Goal: Transaction & Acquisition: Purchase product/service

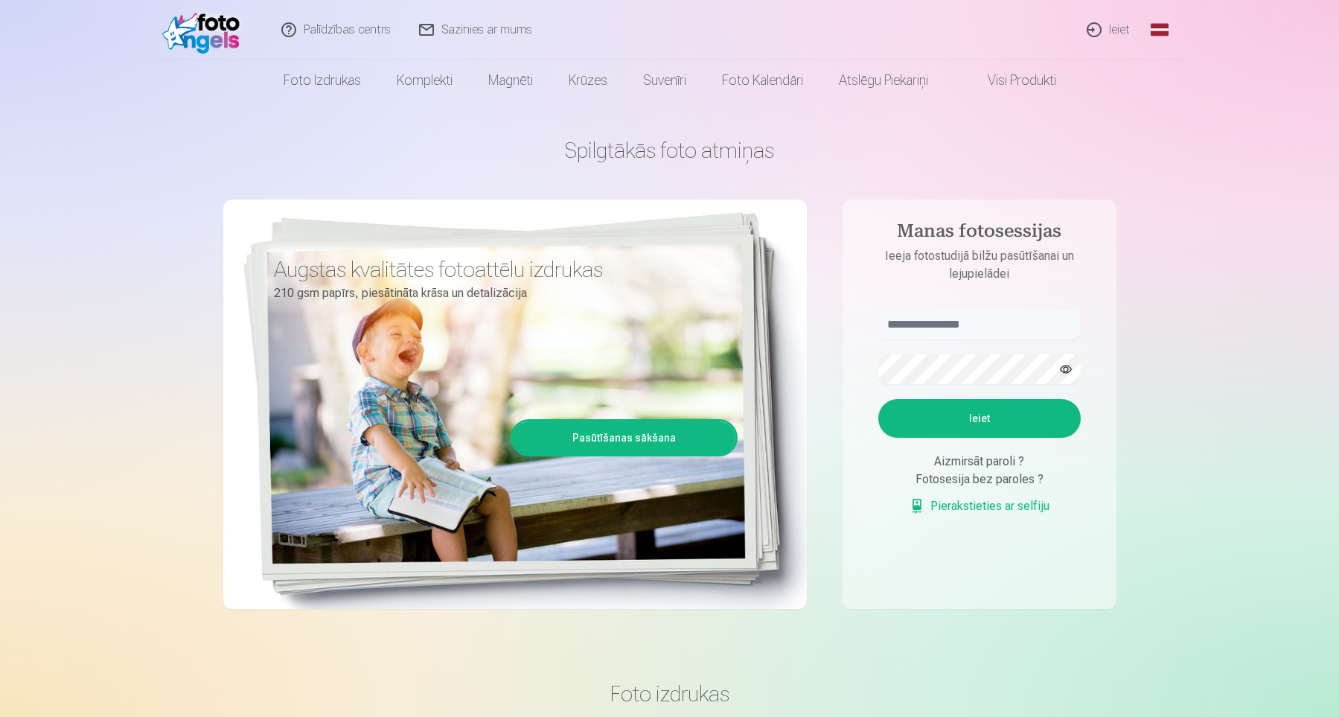
click at [1123, 27] on link "Ieiet" at bounding box center [1109, 30] width 71 height 60
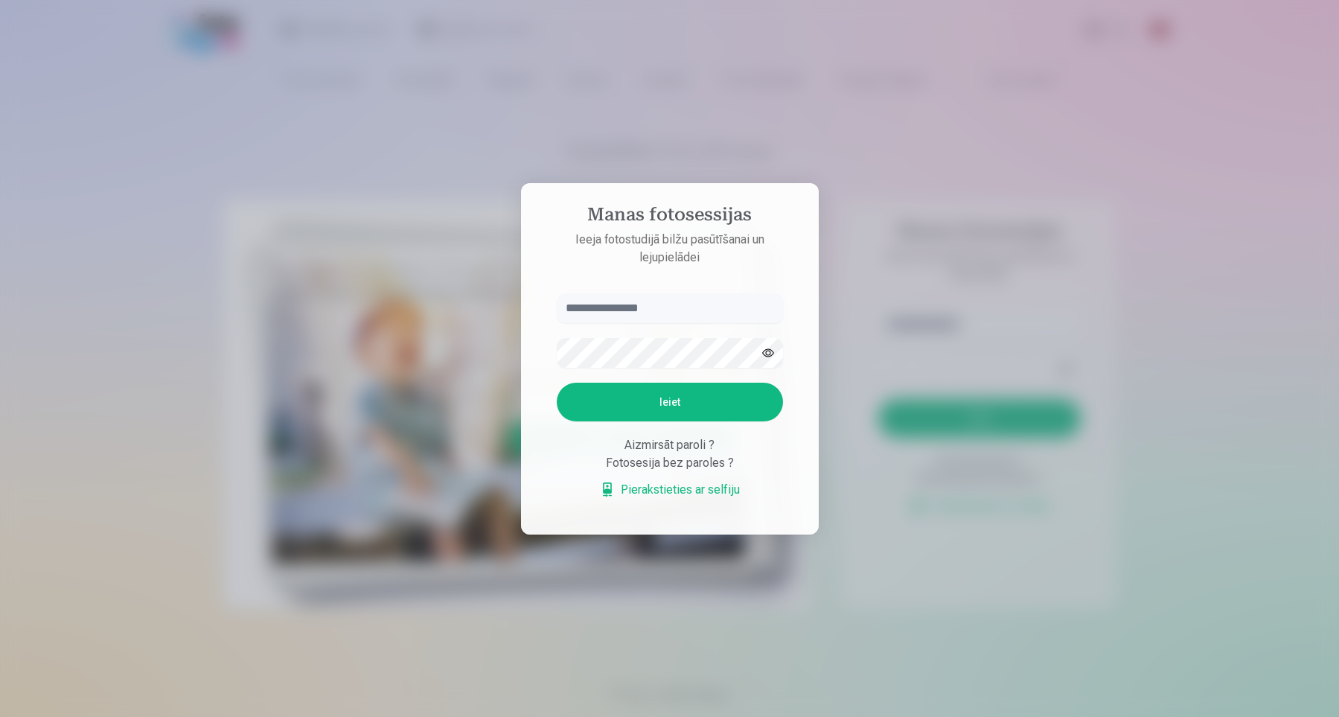
click at [645, 304] on input "text" at bounding box center [670, 308] width 226 height 30
type input "**********"
click at [557, 383] on button "Ieiet" at bounding box center [670, 402] width 226 height 39
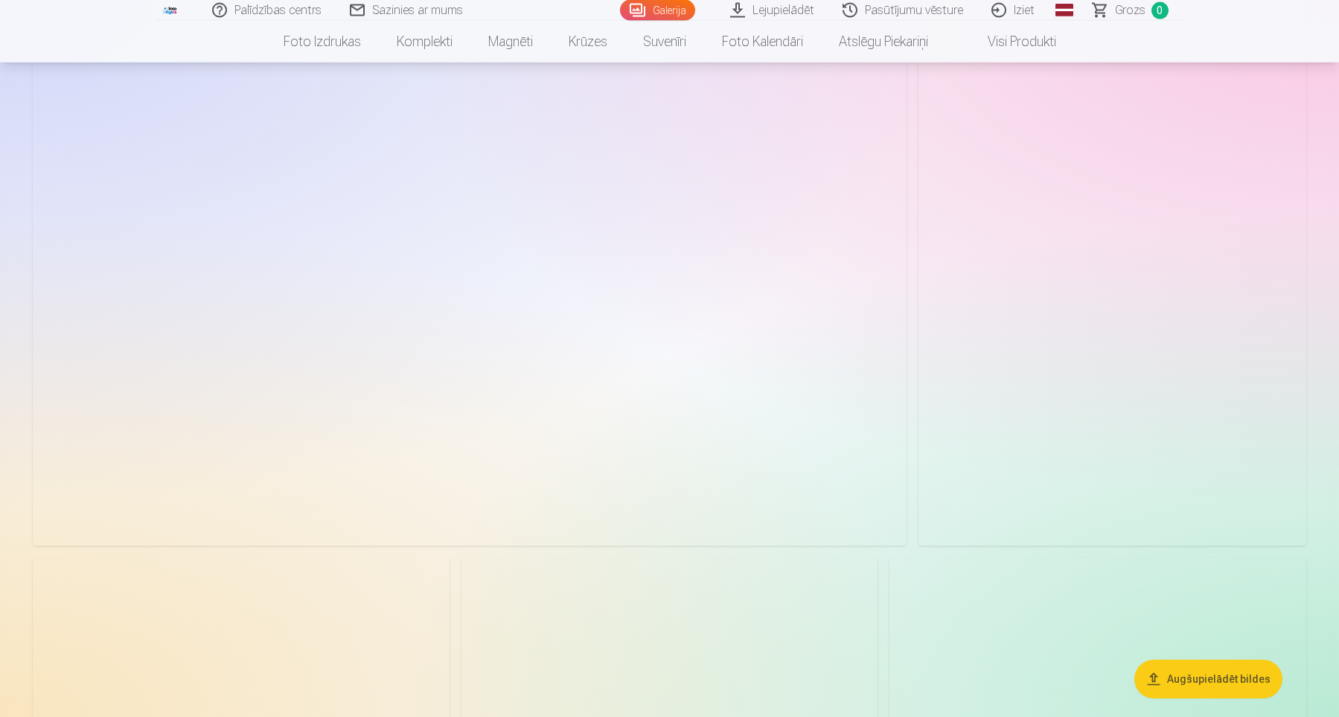
scroll to position [3390, 0]
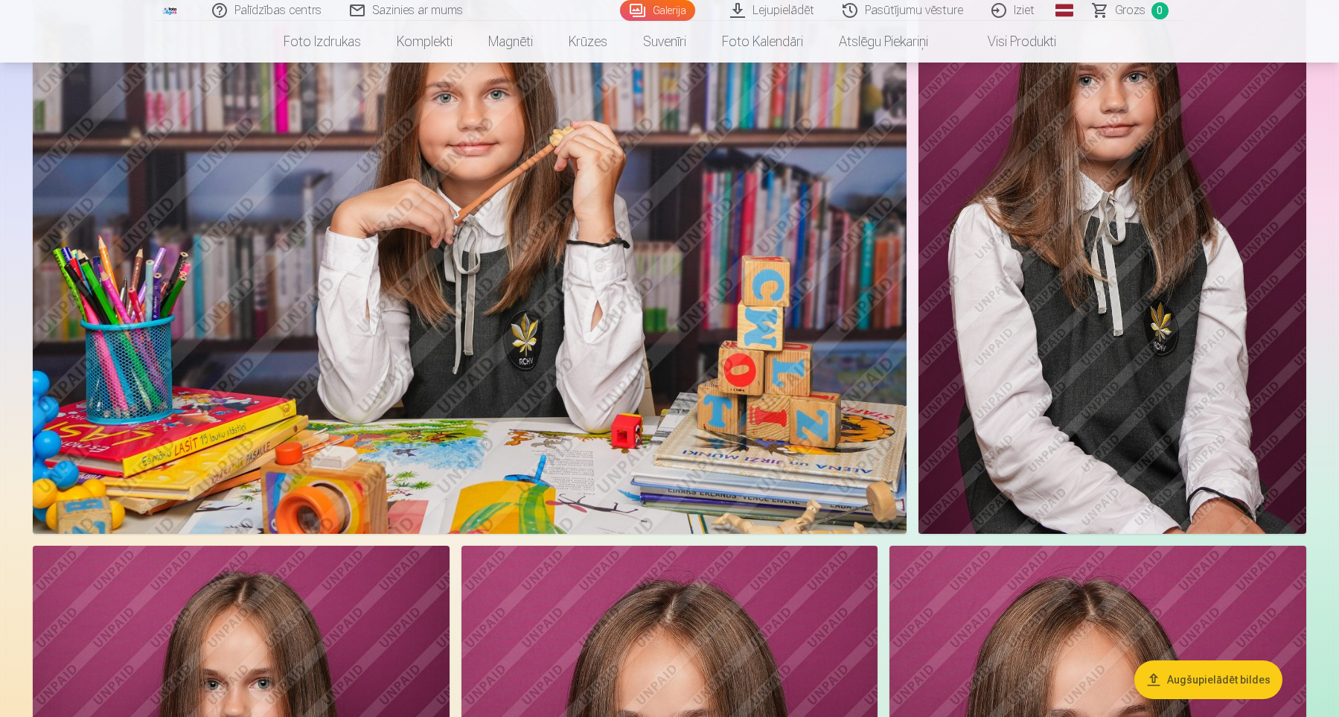
click at [1242, 682] on button "Augšupielādēt bildes" at bounding box center [1209, 679] width 148 height 39
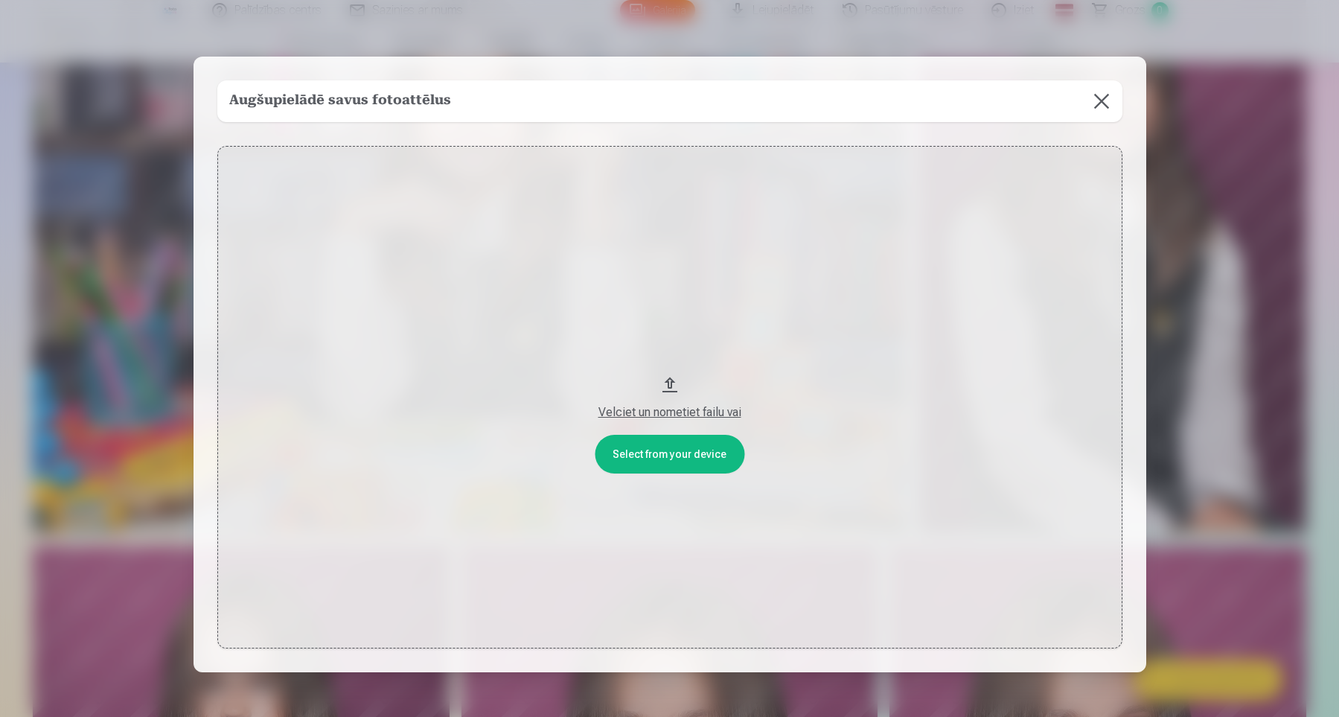
click at [1096, 98] on button at bounding box center [1102, 101] width 42 height 42
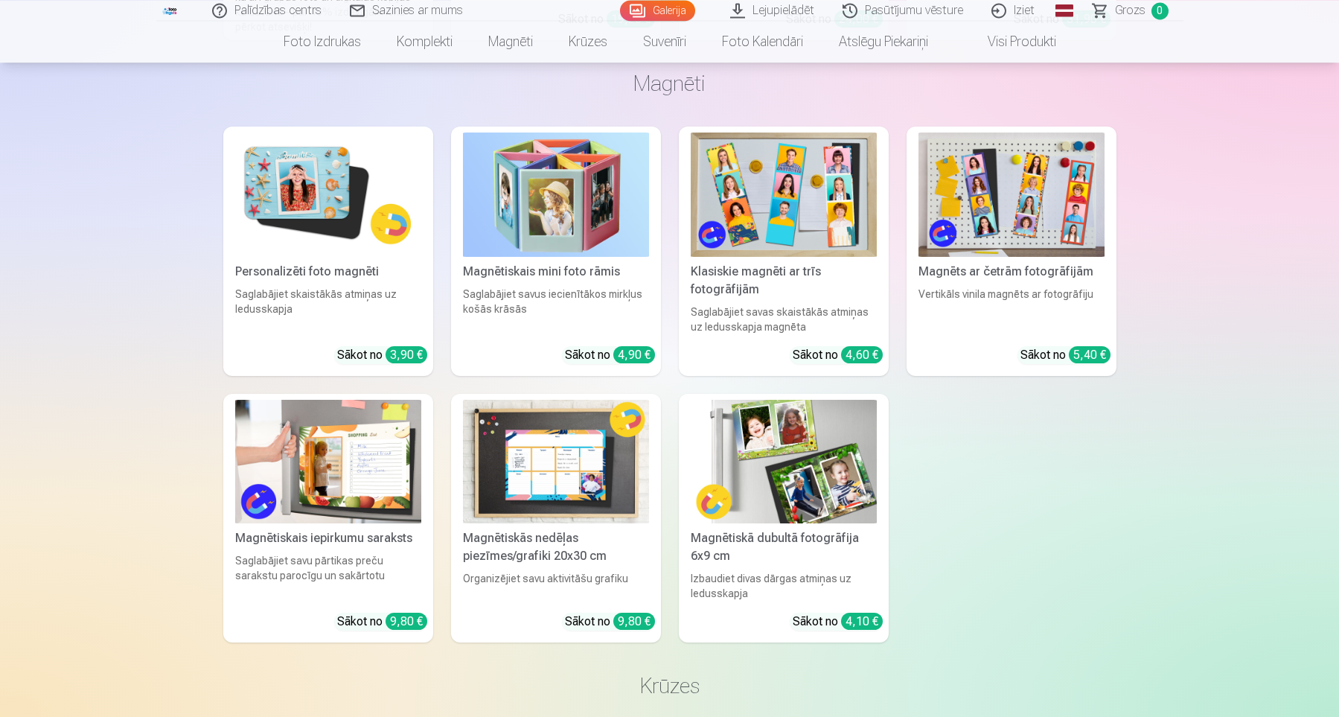
scroll to position [7192, 0]
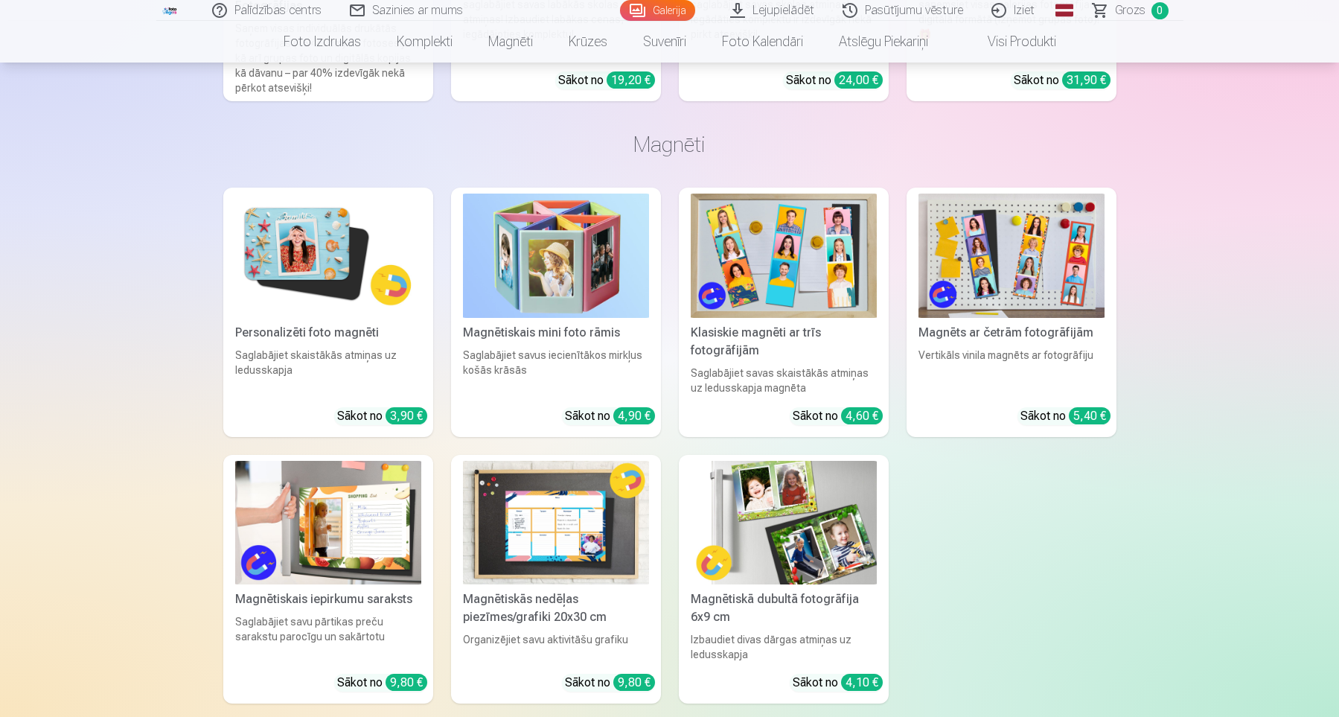
click at [316, 211] on img at bounding box center [328, 256] width 186 height 124
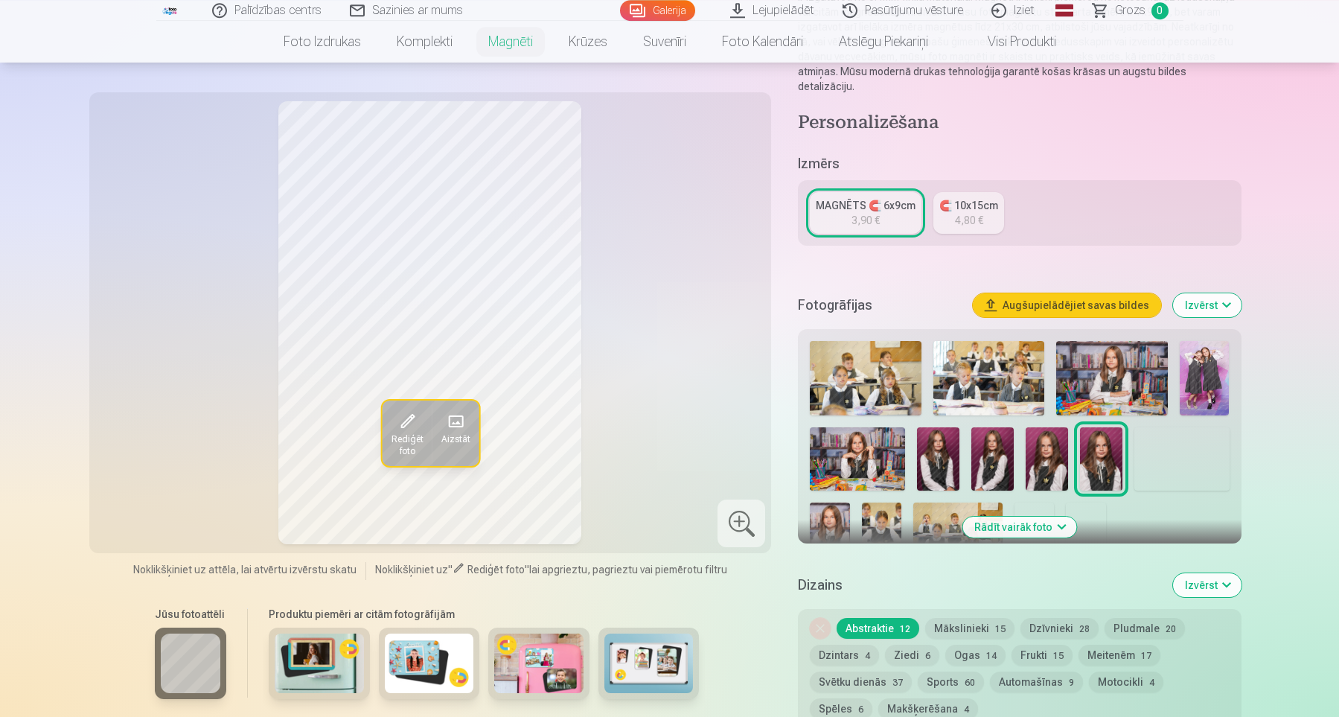
scroll to position [205, 0]
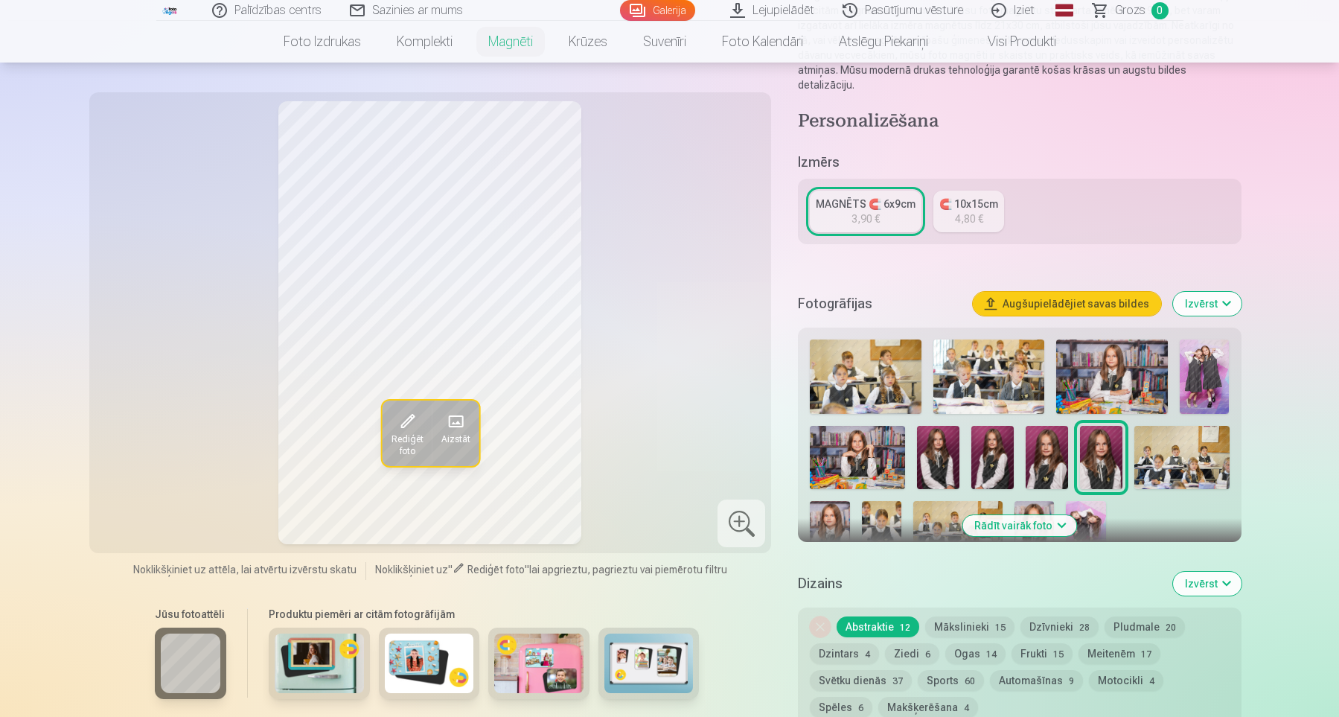
click at [461, 424] on span at bounding box center [455, 421] width 24 height 24
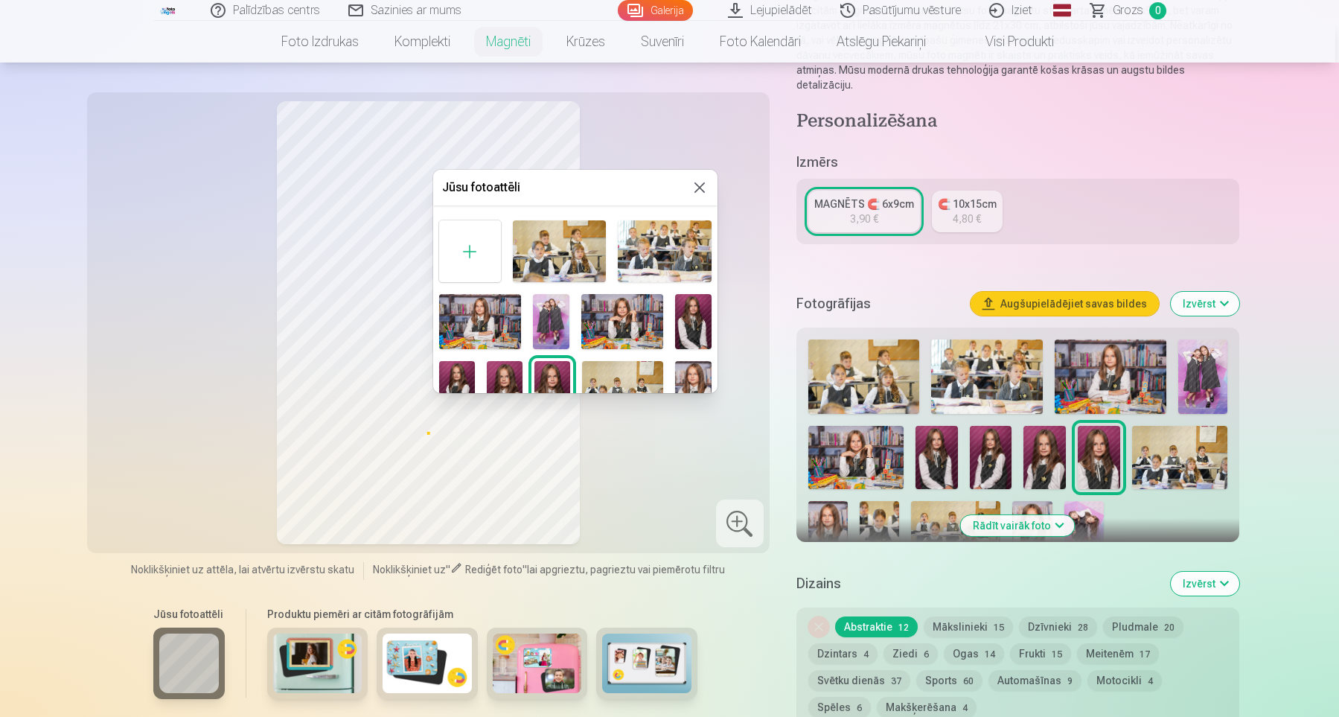
click at [694, 316] on img at bounding box center [693, 321] width 36 height 54
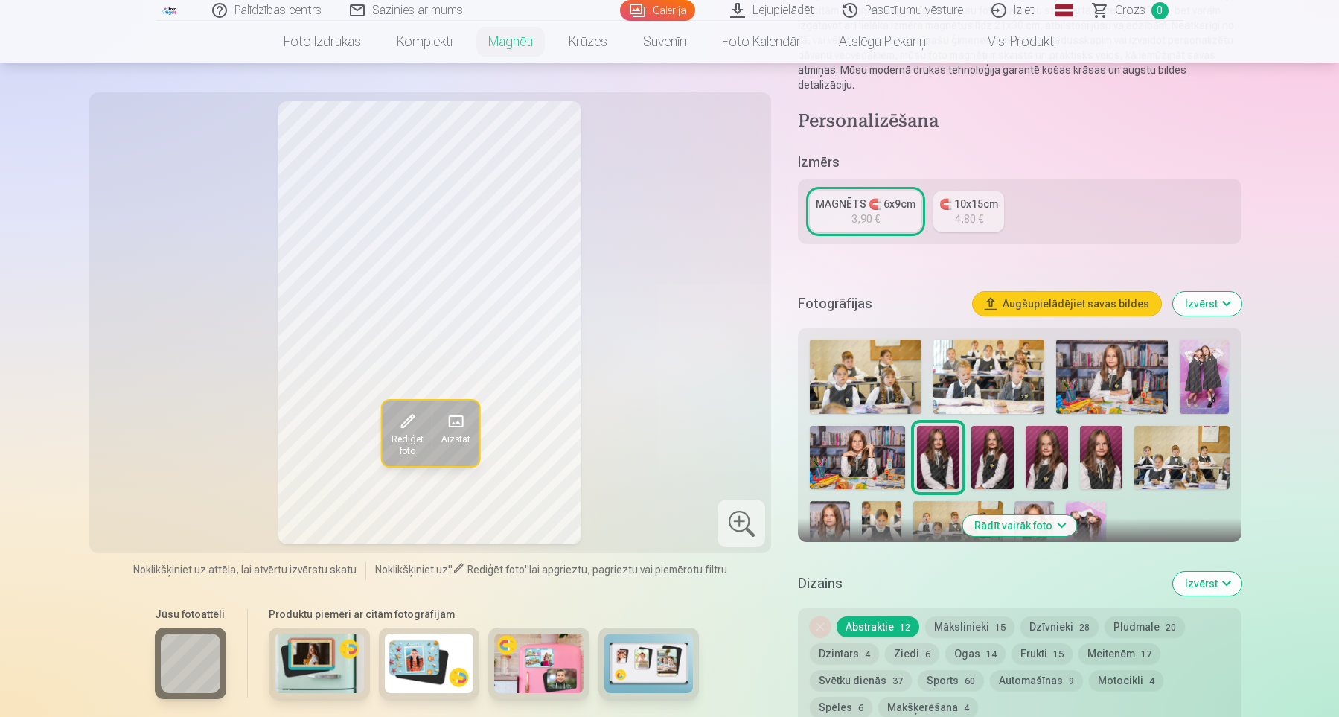
click at [456, 418] on span at bounding box center [455, 421] width 24 height 24
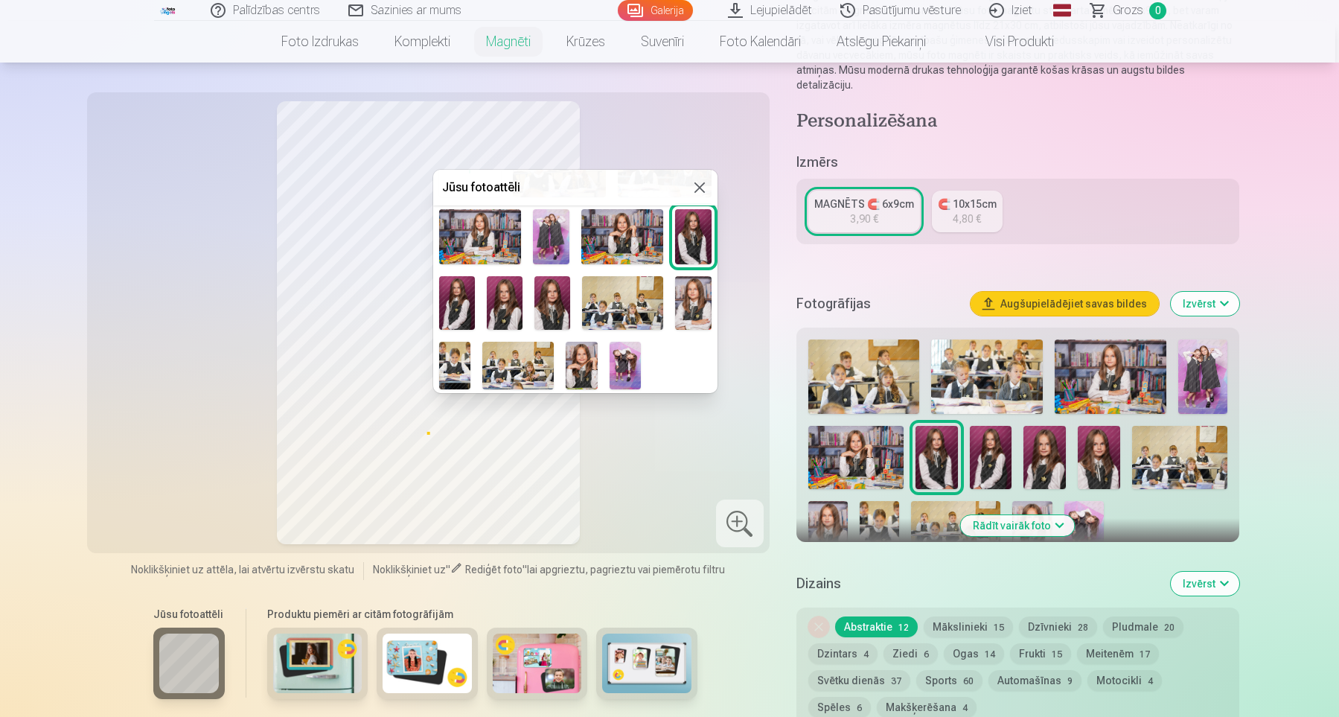
scroll to position [87, 0]
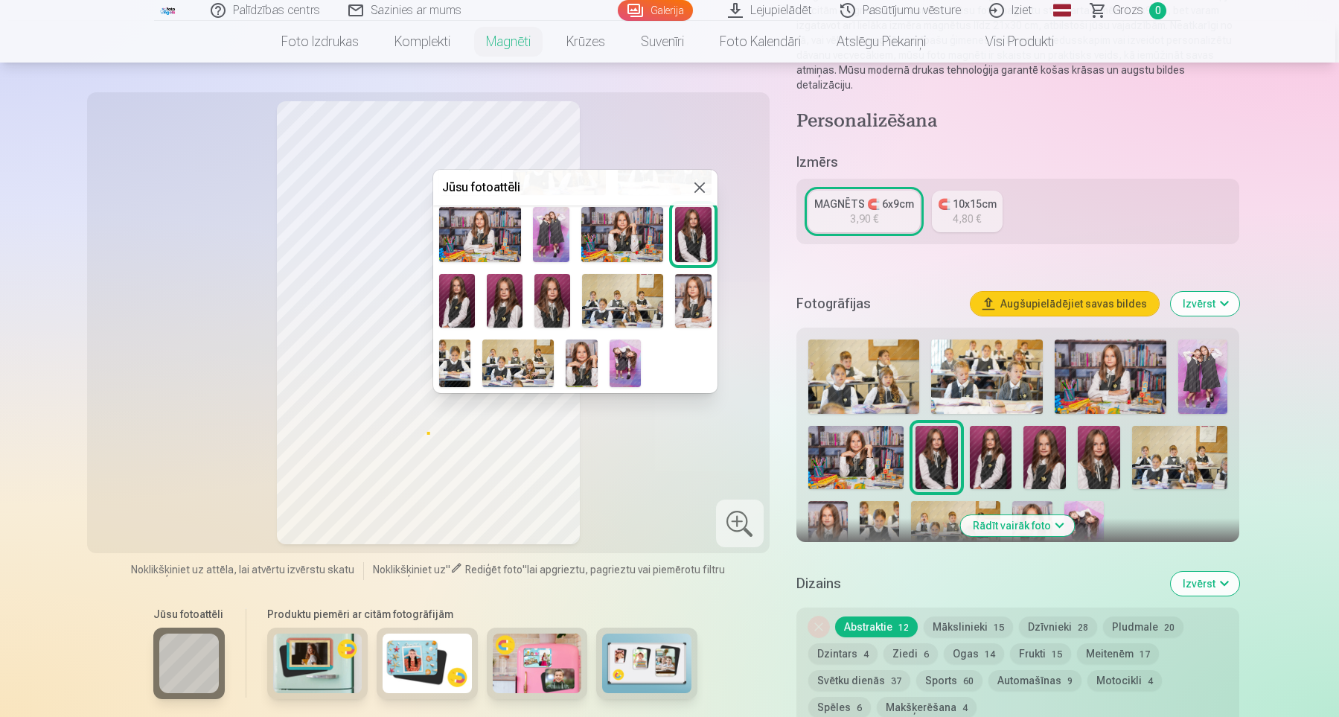
click at [511, 299] on img at bounding box center [505, 301] width 36 height 54
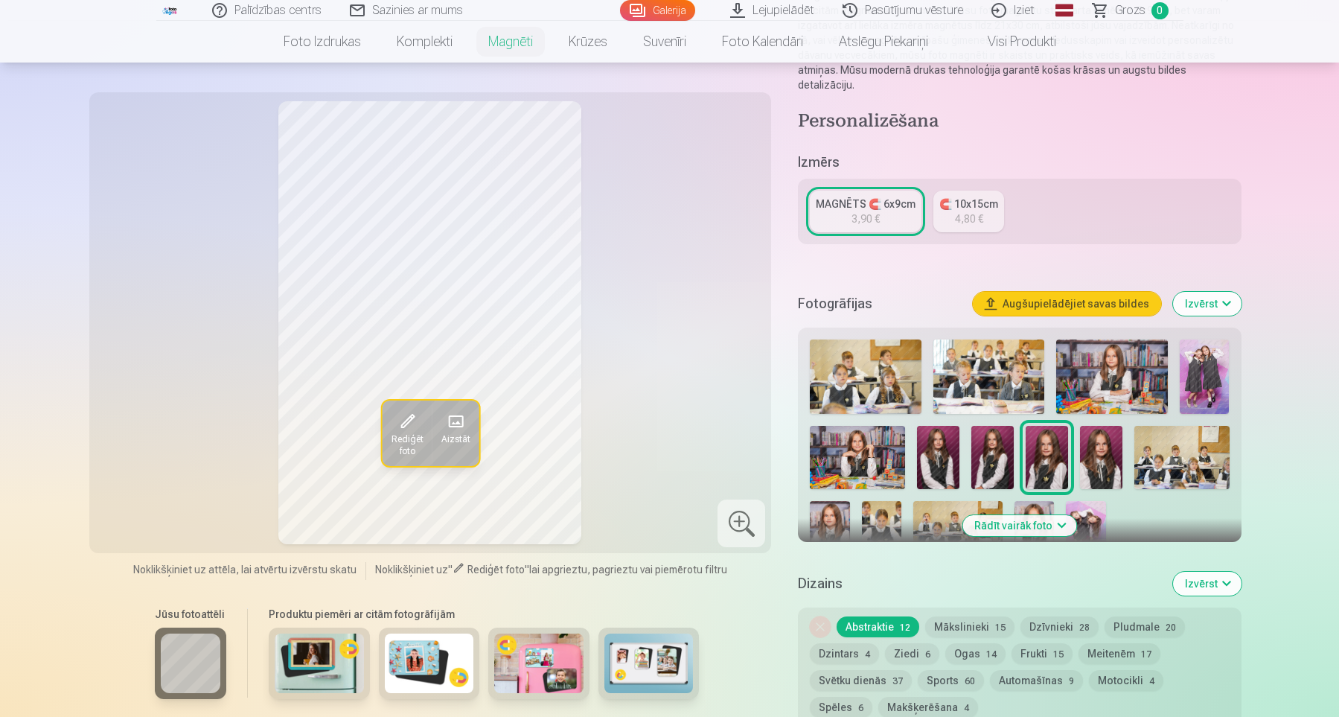
click at [456, 430] on button "Aizstāt" at bounding box center [455, 434] width 47 height 66
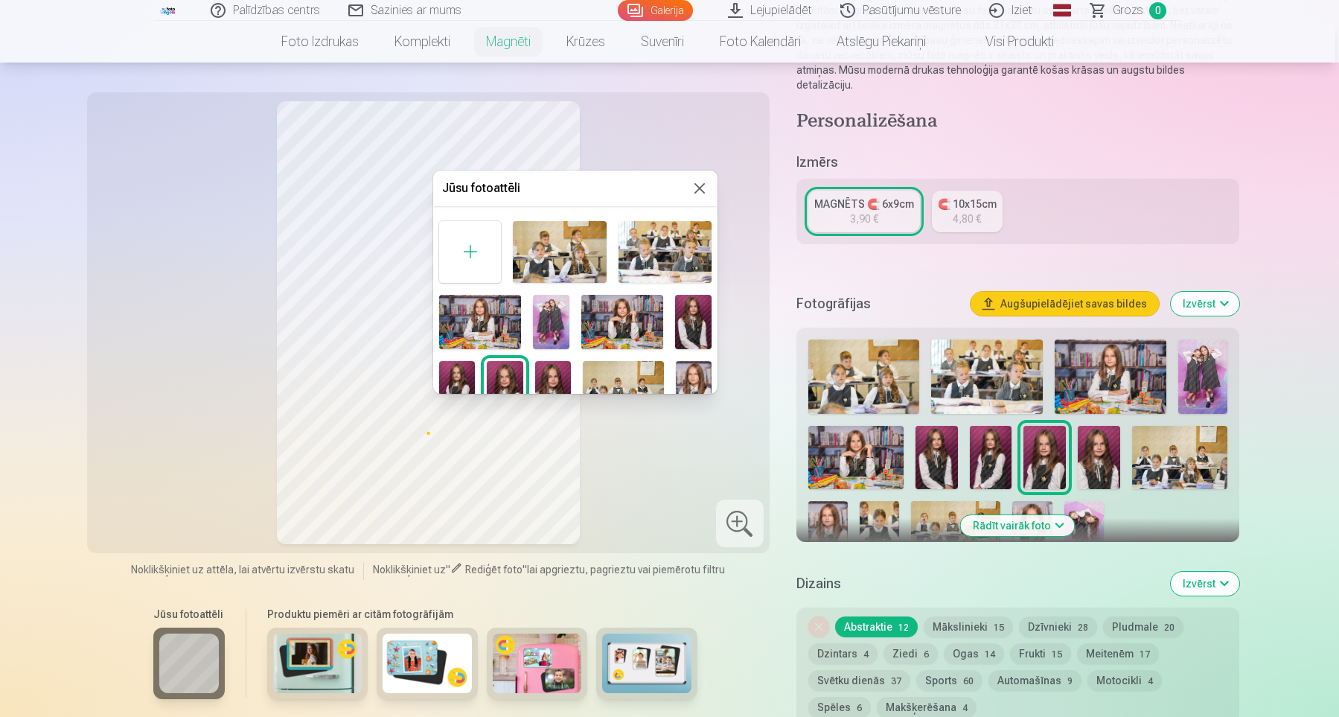
click at [694, 322] on img at bounding box center [693, 322] width 36 height 54
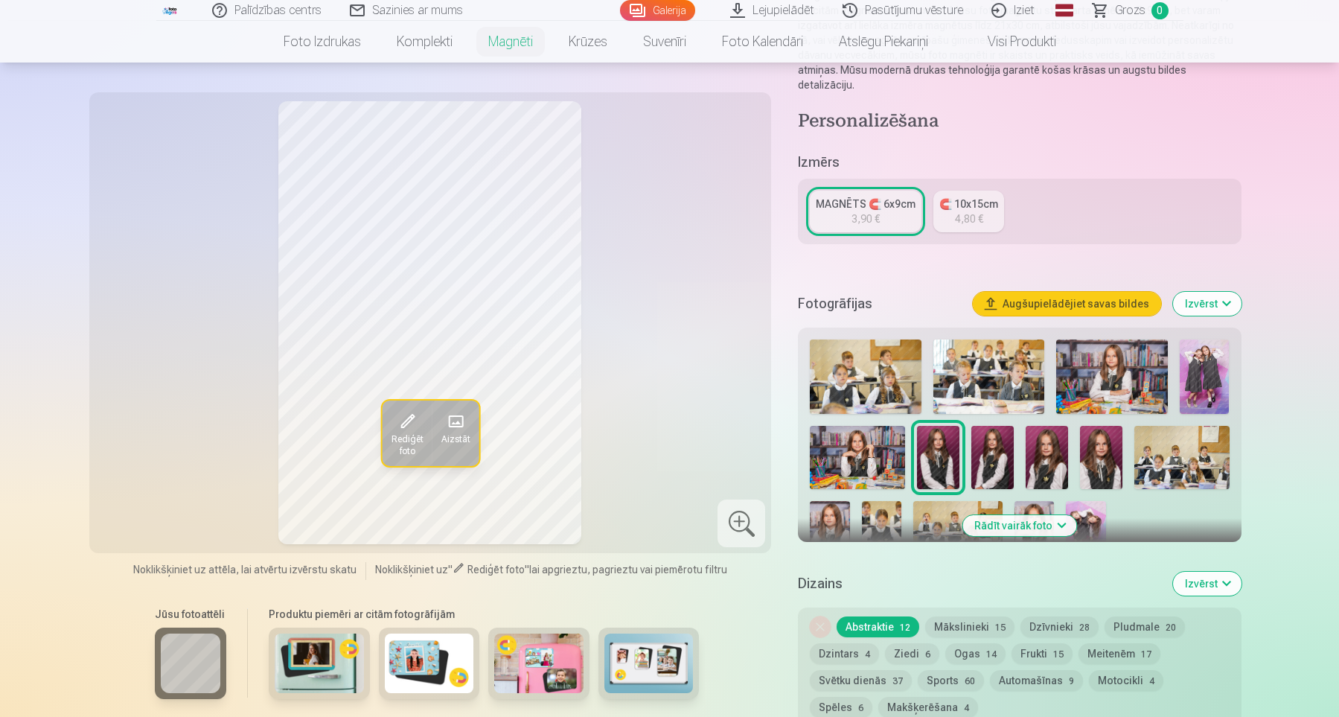
click at [458, 421] on span at bounding box center [455, 421] width 24 height 24
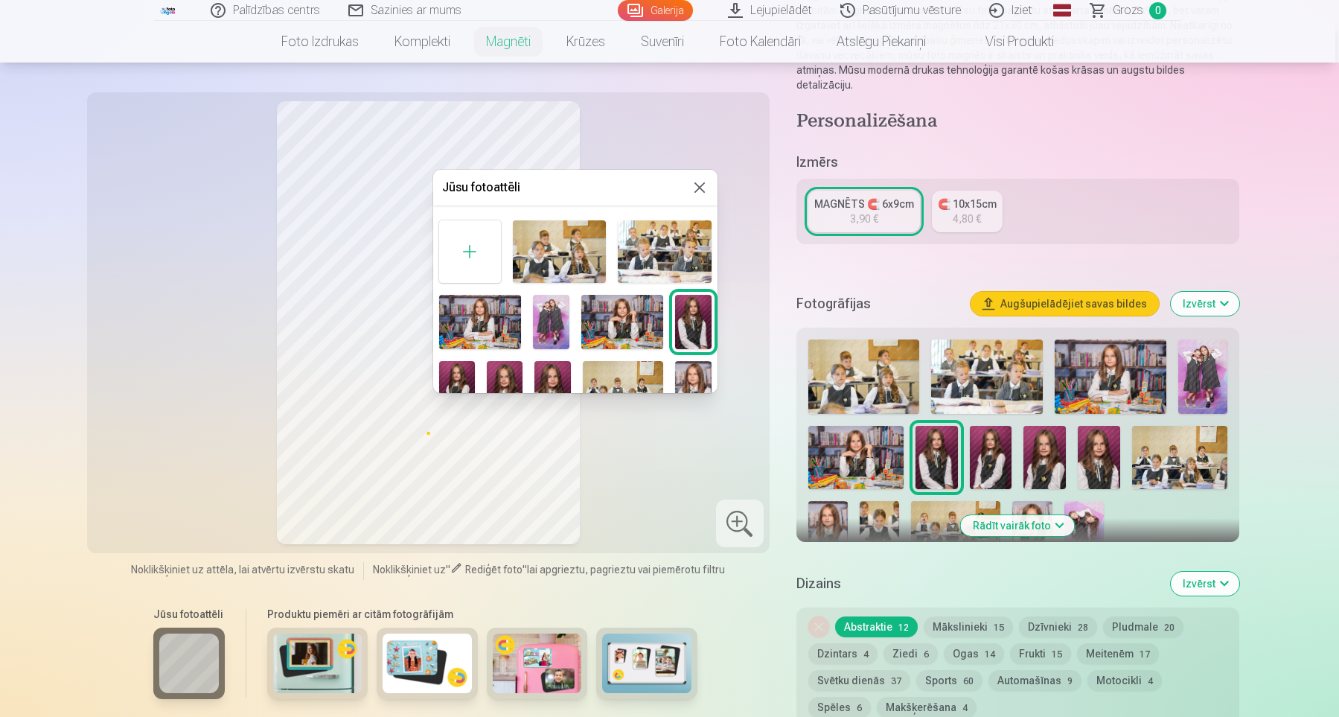
click at [457, 377] on img at bounding box center [457, 388] width 36 height 54
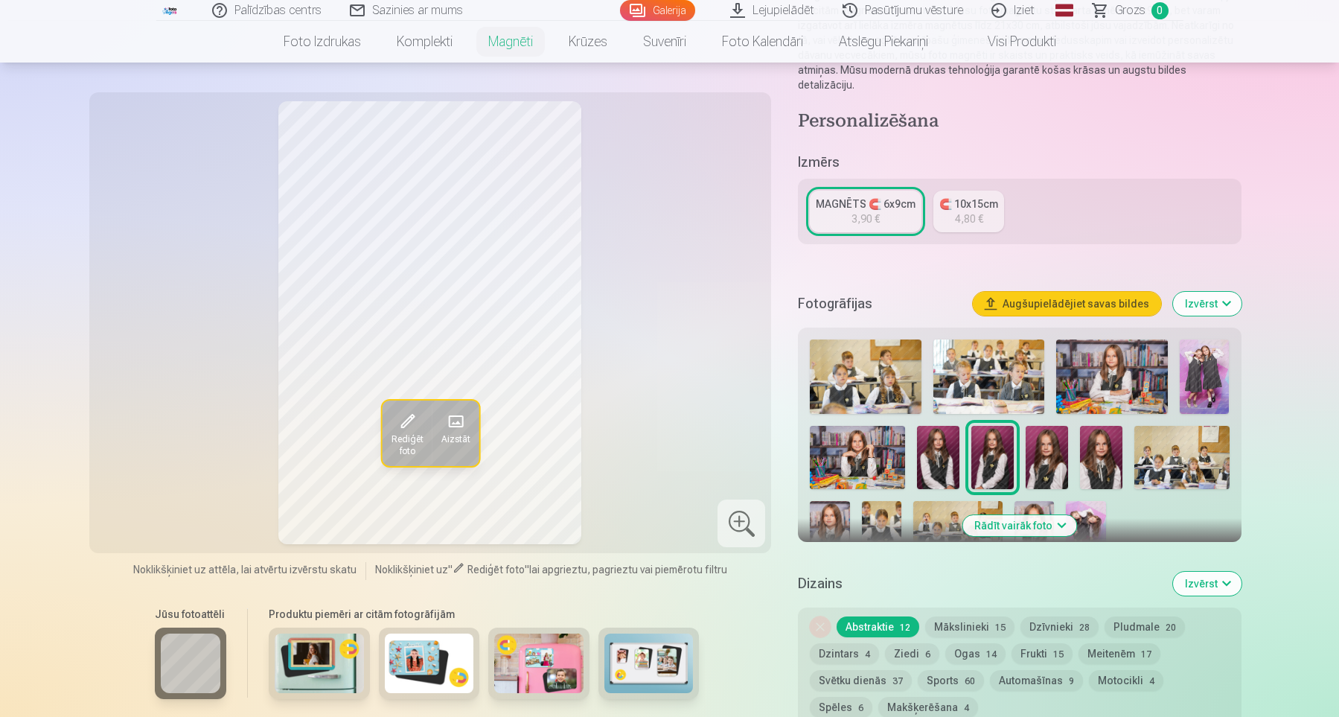
click at [459, 417] on span at bounding box center [455, 421] width 24 height 24
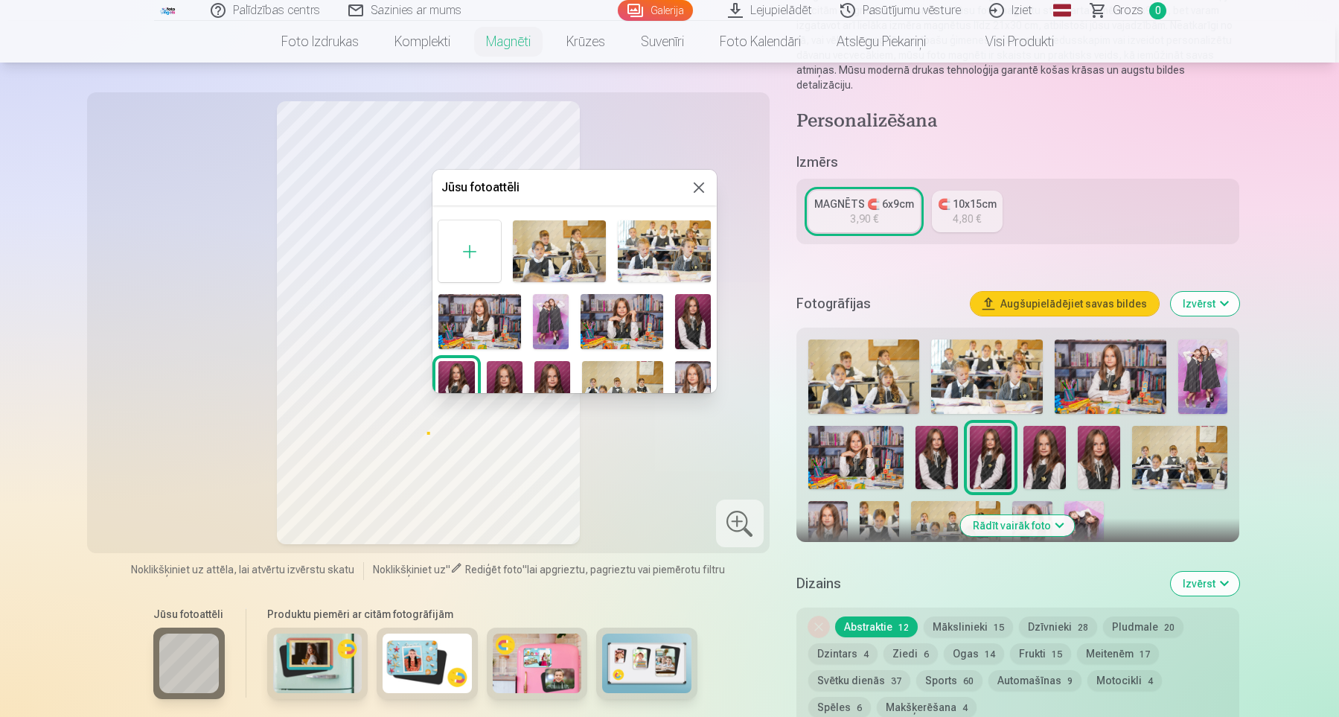
click at [510, 375] on img at bounding box center [505, 388] width 36 height 54
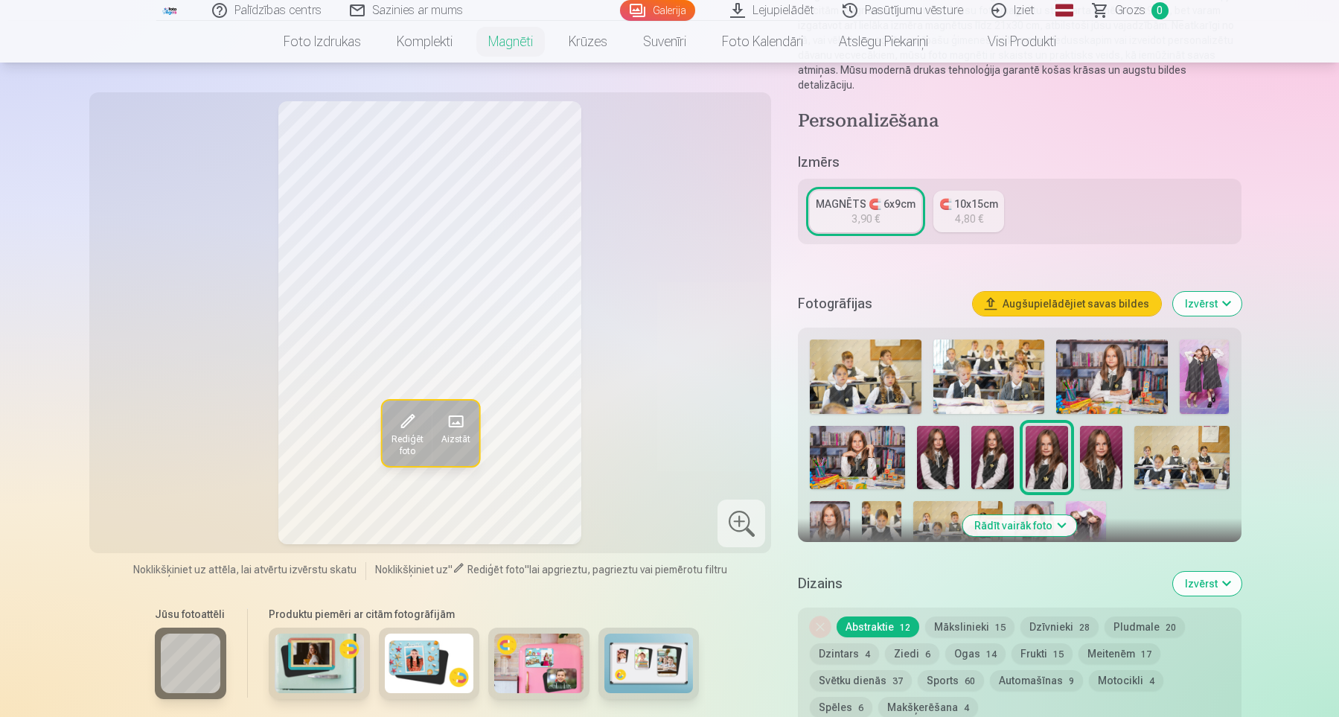
click at [451, 420] on span at bounding box center [455, 421] width 24 height 24
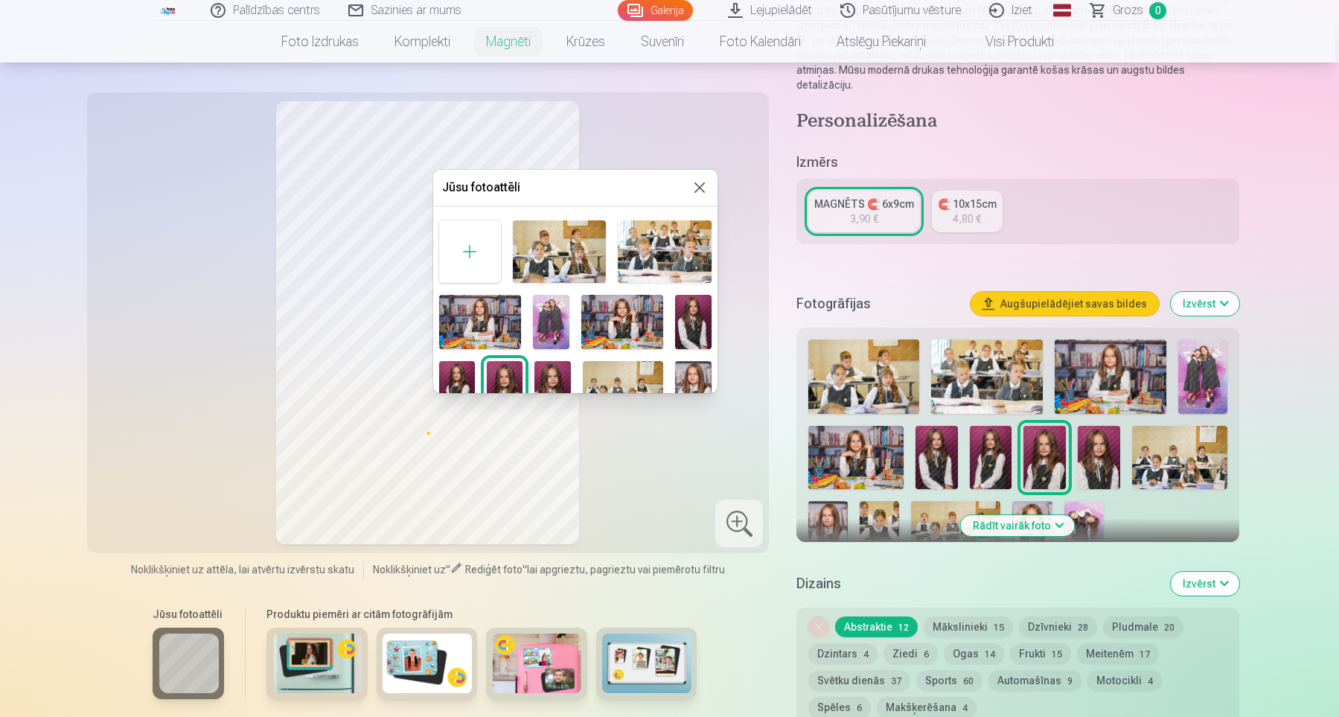
click at [558, 377] on img at bounding box center [553, 388] width 36 height 54
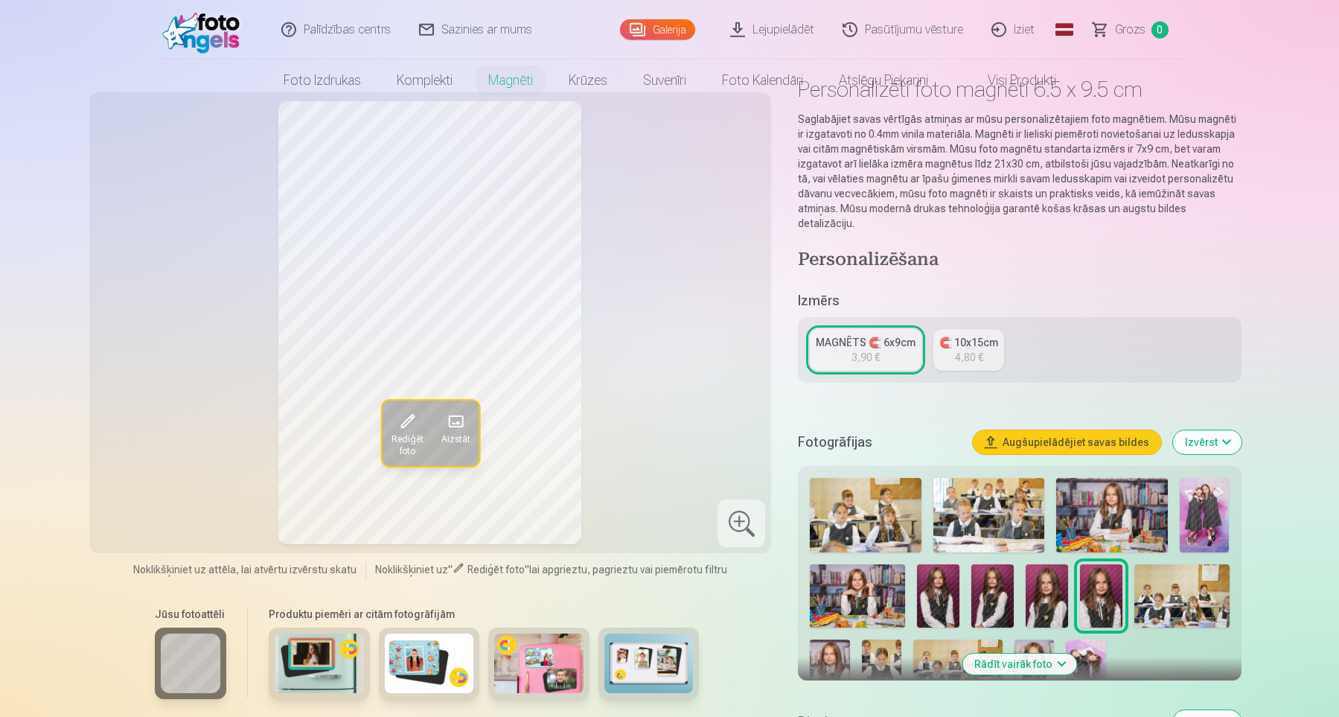
scroll to position [0, 0]
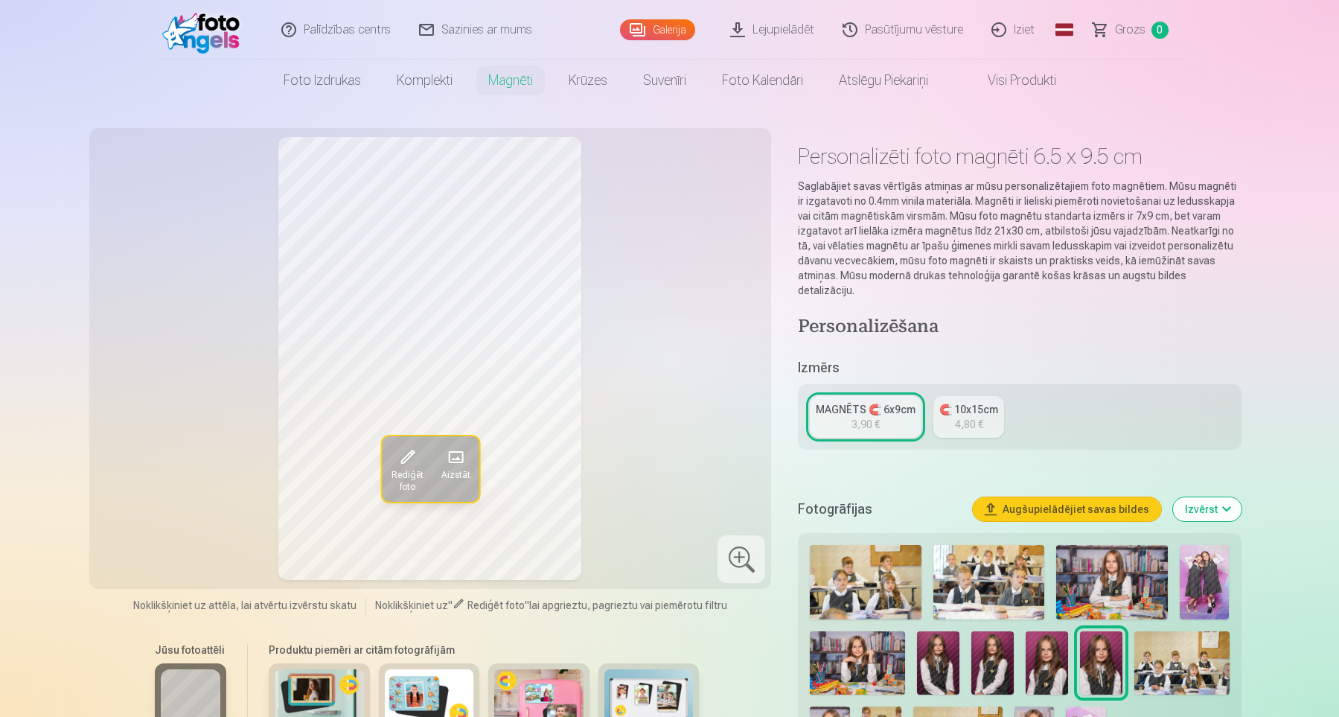
click at [454, 469] on span "Aizstāt" at bounding box center [455, 475] width 29 height 12
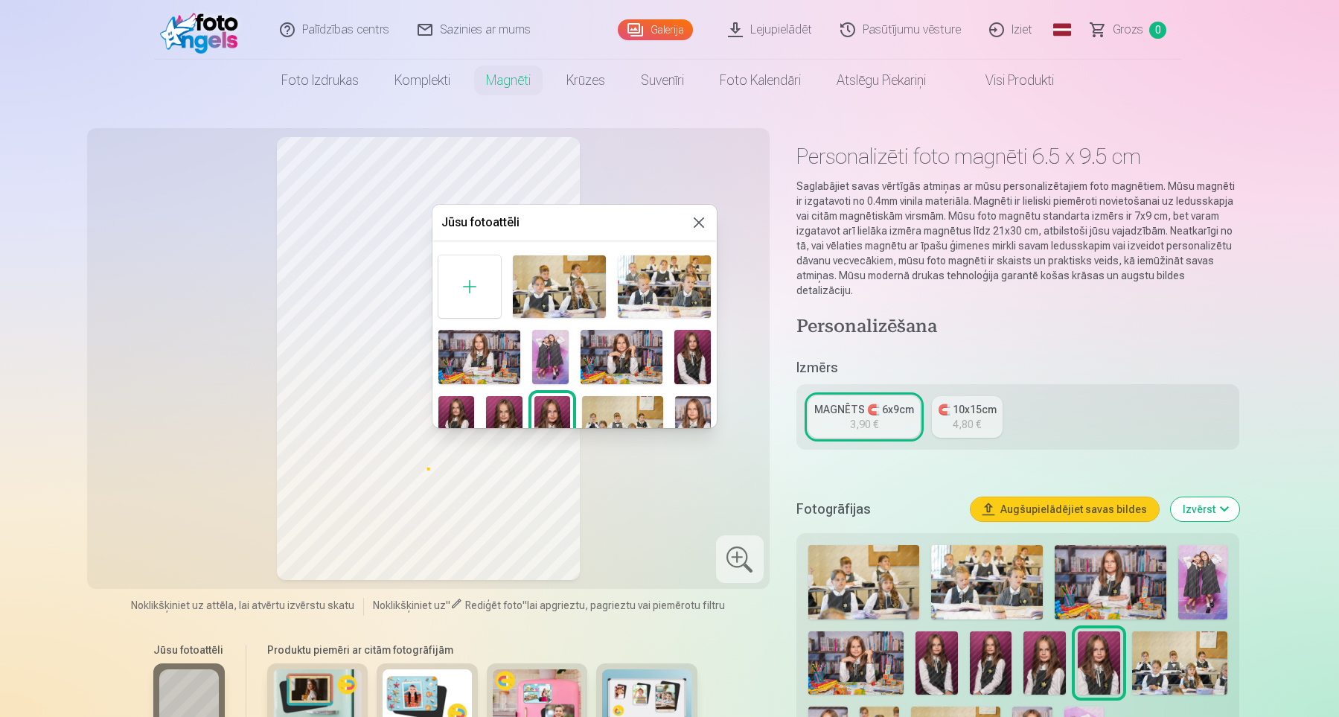
click at [456, 412] on img at bounding box center [457, 423] width 36 height 54
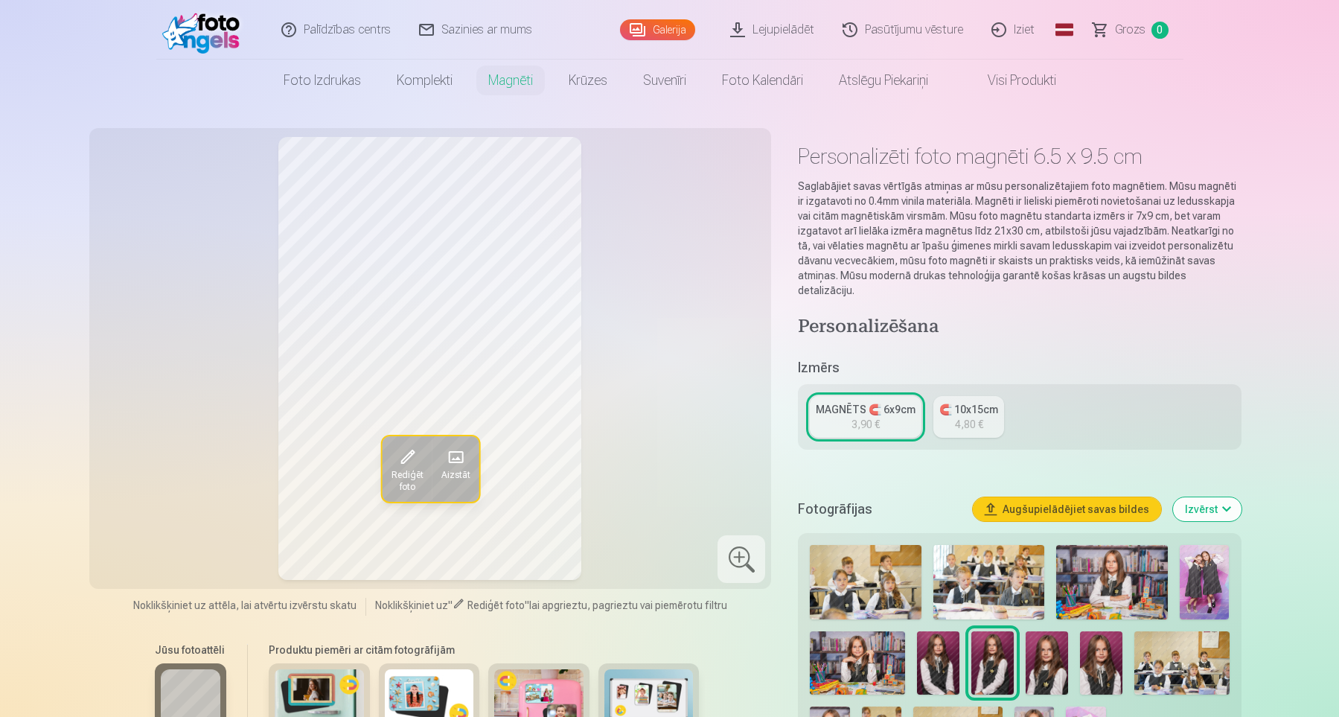
click at [957, 402] on div "🧲 10x15cm" at bounding box center [969, 409] width 59 height 15
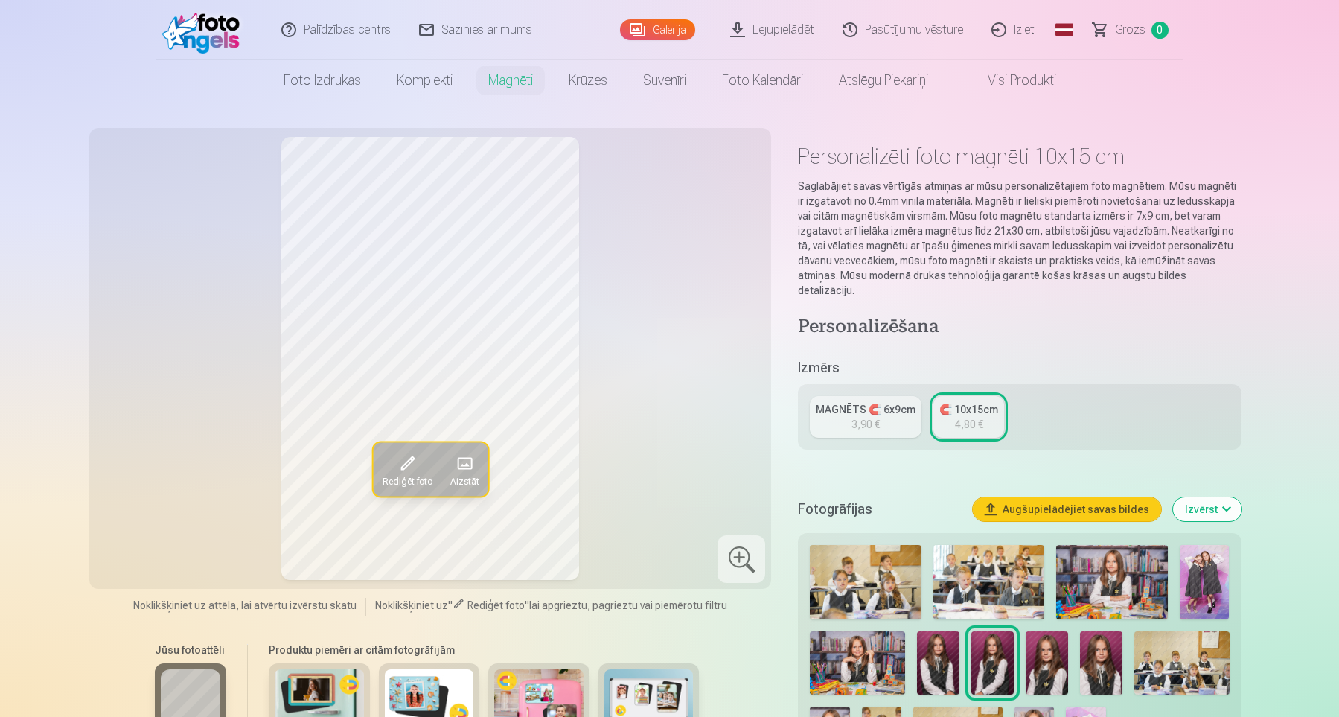
click at [468, 464] on span at bounding box center [464, 463] width 24 height 24
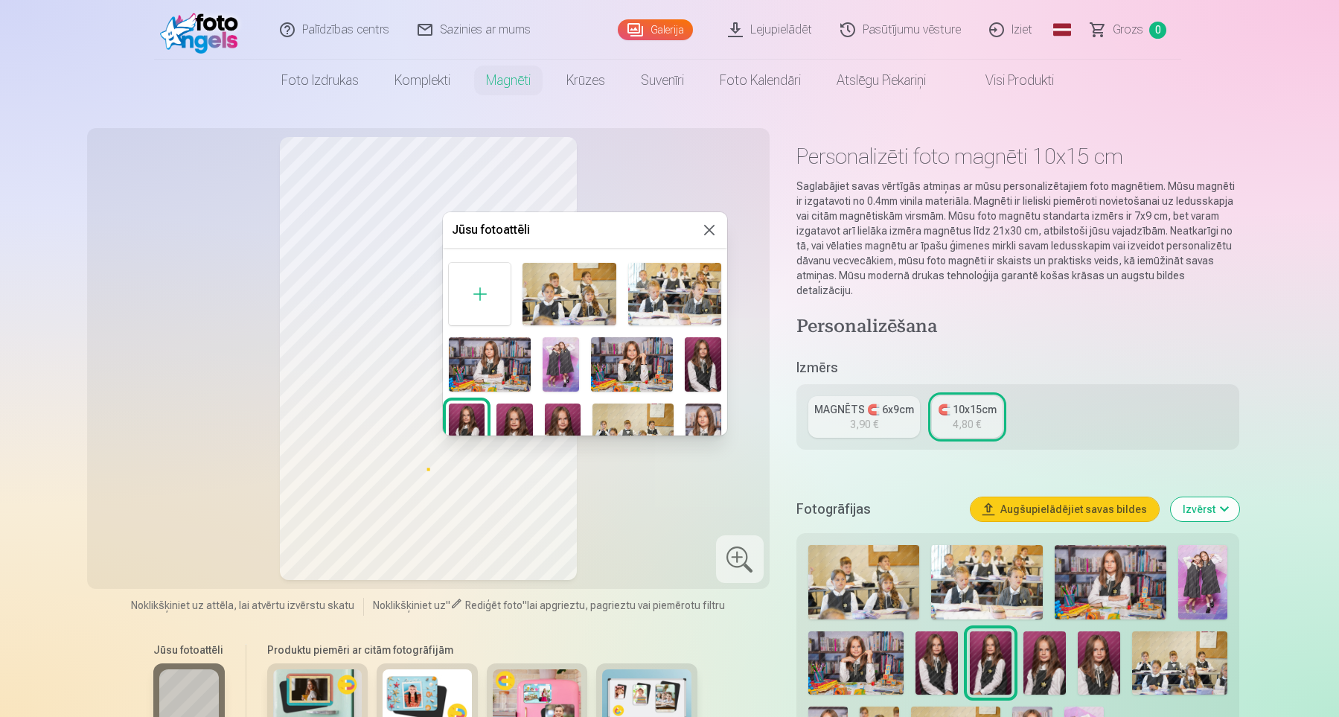
click at [568, 418] on img at bounding box center [563, 431] width 36 height 54
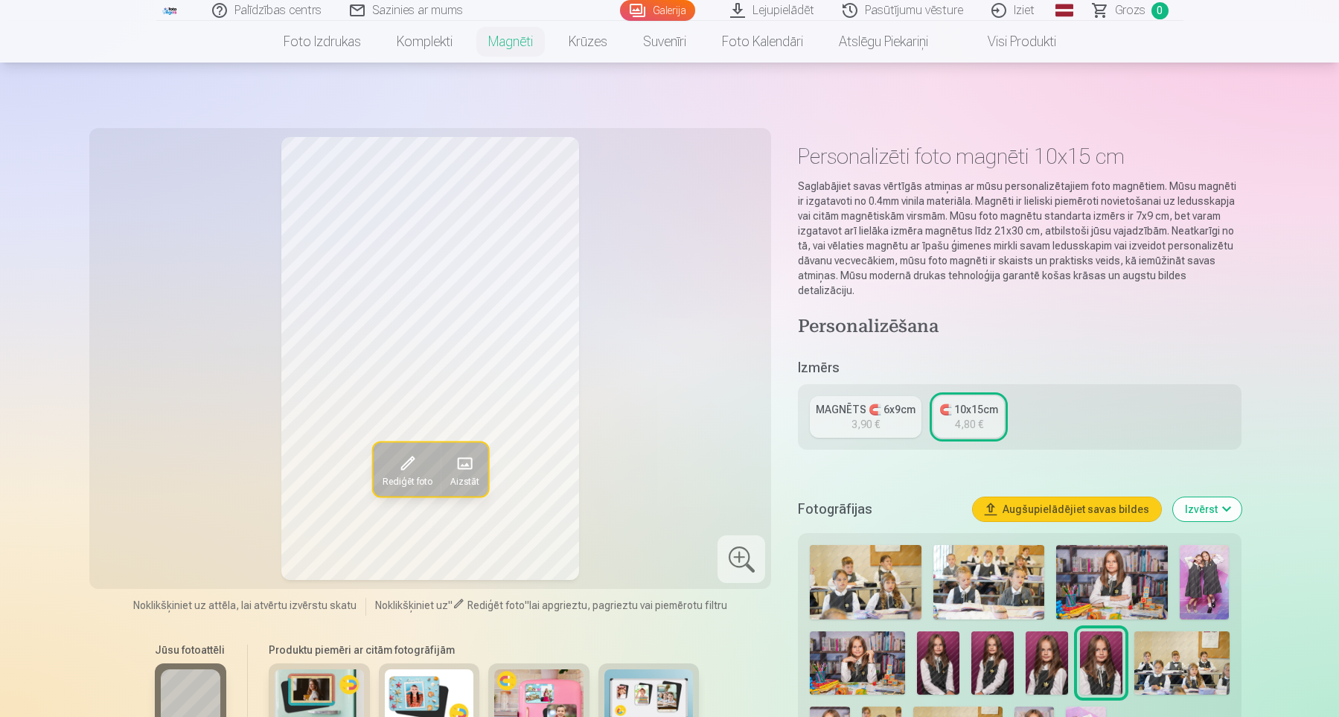
scroll to position [103, 0]
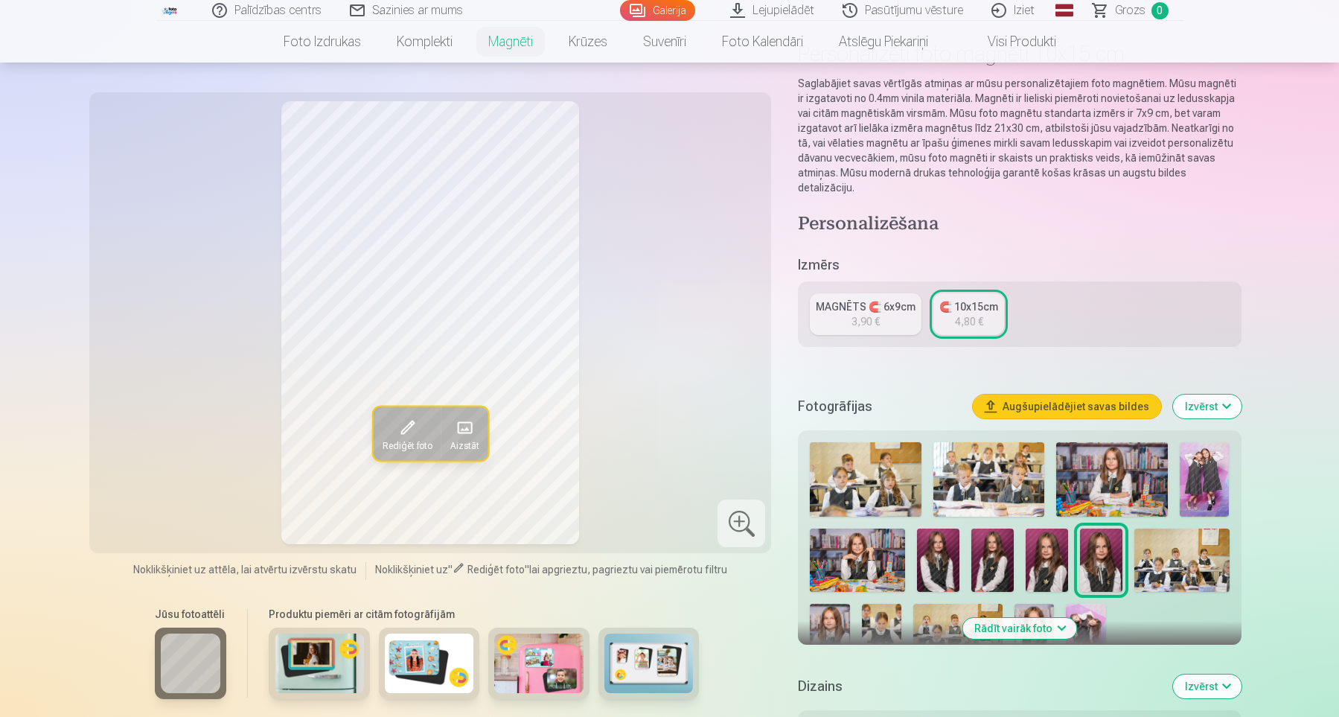
click at [468, 436] on span at bounding box center [464, 427] width 24 height 24
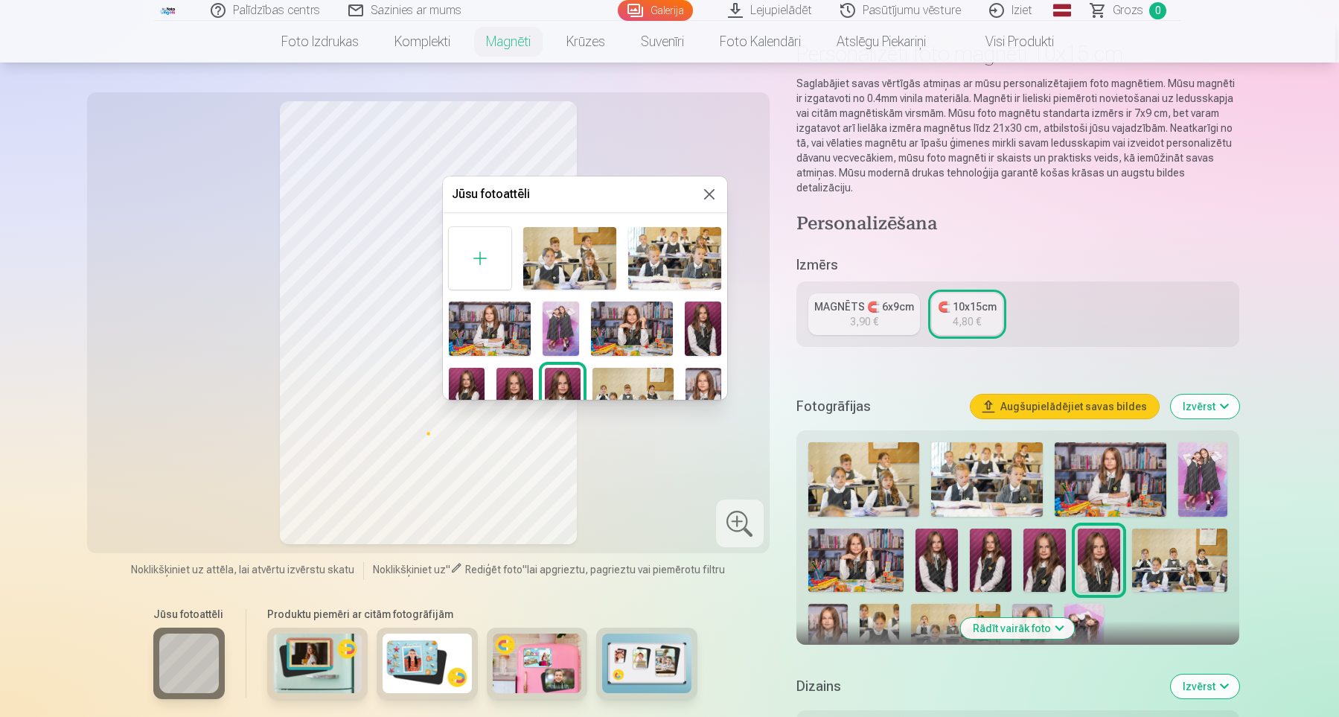
click at [514, 377] on img at bounding box center [515, 395] width 36 height 54
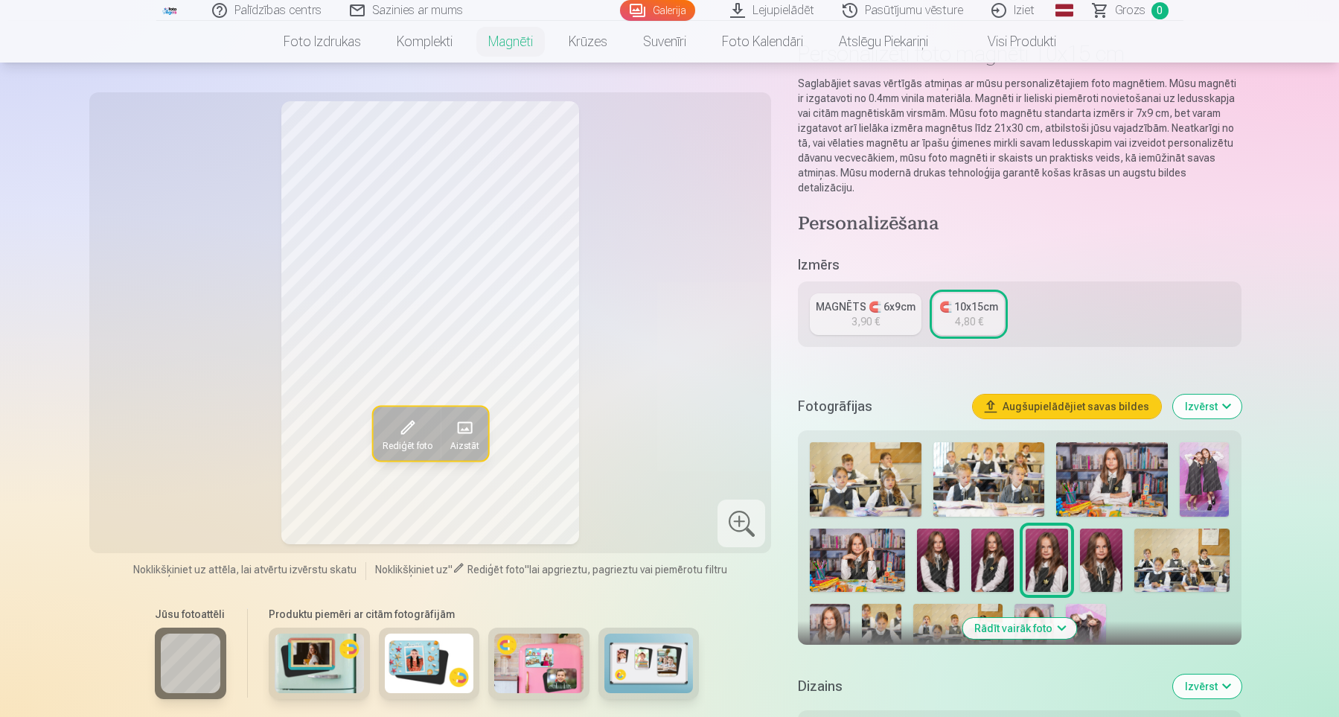
click at [479, 431] on button "Aizstāt" at bounding box center [464, 433] width 47 height 54
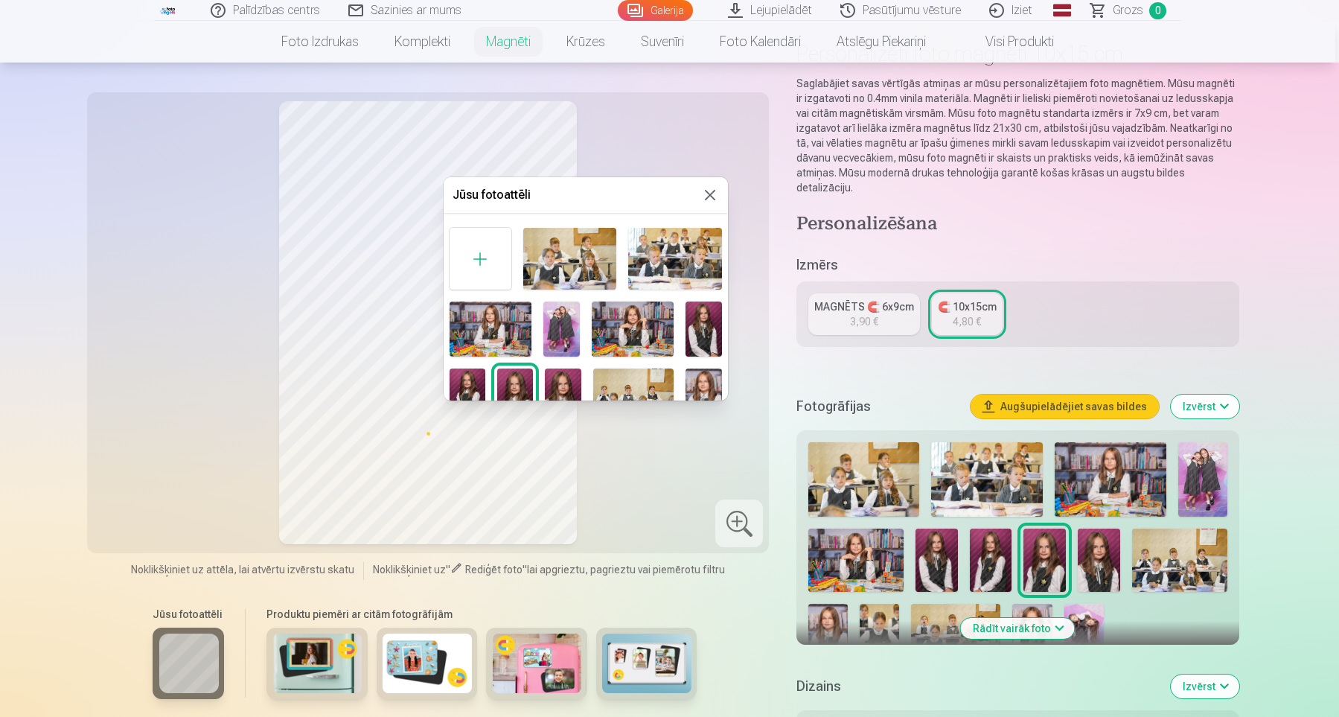
click at [471, 381] on img at bounding box center [468, 396] width 36 height 54
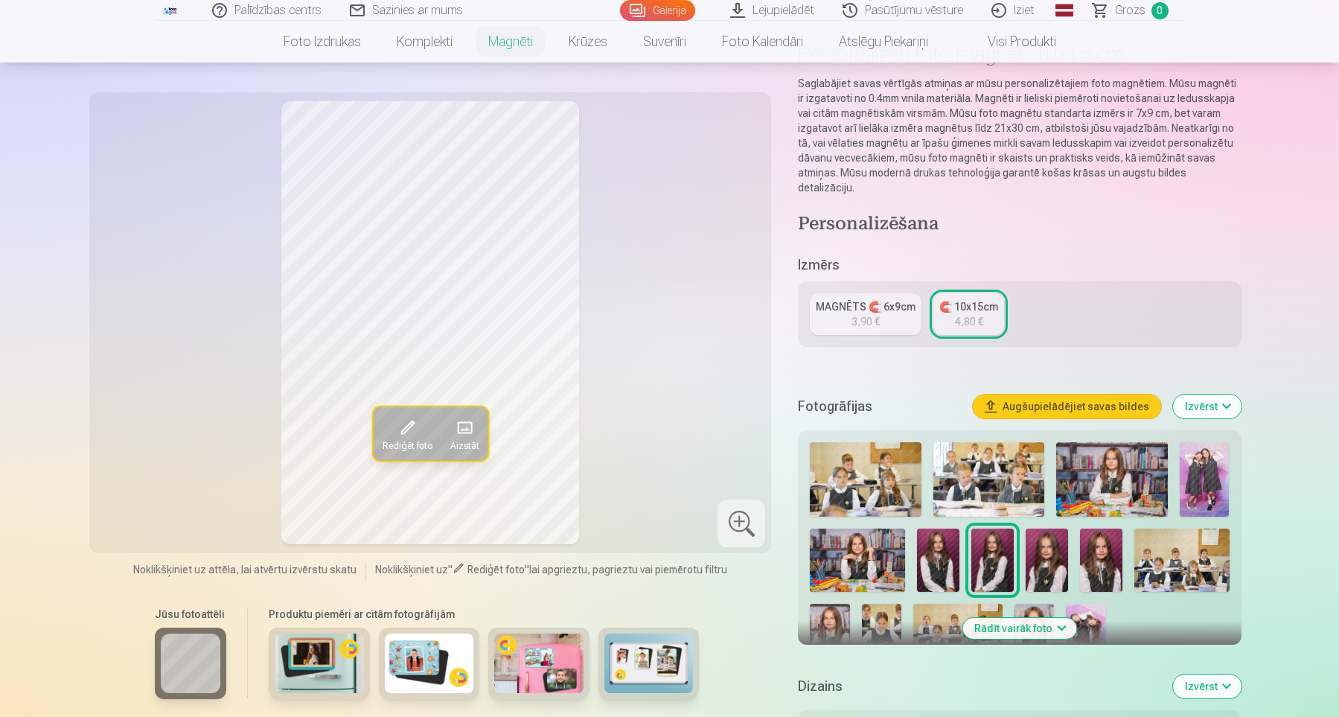
click at [466, 436] on span at bounding box center [464, 427] width 24 height 24
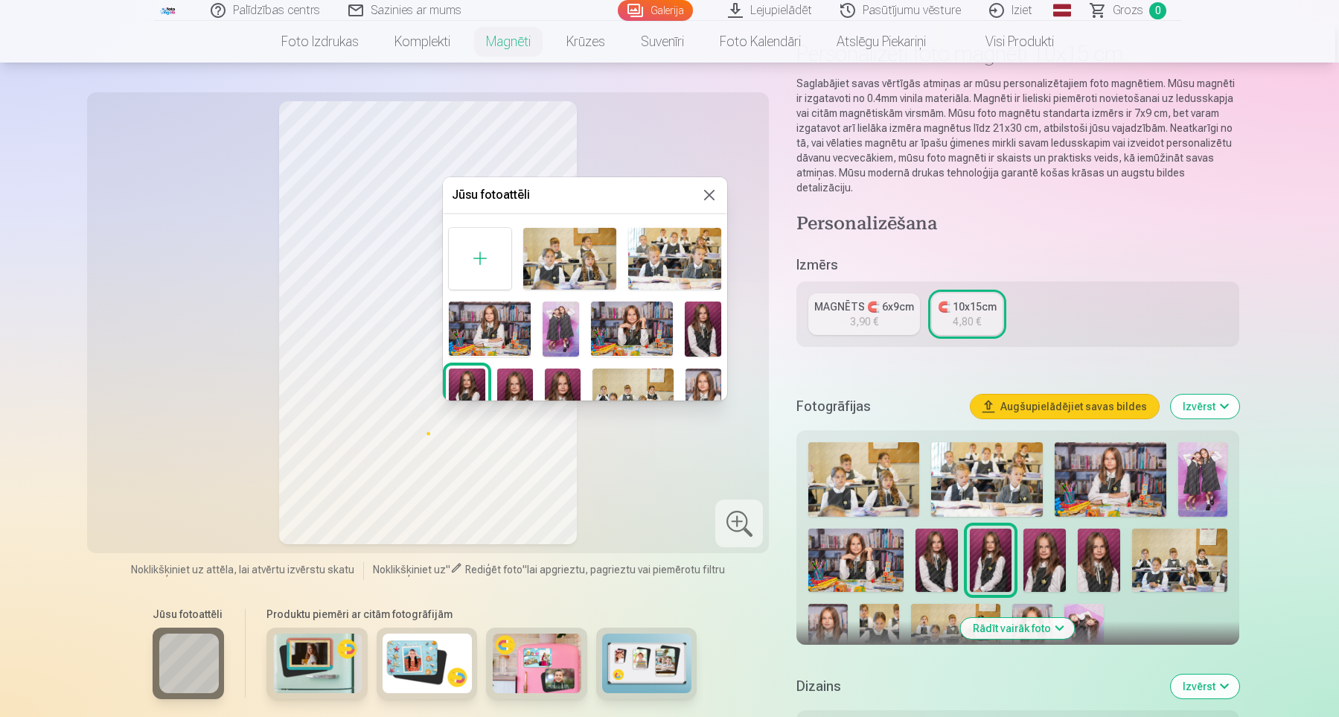
click at [699, 334] on img at bounding box center [703, 329] width 36 height 54
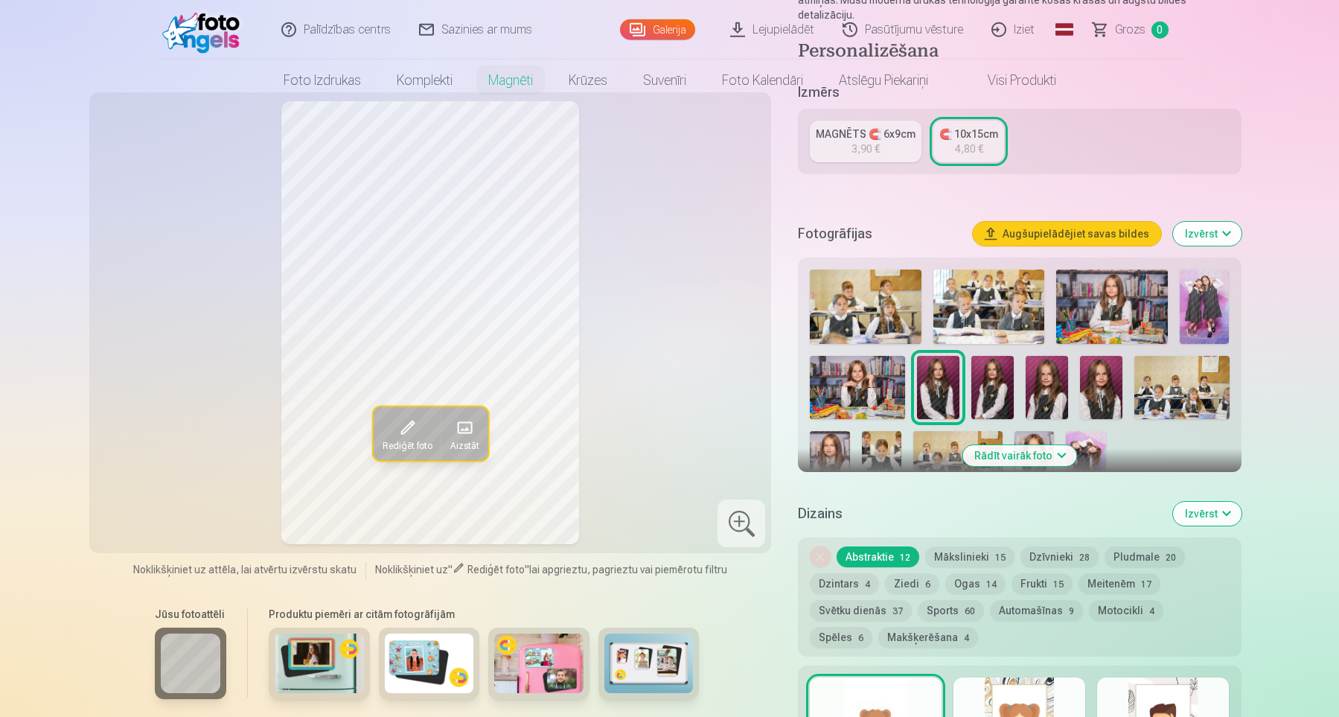
scroll to position [0, 0]
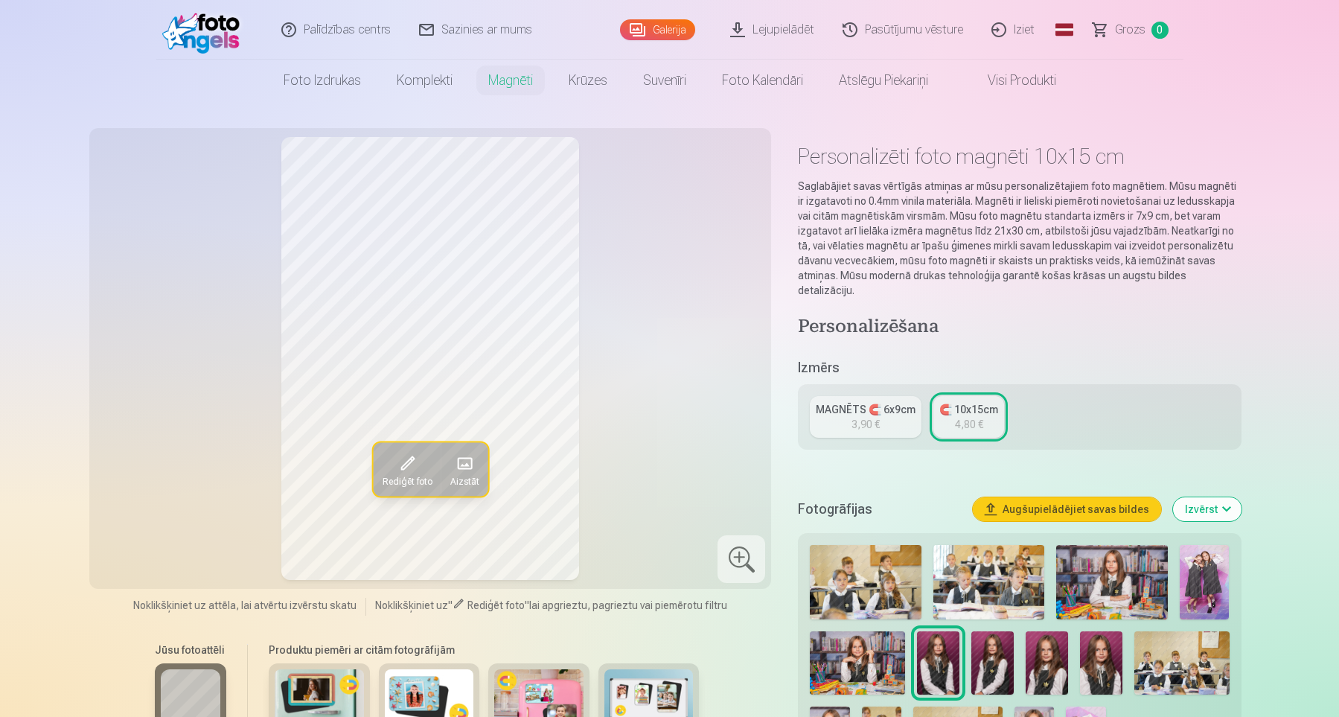
click at [975, 417] on div "4,80 €" at bounding box center [969, 424] width 28 height 15
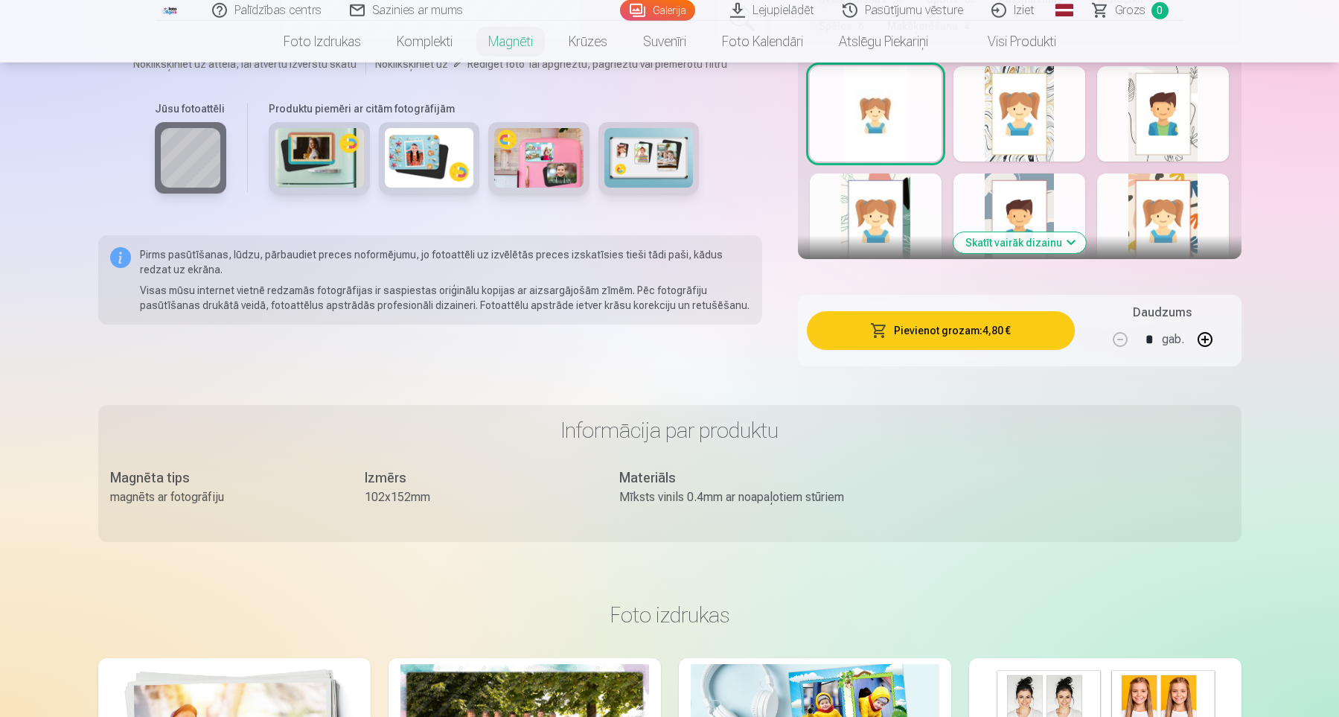
scroll to position [925, 0]
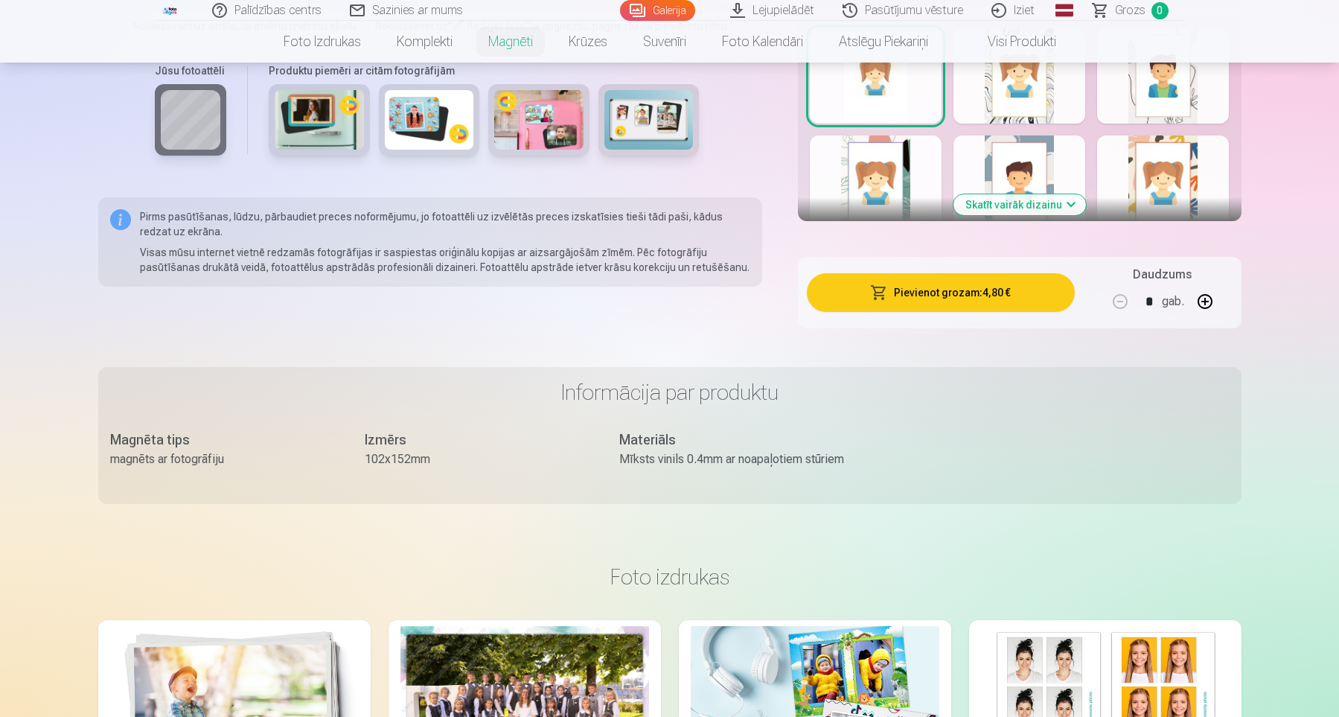
click at [975, 279] on button "Pievienot grozam : 4,80 €" at bounding box center [940, 292] width 267 height 39
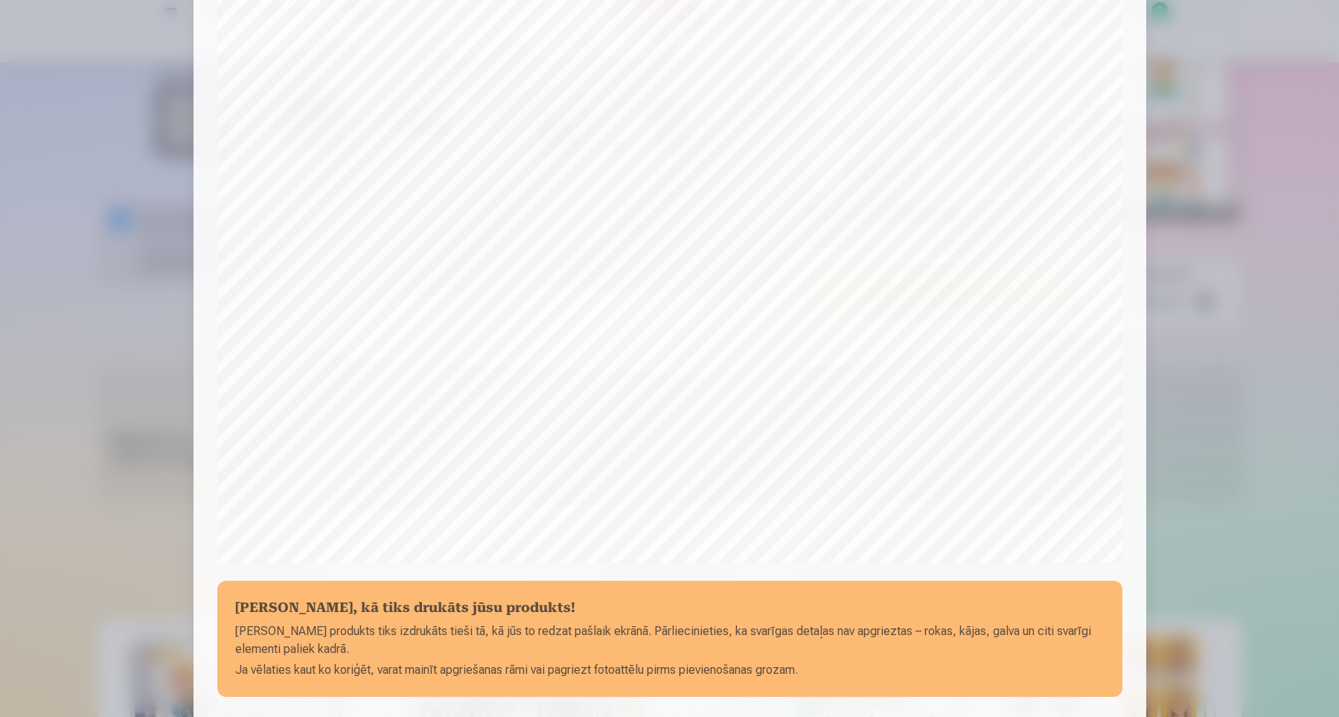
scroll to position [355, 0]
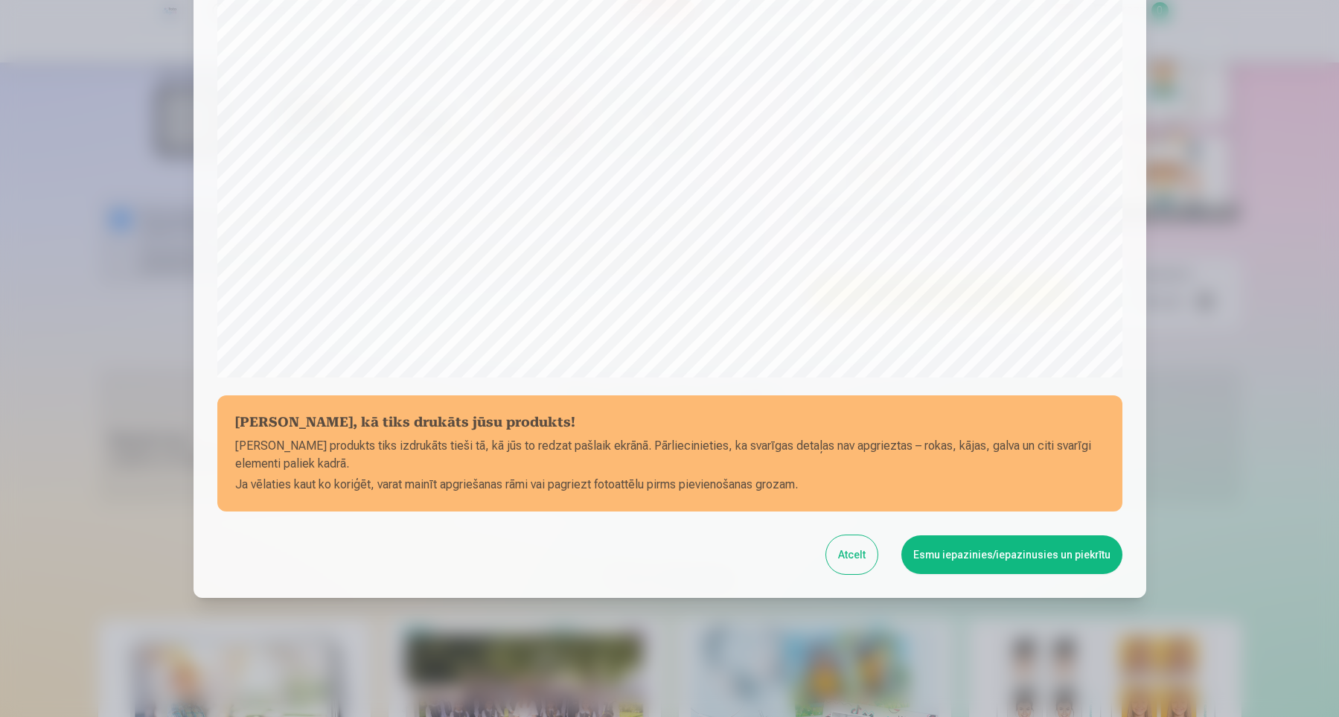
click at [1008, 554] on button "Esmu iepazinies/iepazinusies un piekrītu" at bounding box center [1012, 554] width 221 height 39
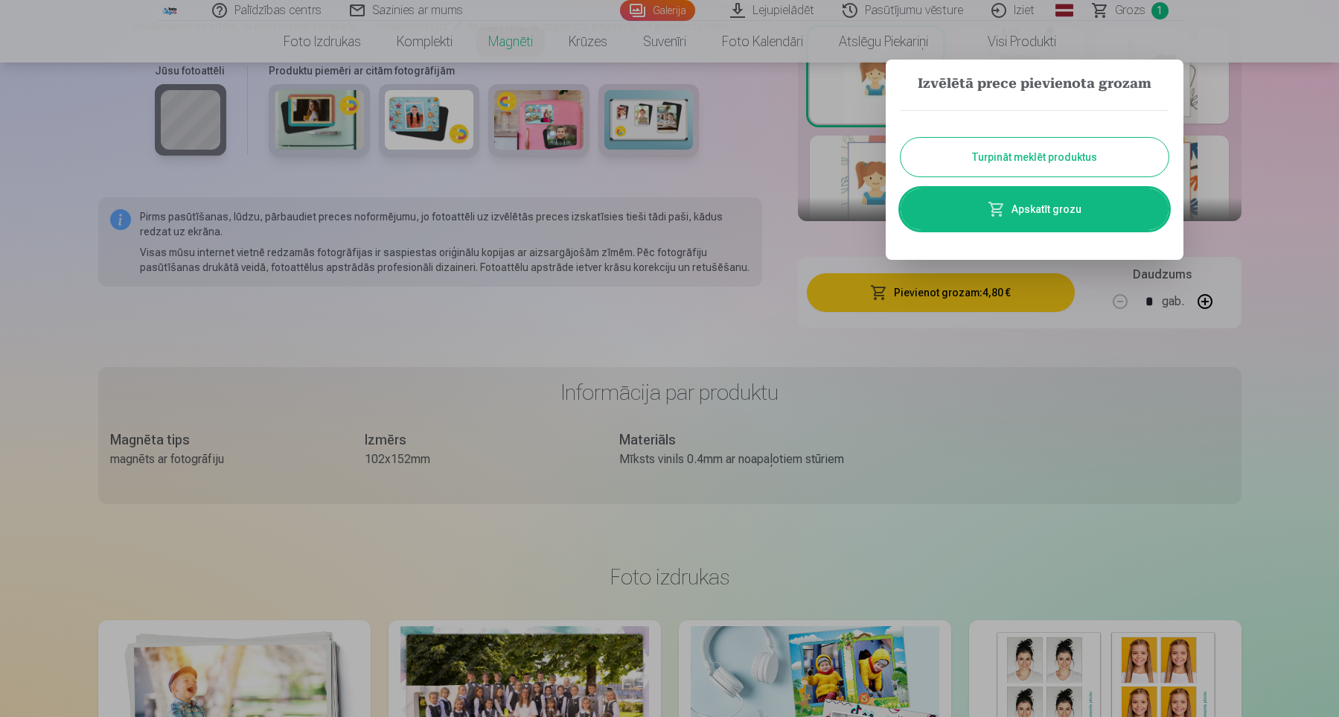
click at [1039, 144] on button "Turpināt meklēt produktus" at bounding box center [1035, 157] width 268 height 39
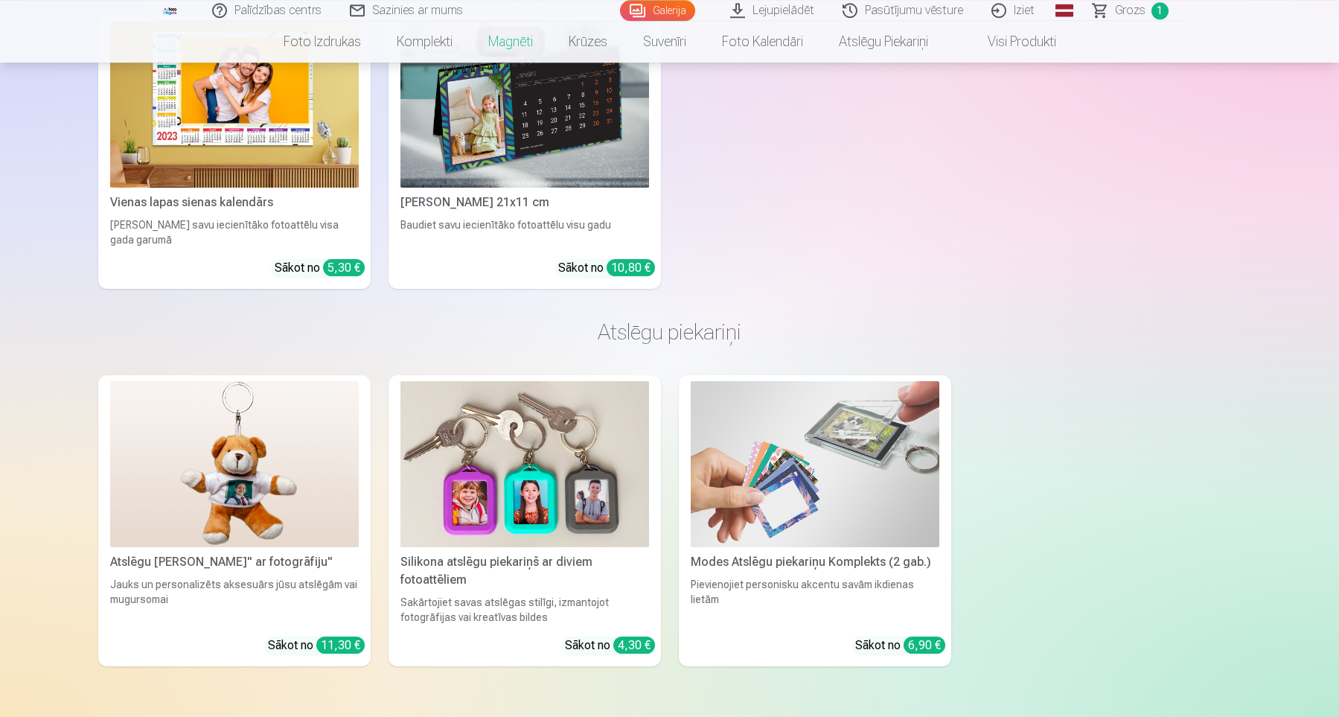
scroll to position [5137, 0]
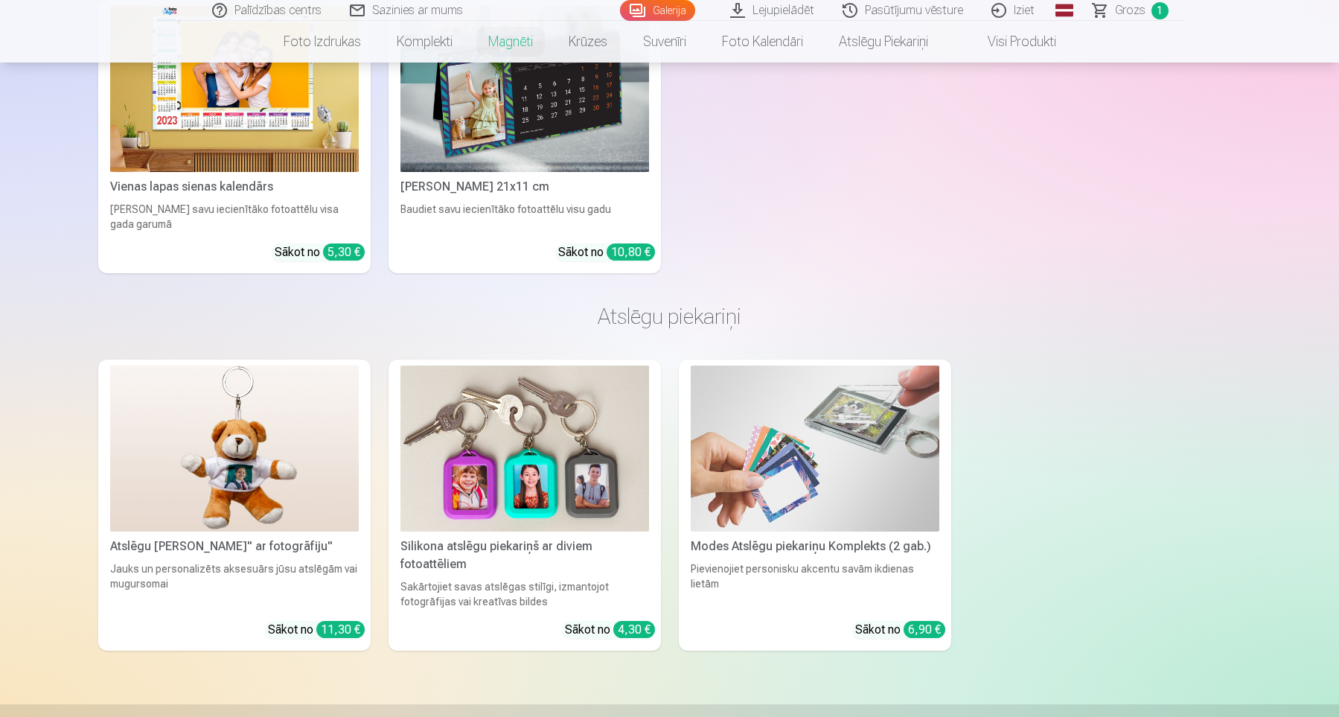
click at [863, 421] on img at bounding box center [815, 449] width 249 height 166
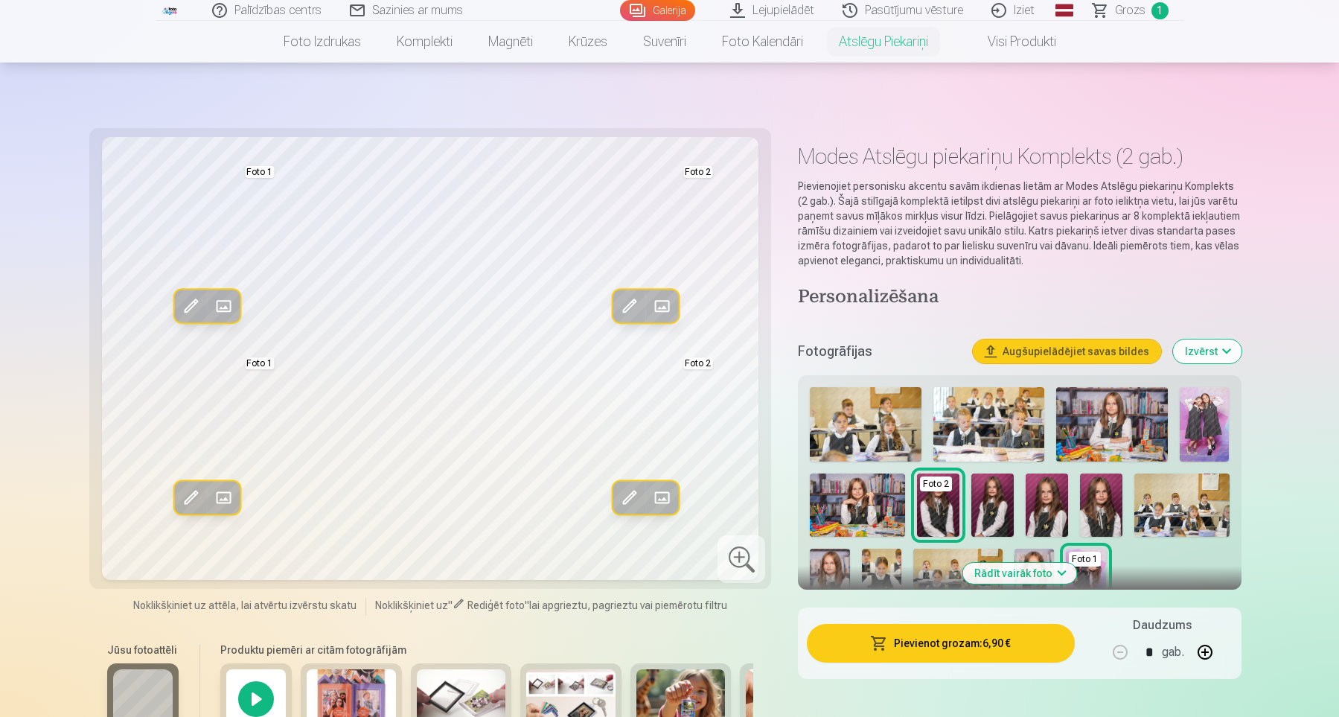
scroll to position [103, 0]
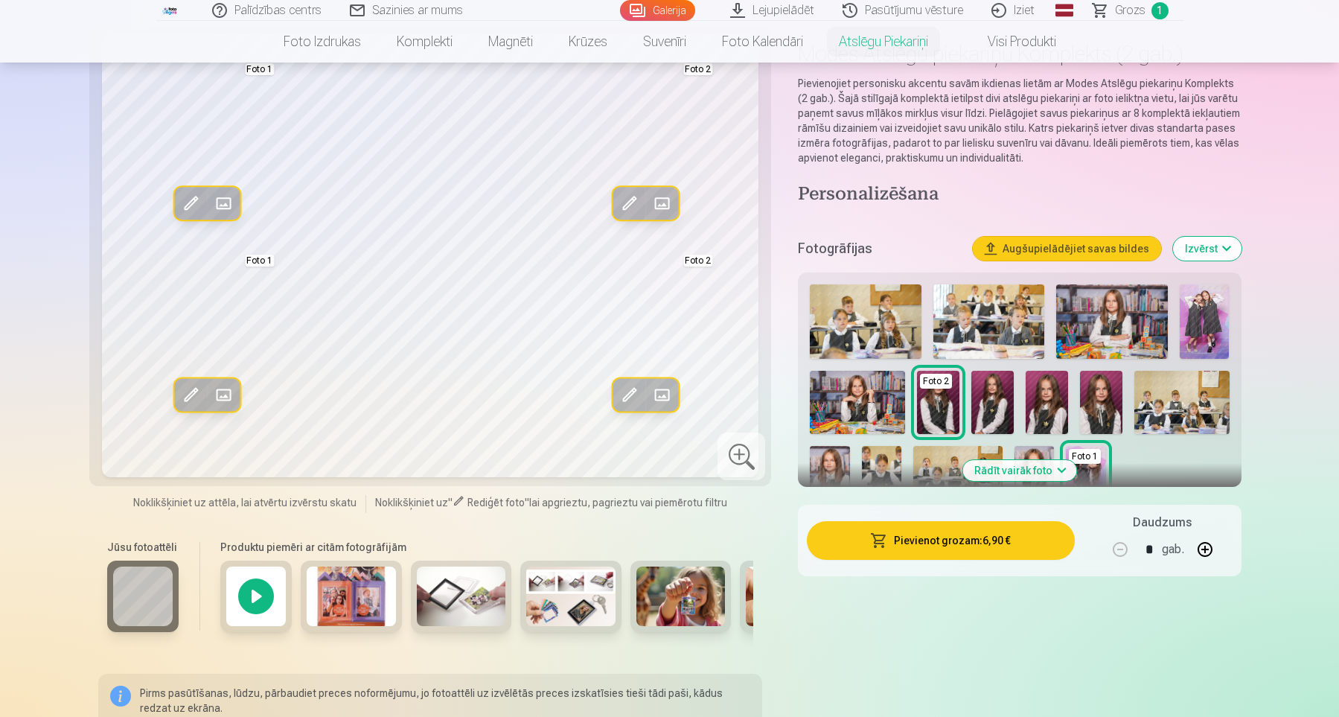
click at [995, 396] on img at bounding box center [993, 402] width 42 height 63
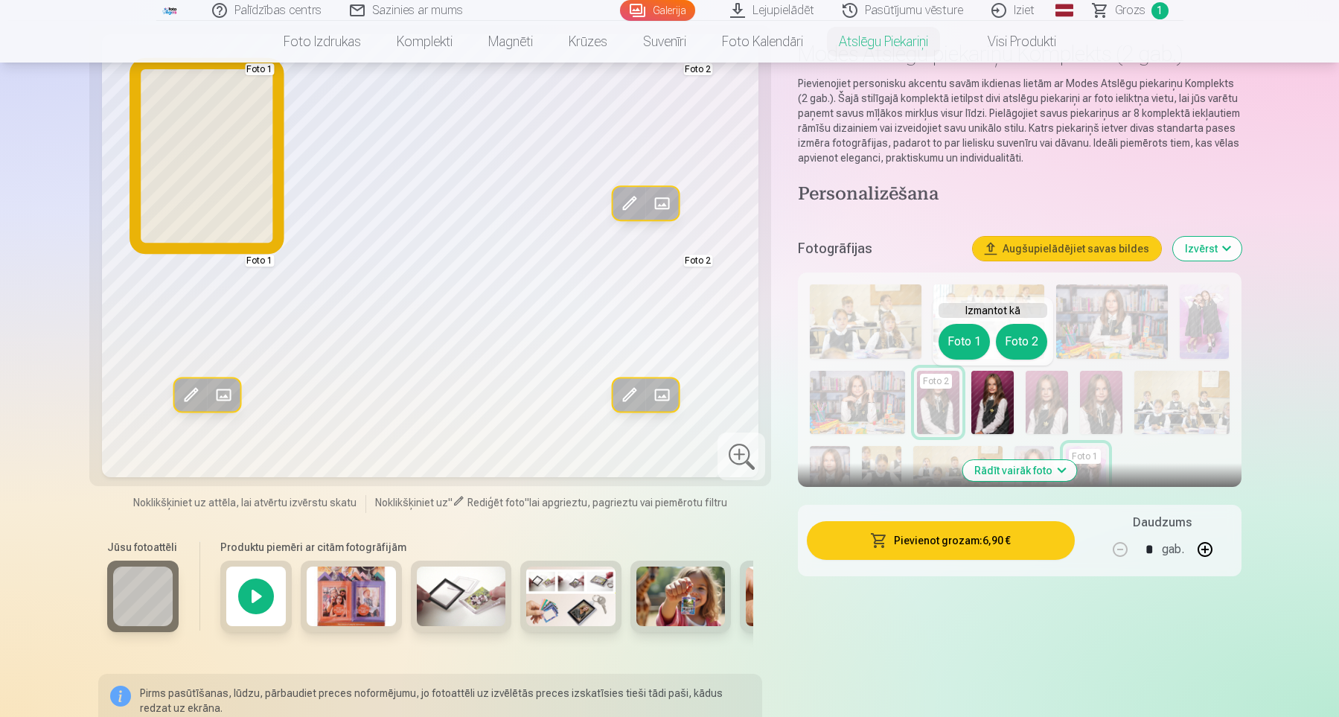
click at [968, 337] on button "Foto 1" at bounding box center [964, 342] width 51 height 36
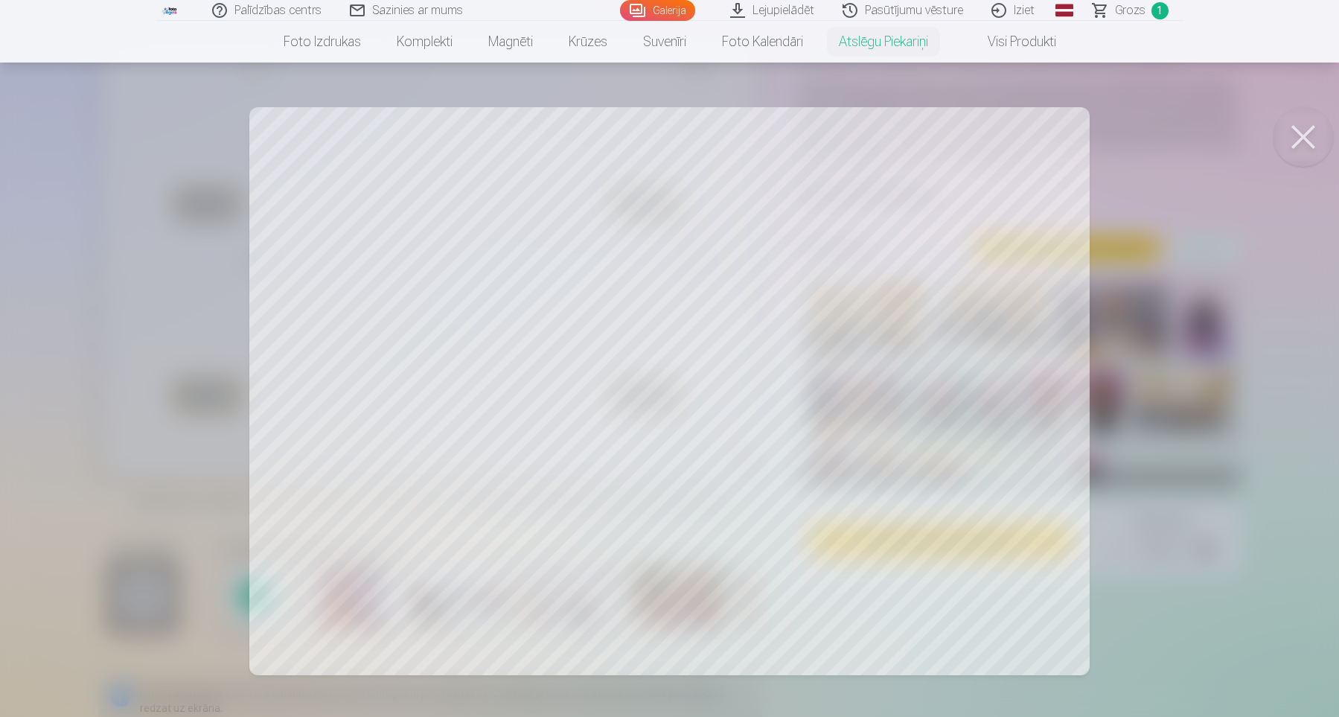
click at [1296, 126] on button at bounding box center [1304, 137] width 60 height 60
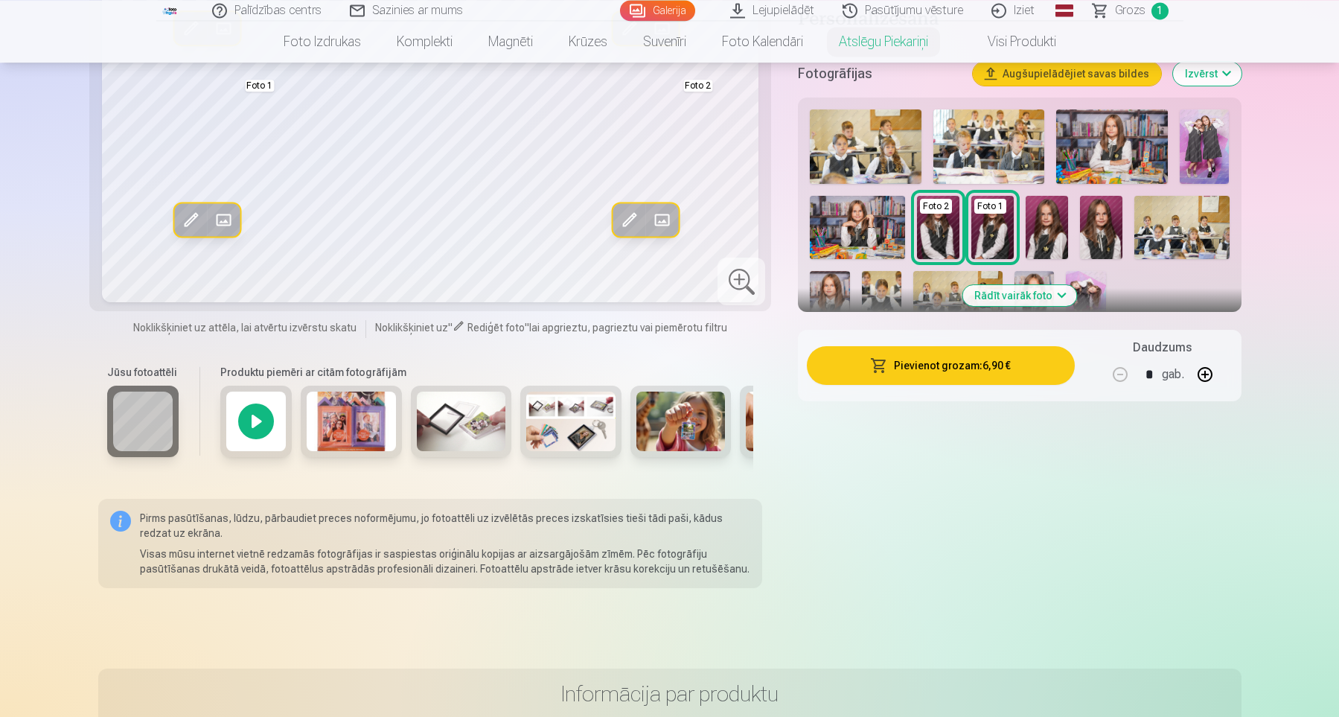
scroll to position [308, 0]
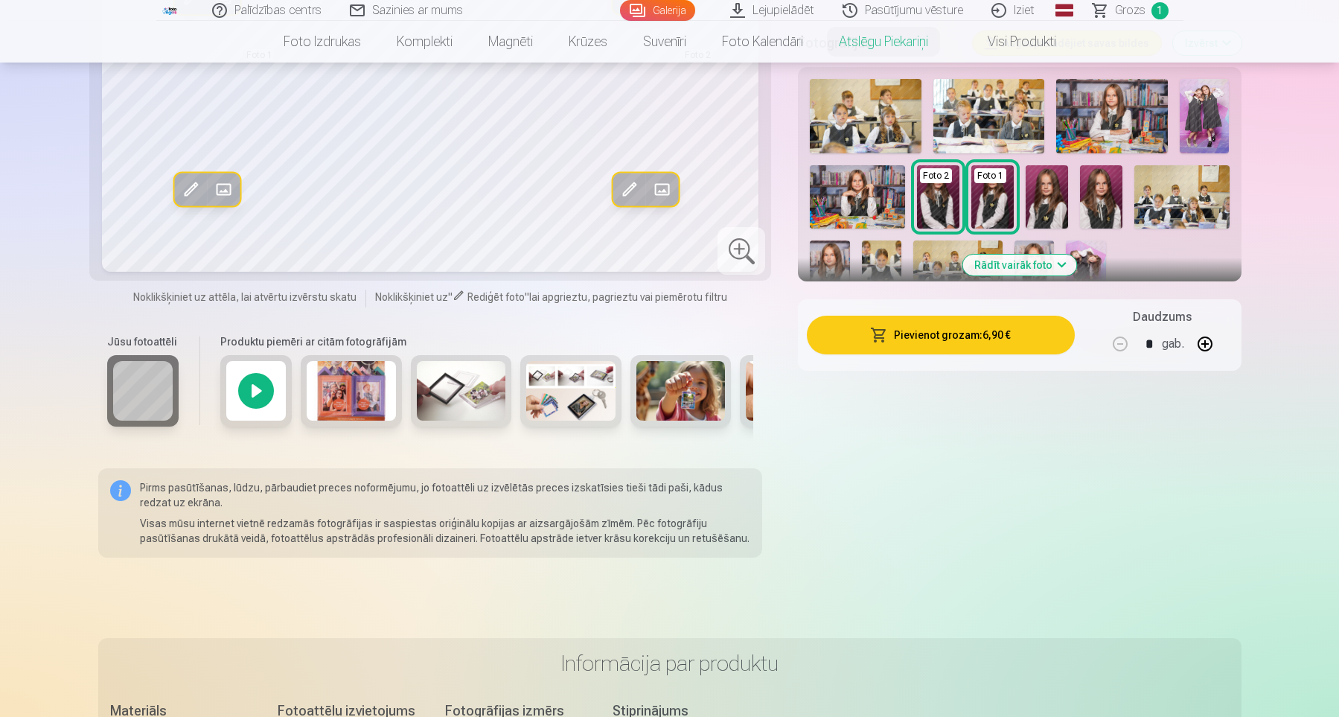
click at [860, 197] on img at bounding box center [857, 196] width 95 height 63
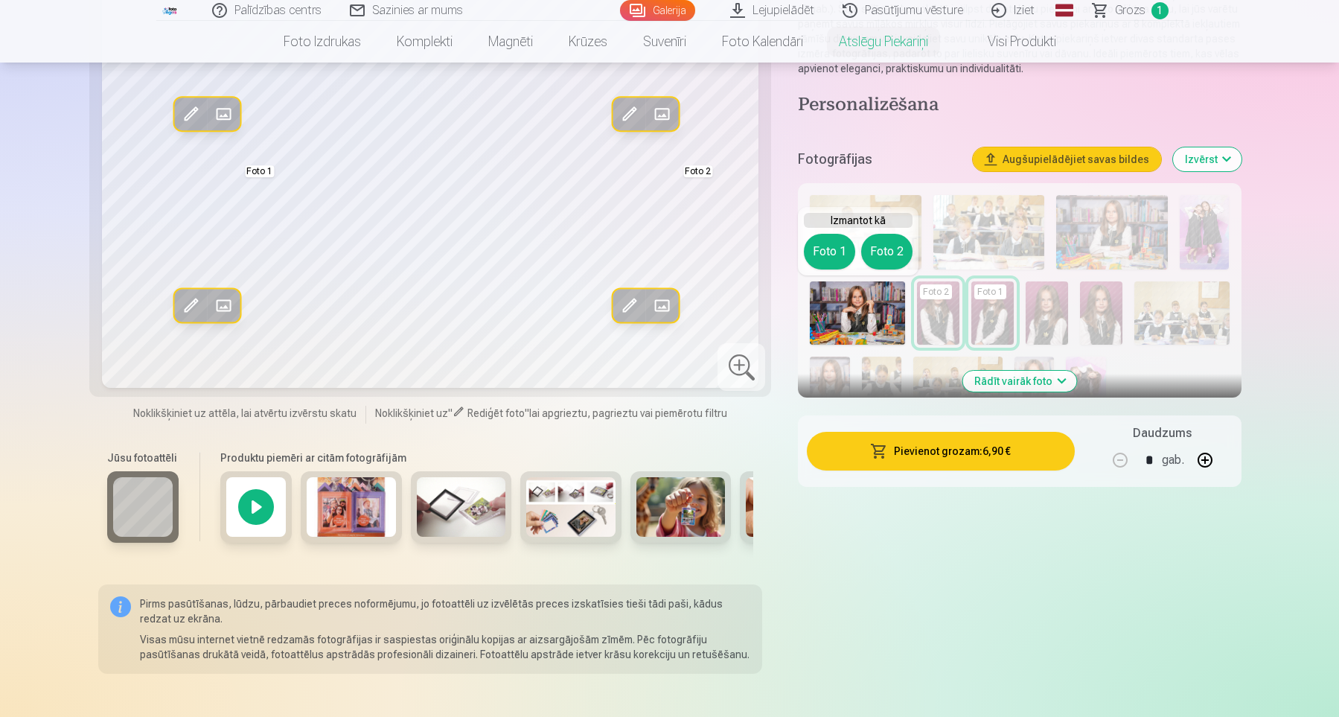
scroll to position [103, 0]
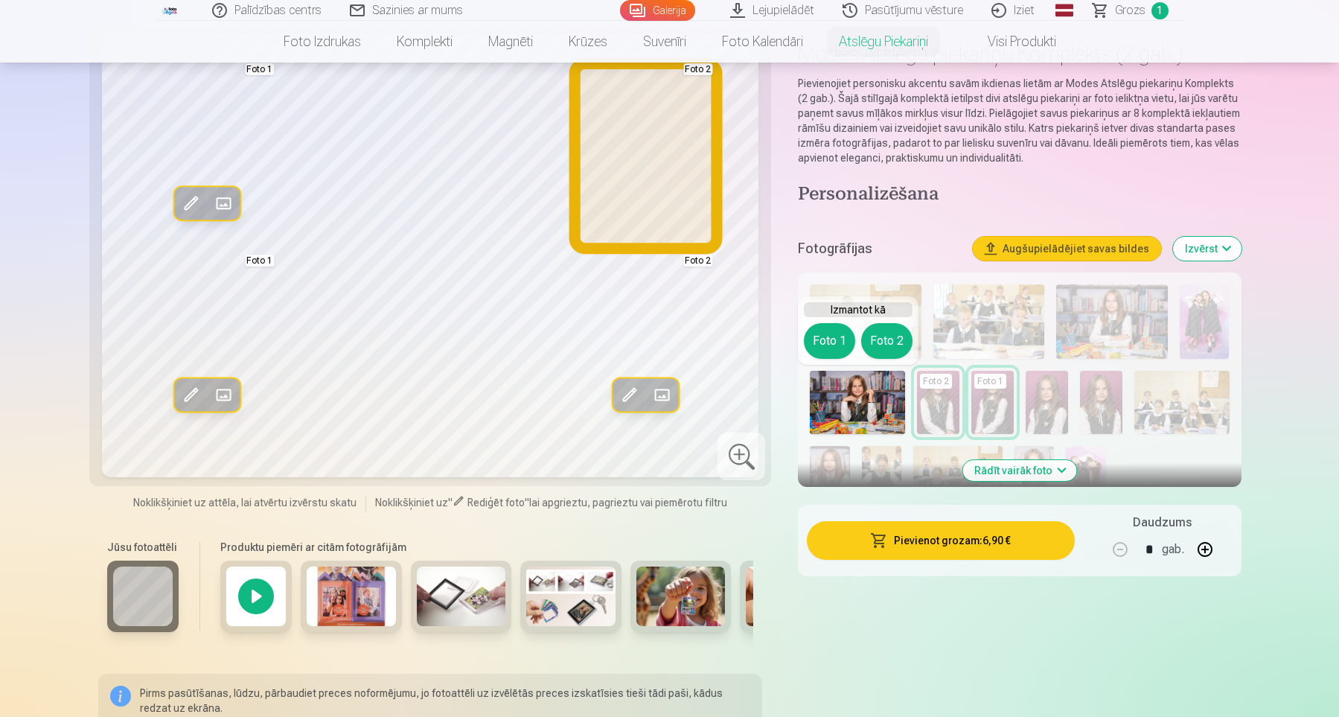
click at [885, 343] on button "Foto 2" at bounding box center [886, 341] width 51 height 36
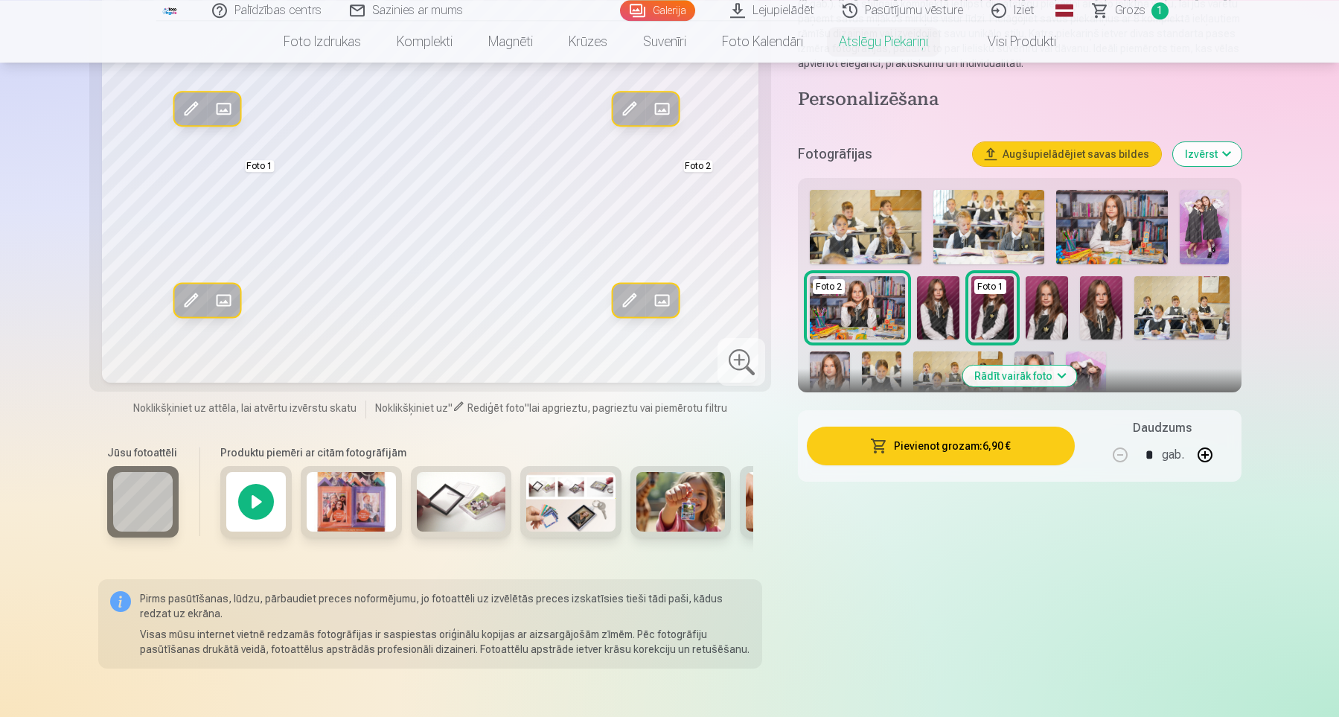
scroll to position [205, 0]
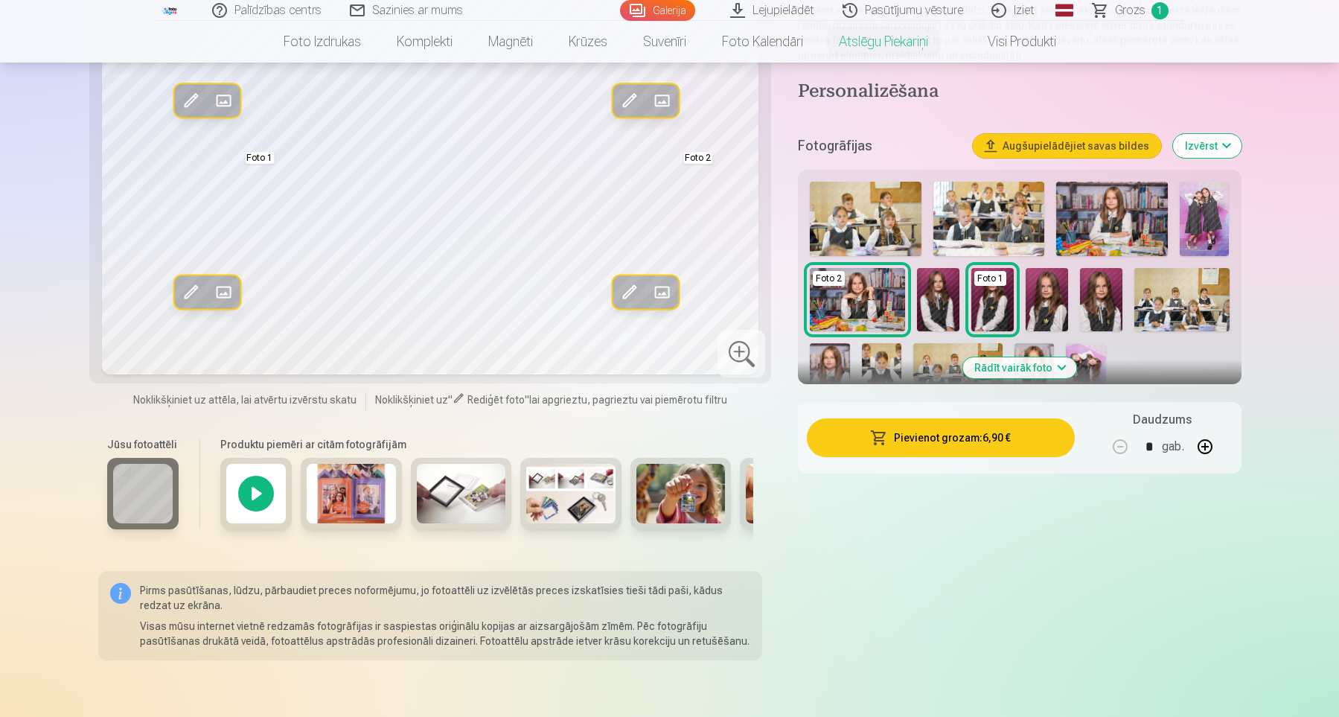
click at [1039, 441] on button "Pievienot grozam : 6,90 €" at bounding box center [940, 437] width 267 height 39
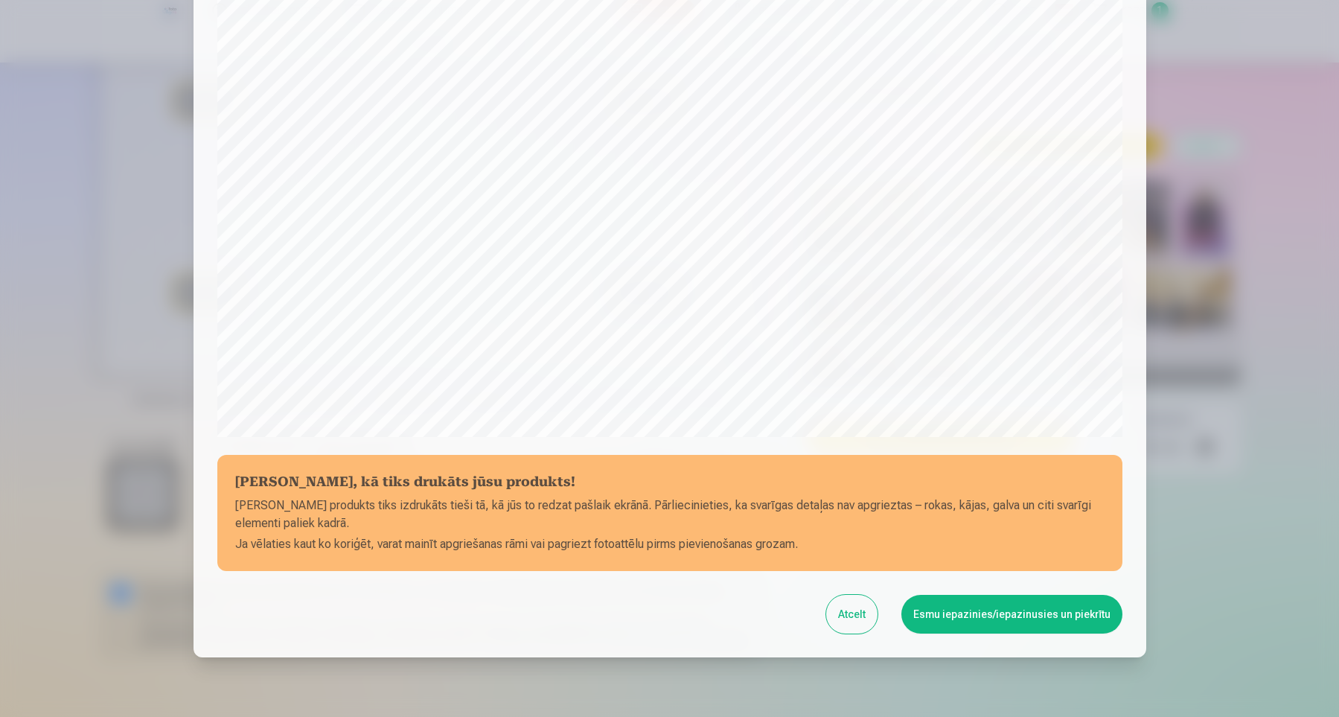
scroll to position [355, 0]
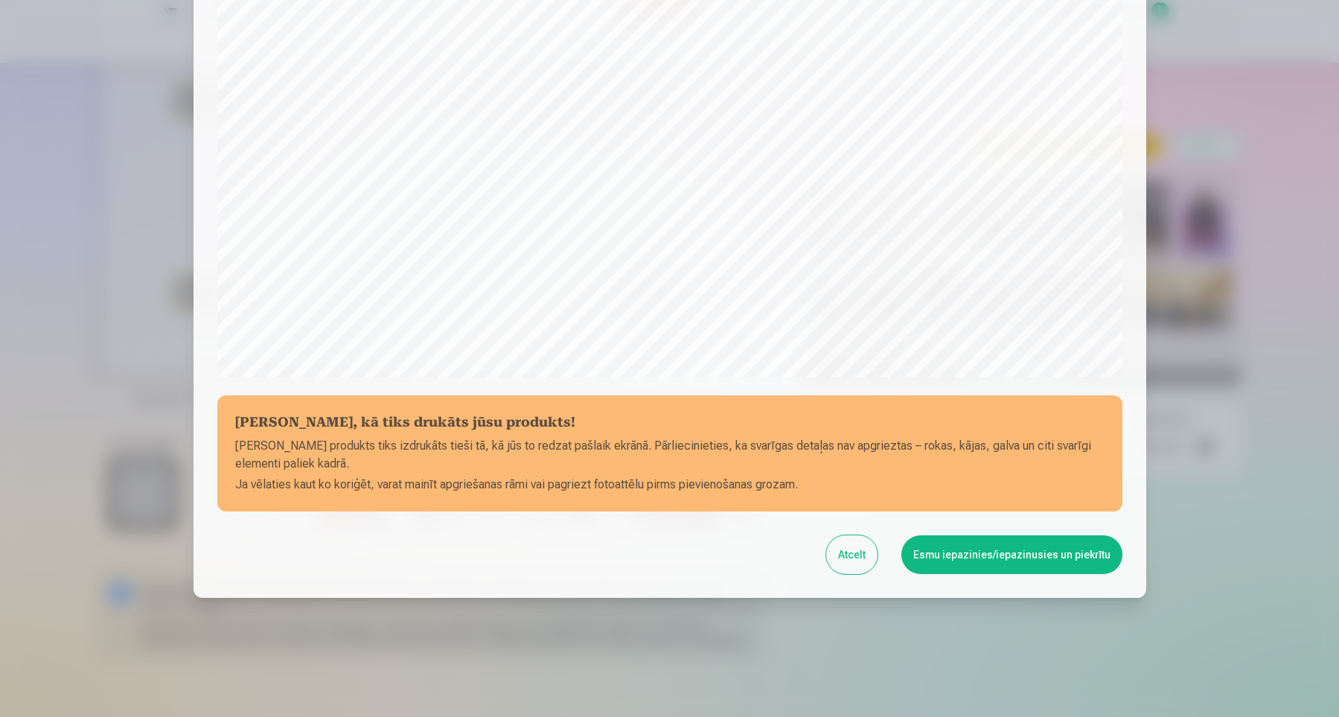
click at [864, 563] on button "Atcelt" at bounding box center [851, 554] width 51 height 39
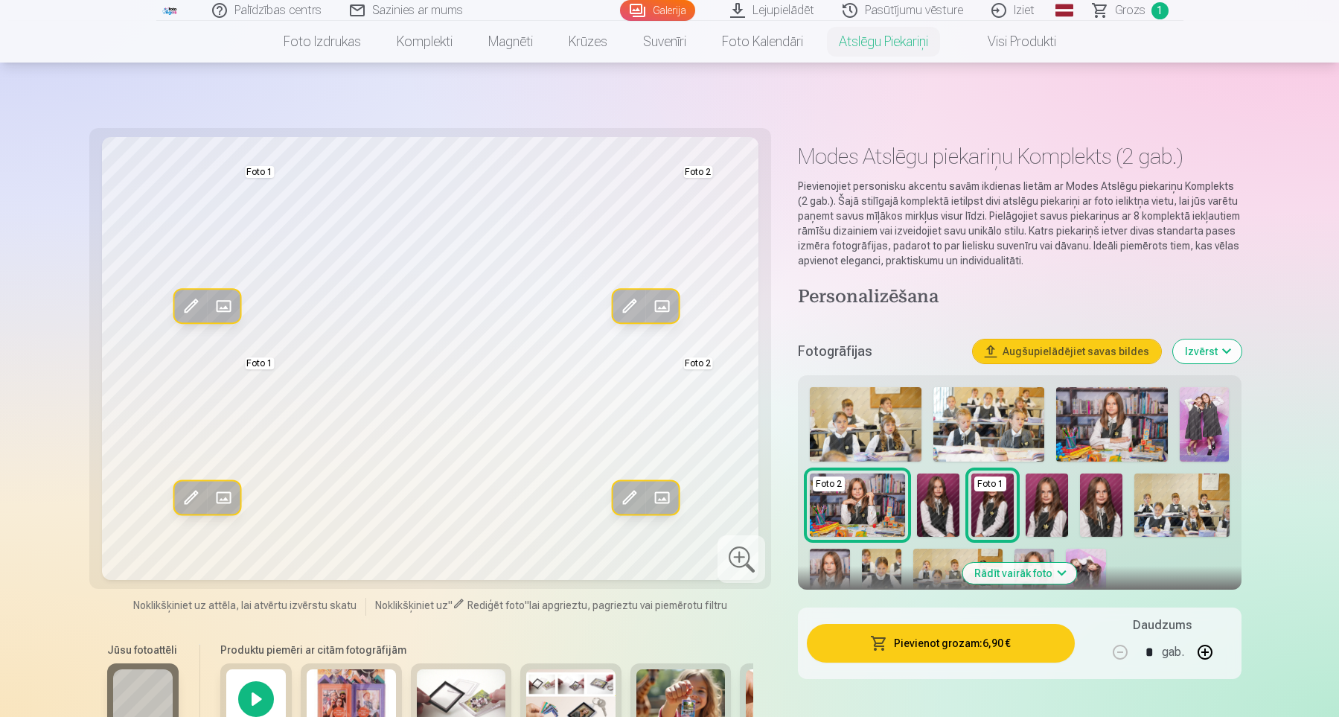
scroll to position [205, 0]
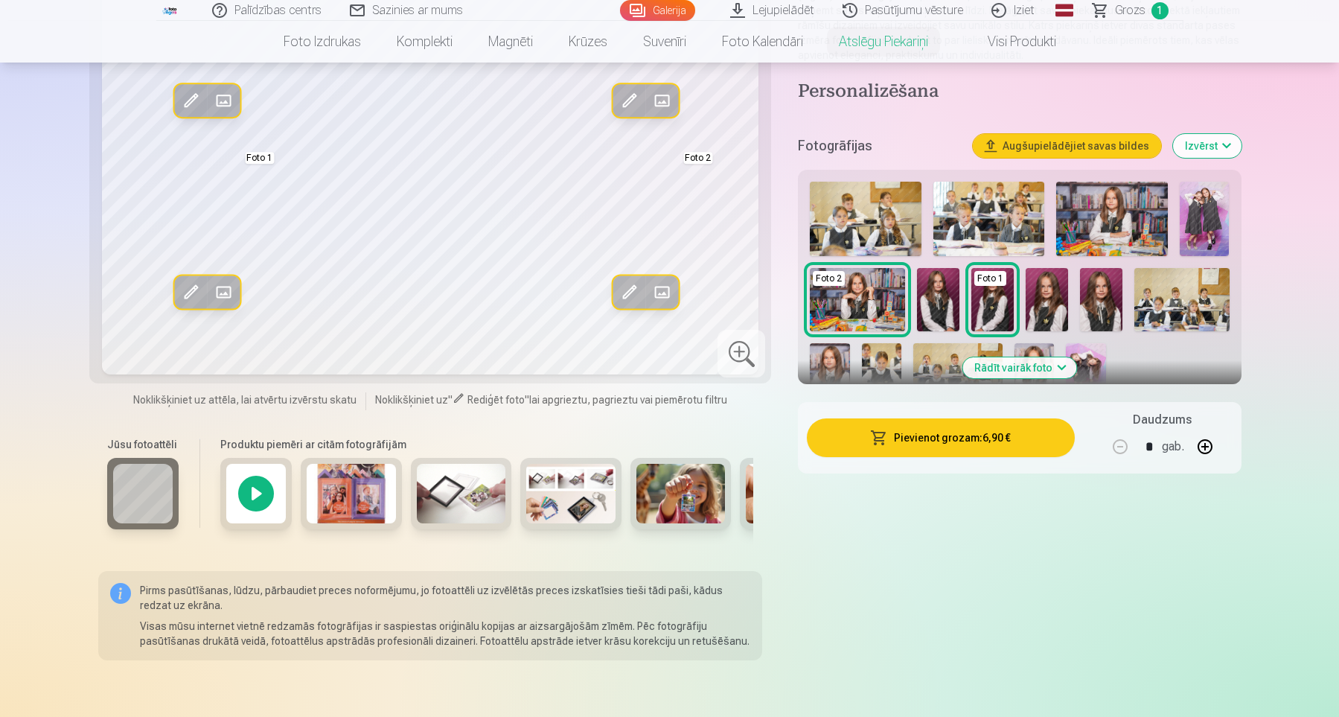
click at [1005, 442] on button "Pievienot grozam : 6,90 €" at bounding box center [940, 437] width 267 height 39
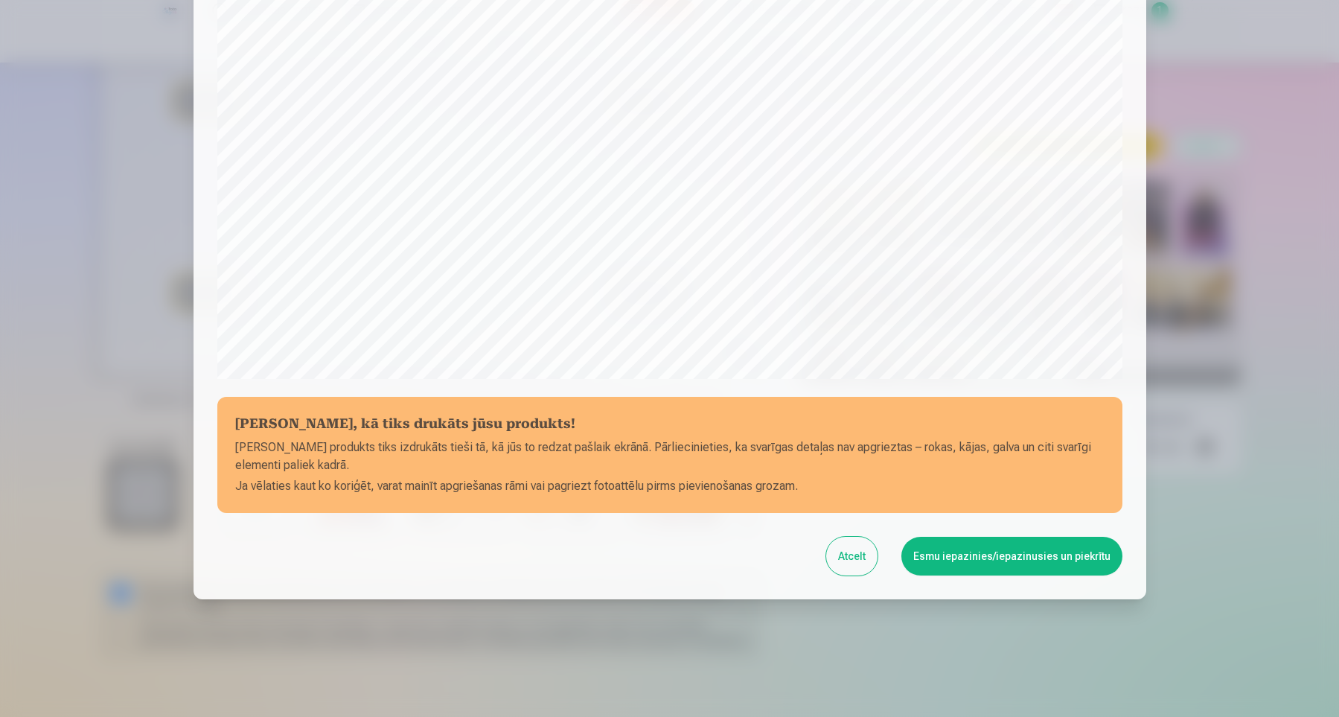
scroll to position [355, 0]
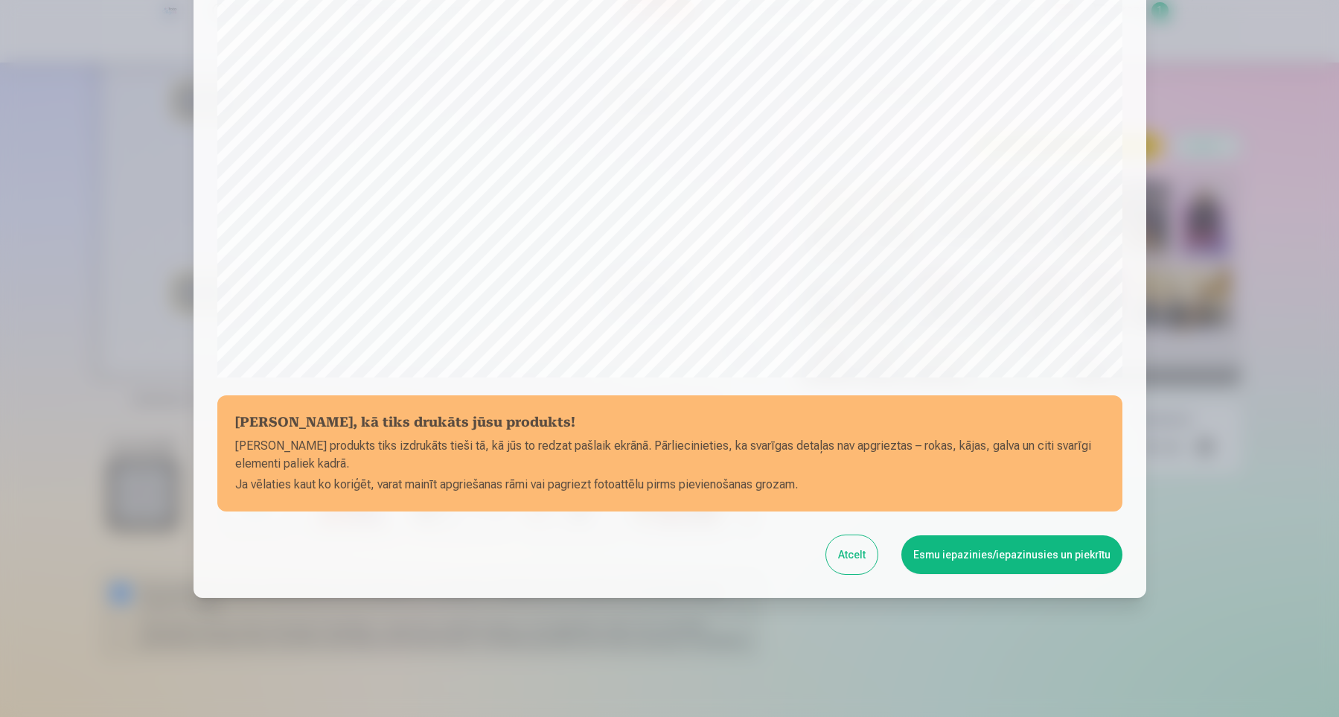
click at [1035, 546] on button "Esmu iepazinies/iepazinusies un piekrītu" at bounding box center [1012, 554] width 221 height 39
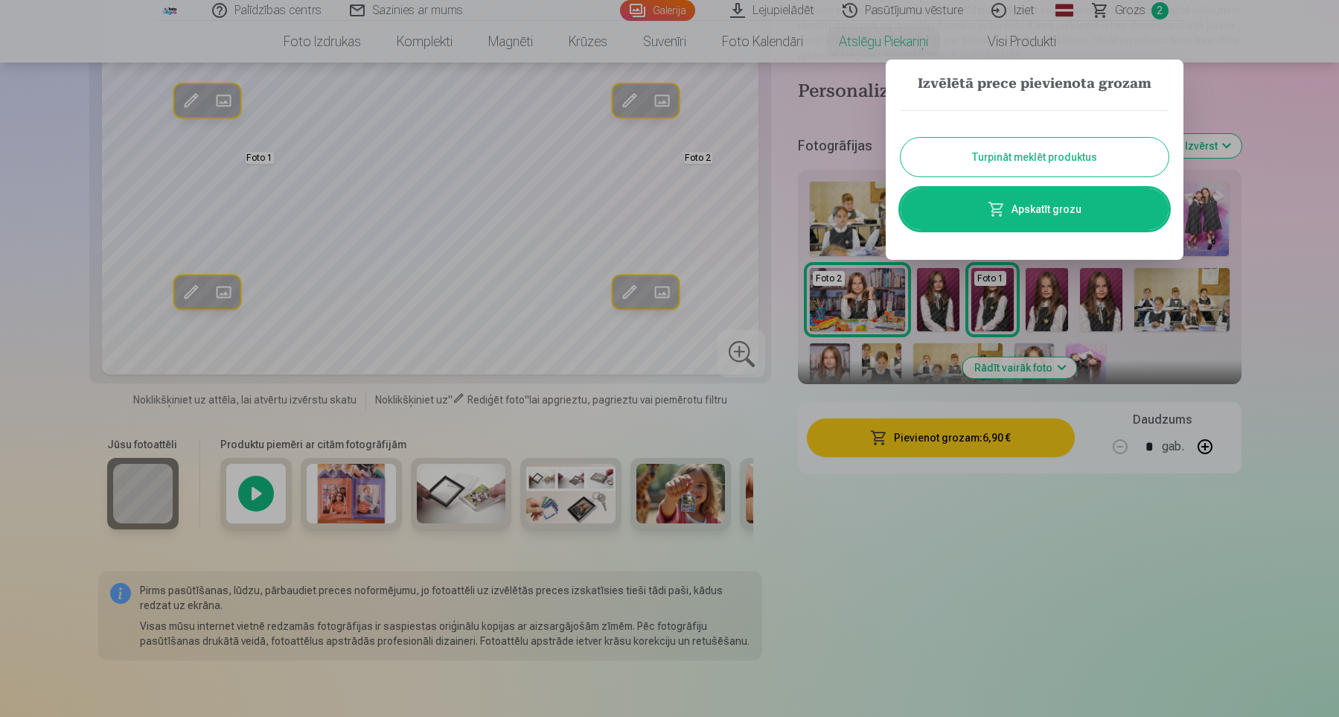
click at [1032, 162] on button "Turpināt meklēt produktus" at bounding box center [1035, 157] width 268 height 39
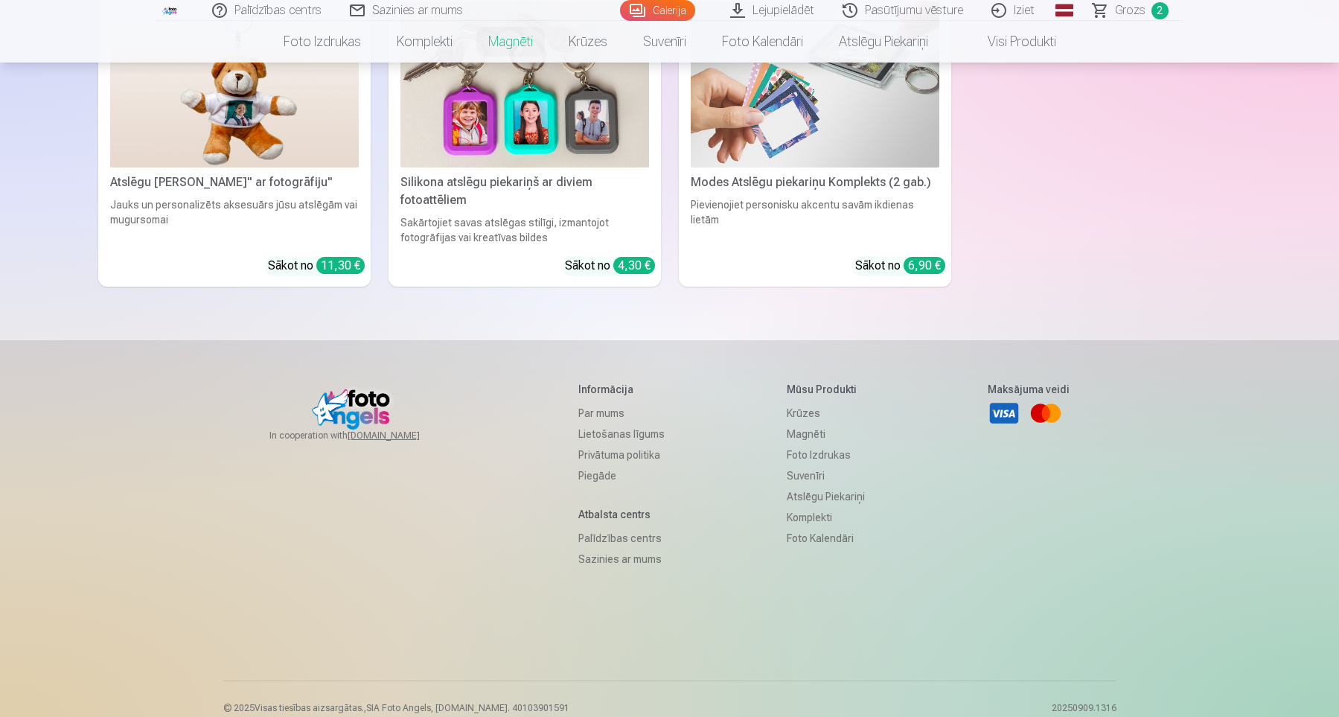
scroll to position [5090, 0]
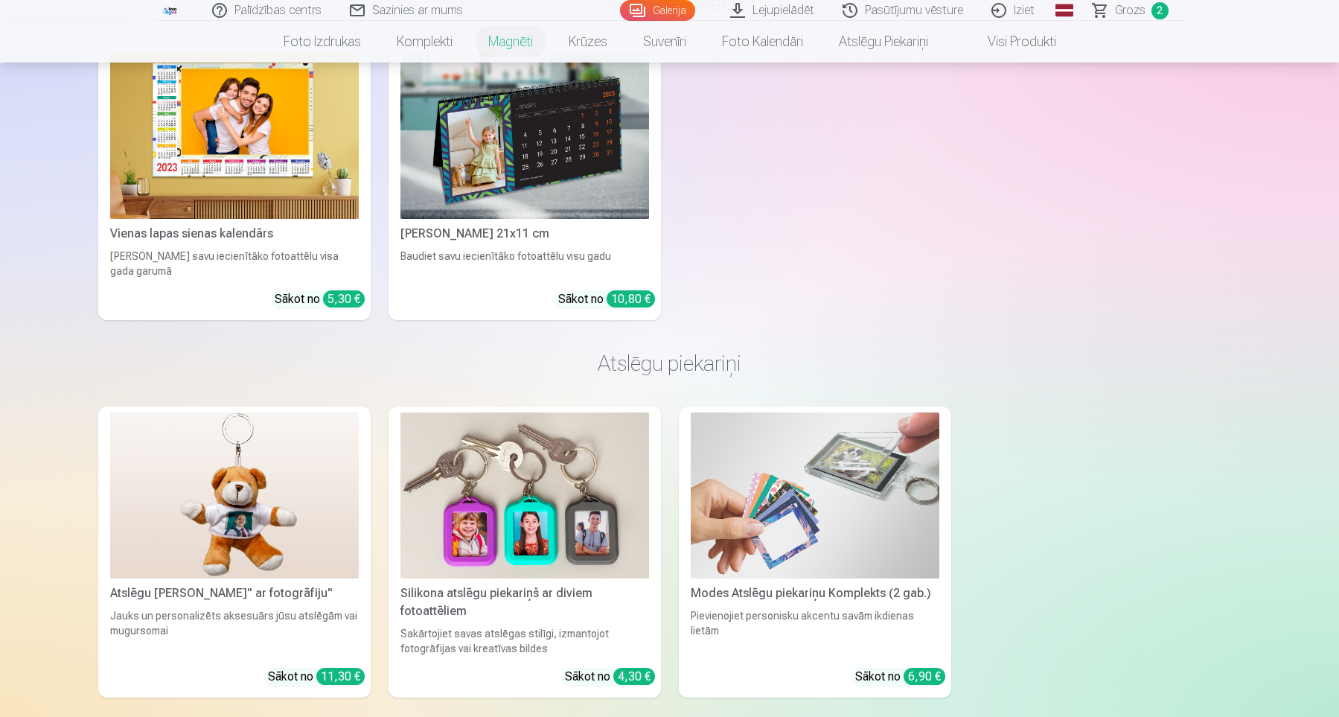
click at [922, 584] on div "Modes Atslēgu piekariņu Komplekts (2 gab.)" at bounding box center [815, 593] width 261 height 18
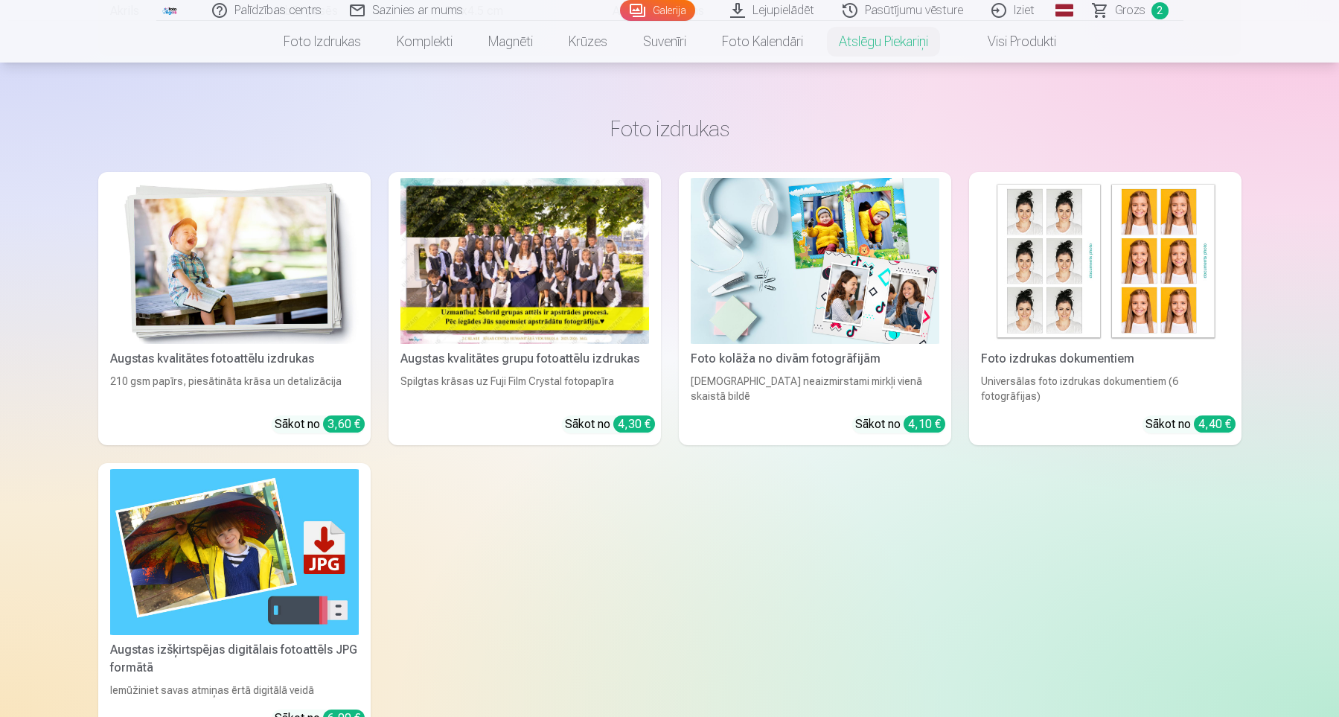
scroll to position [1130, 0]
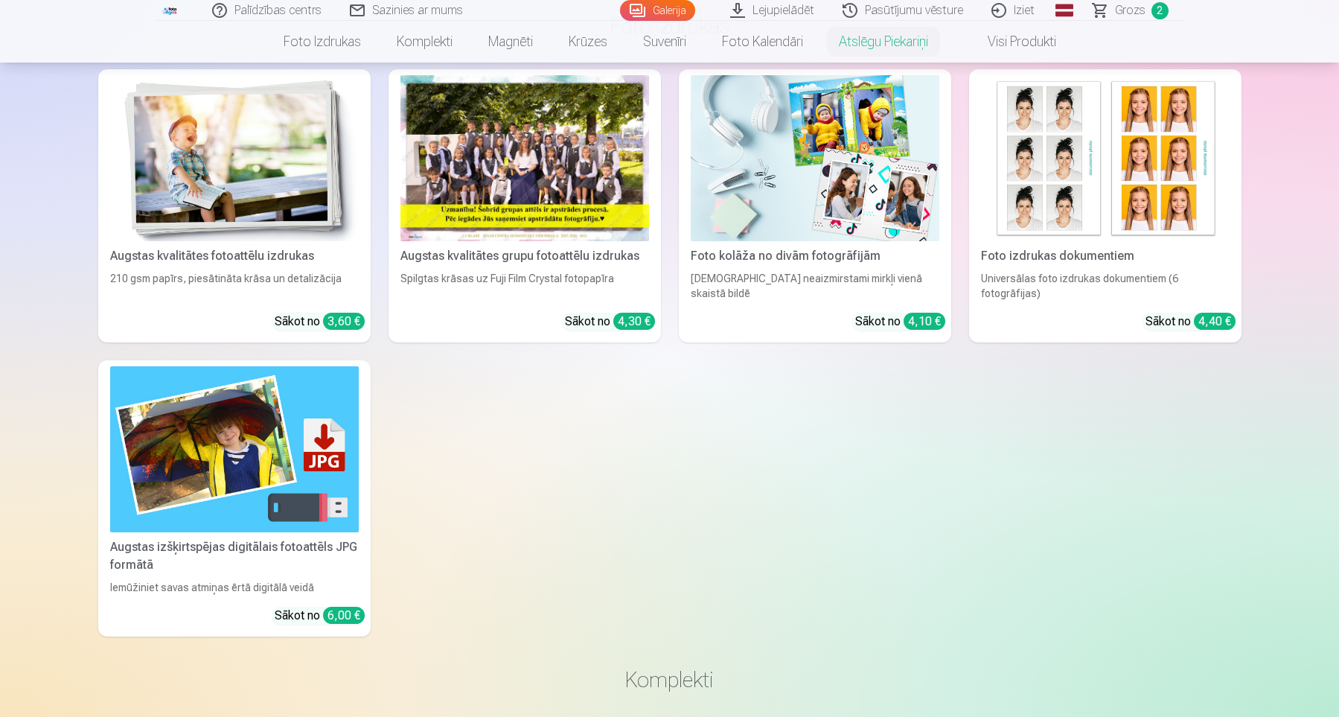
click at [254, 189] on img at bounding box center [234, 158] width 249 height 166
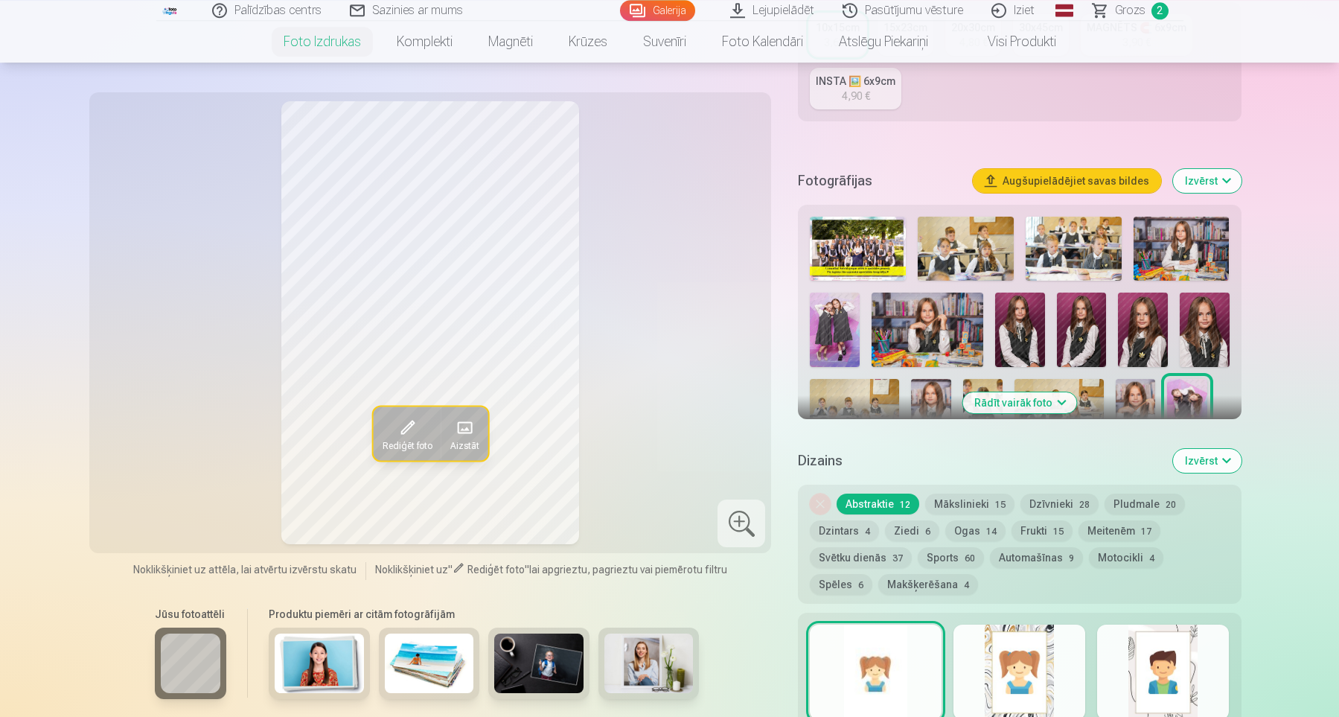
scroll to position [411, 0]
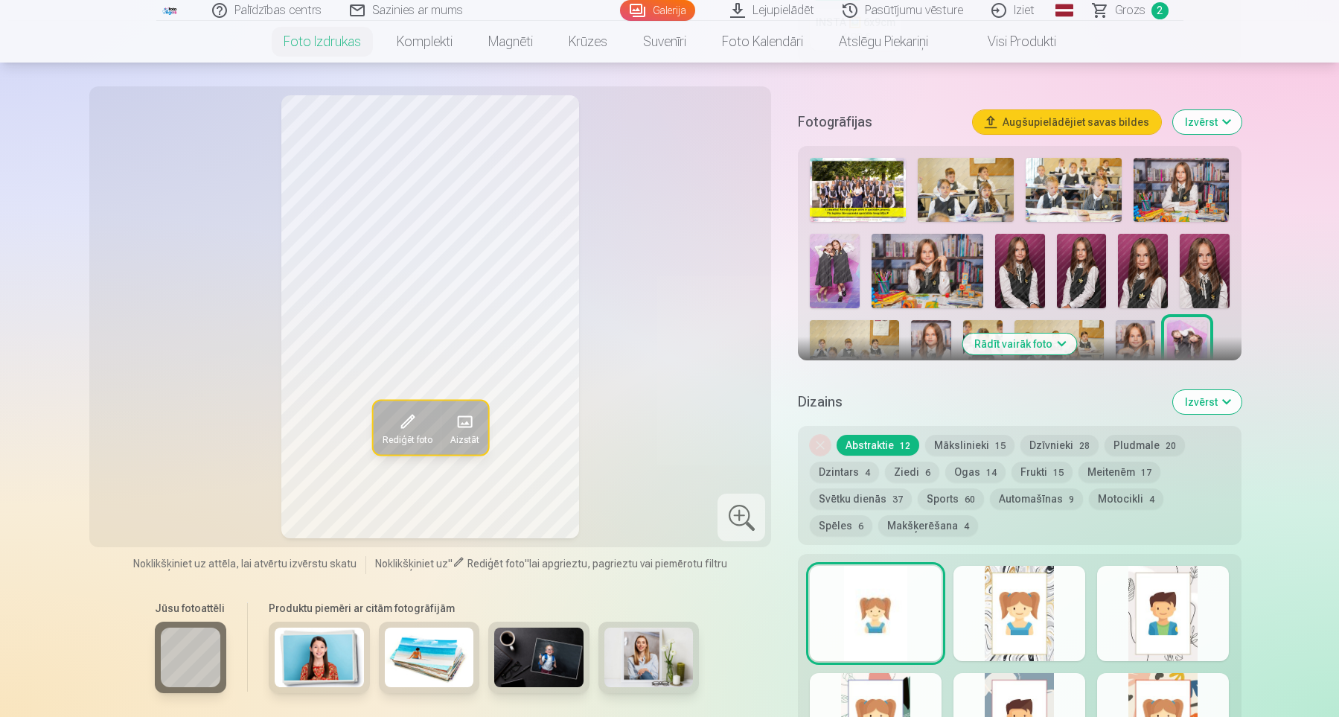
click at [946, 270] on img at bounding box center [928, 271] width 112 height 74
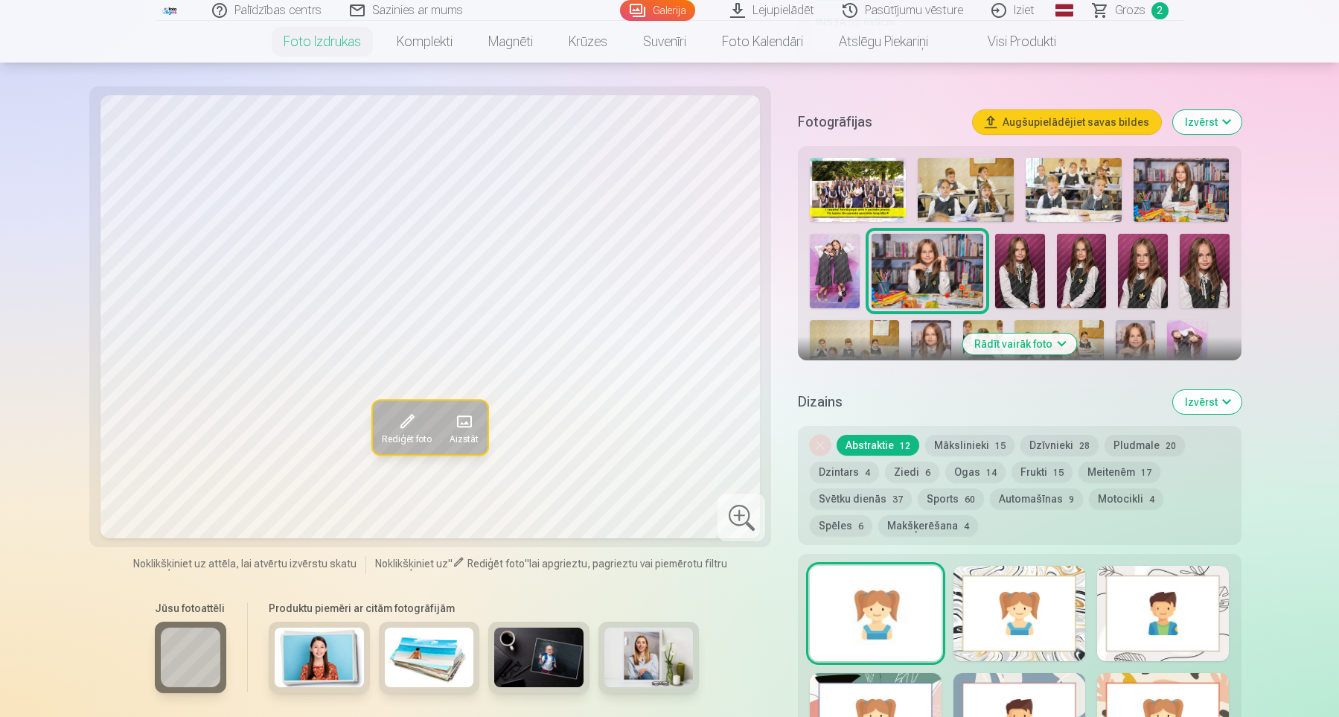
click at [1188, 200] on img at bounding box center [1182, 190] width 96 height 64
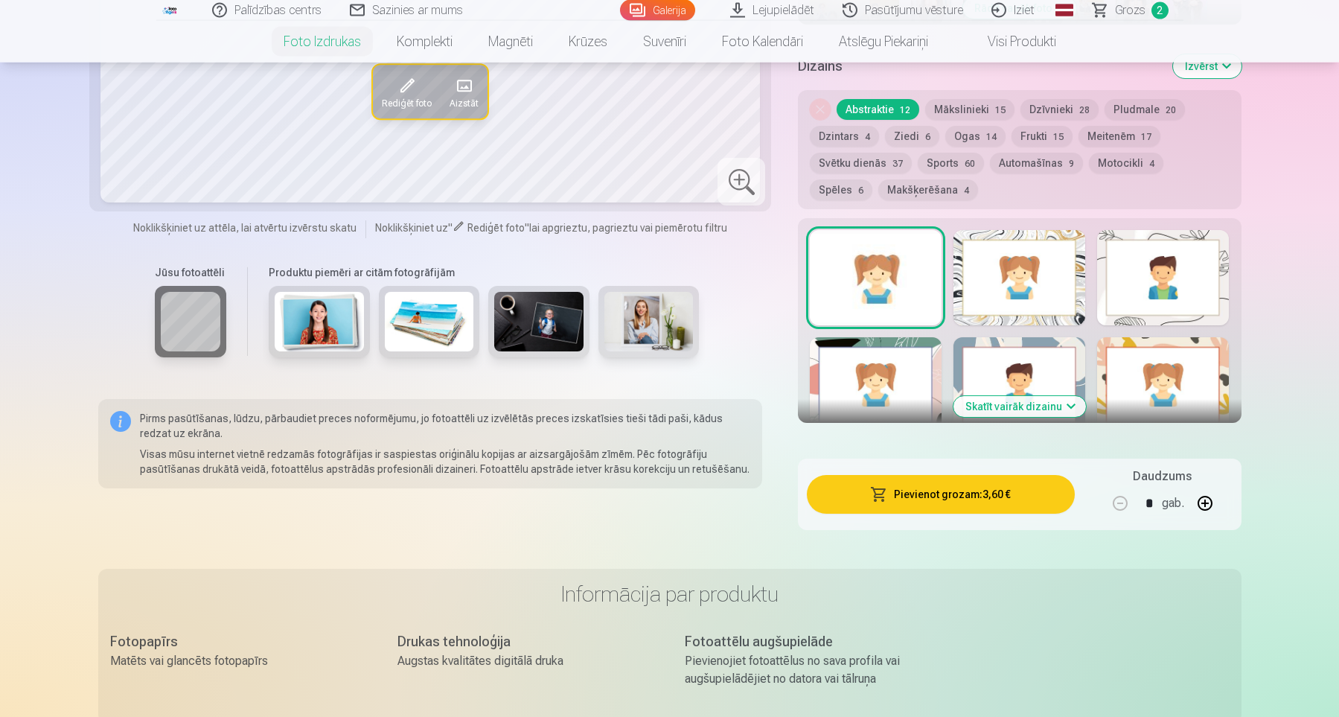
scroll to position [822, 0]
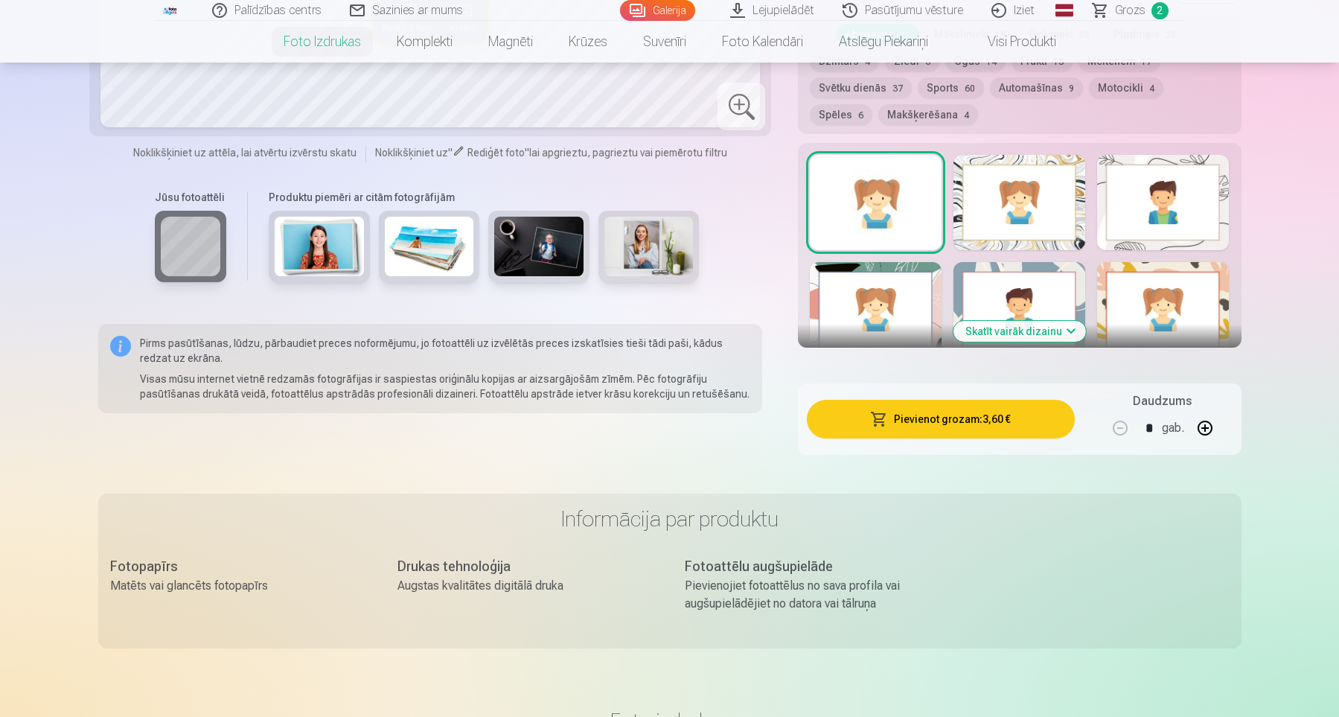
click at [986, 417] on button "Pievienot grozam : 3,60 €" at bounding box center [940, 419] width 267 height 39
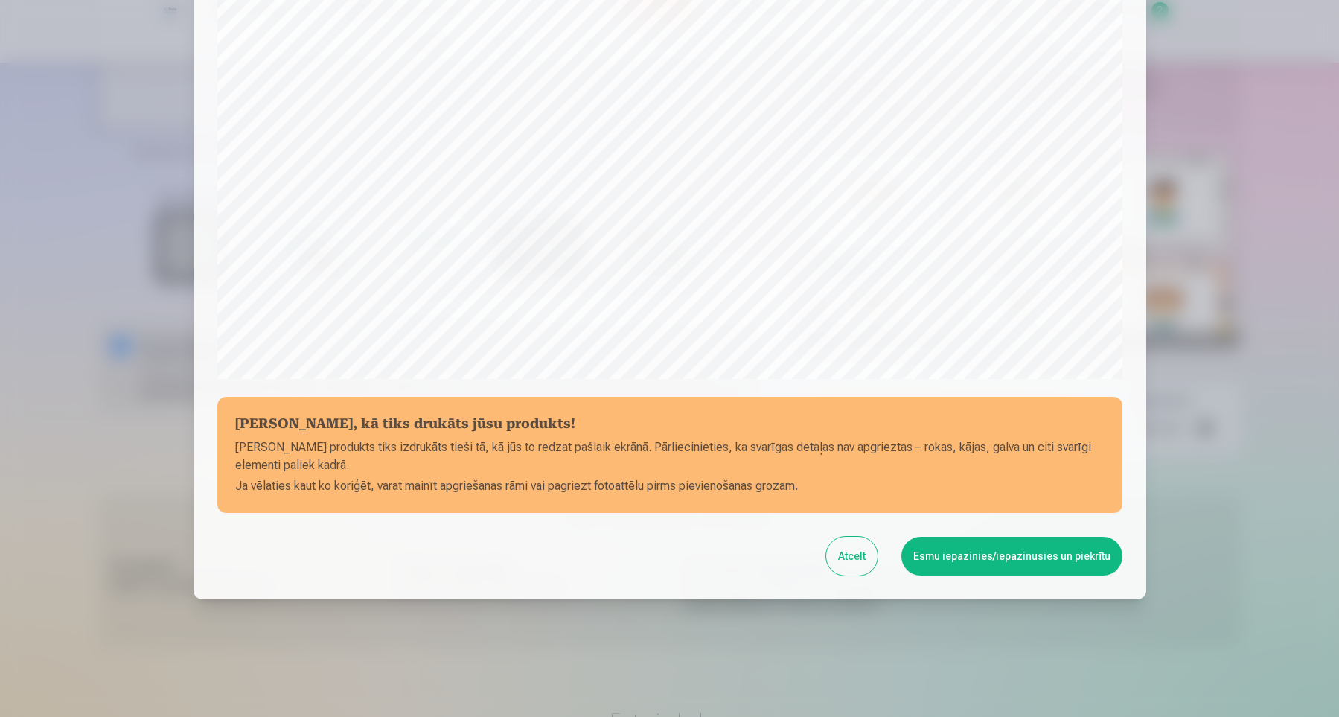
scroll to position [355, 0]
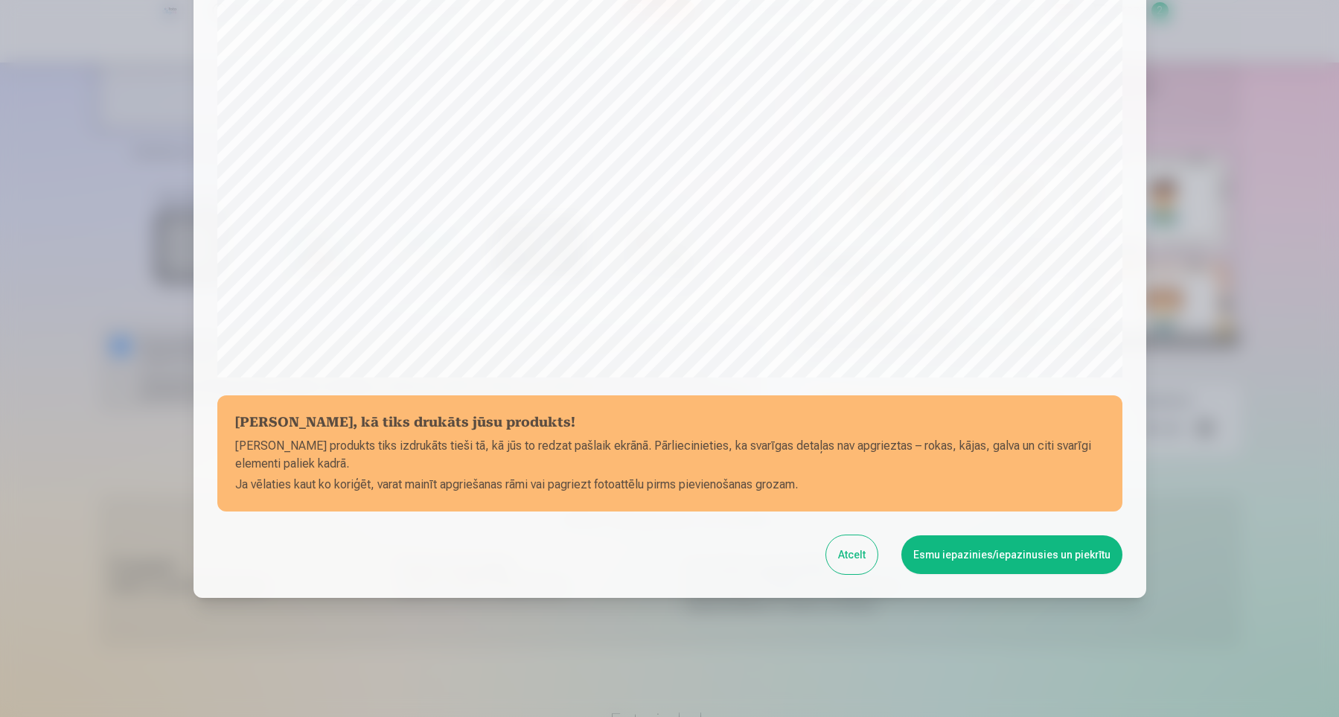
click at [1069, 551] on button "Esmu iepazinies/iepazinusies un piekrītu" at bounding box center [1012, 554] width 221 height 39
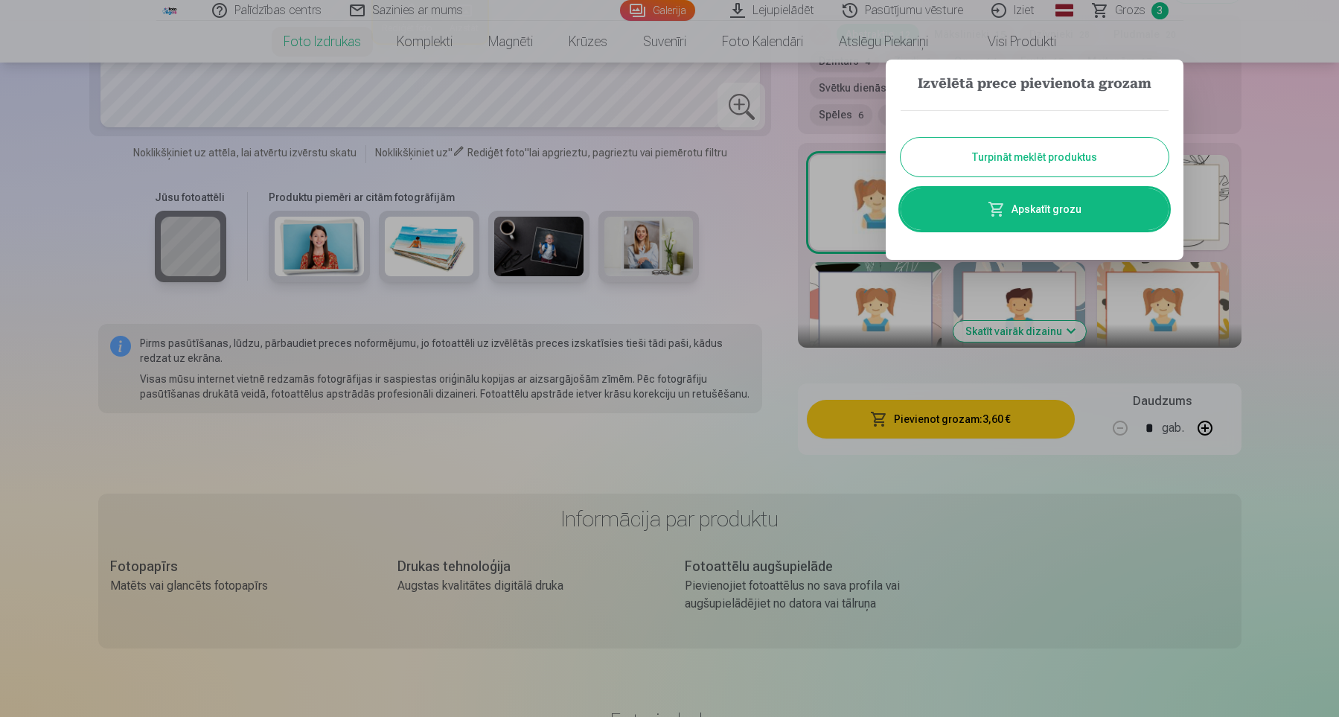
click at [1059, 159] on button "Turpināt meklēt produktus" at bounding box center [1035, 157] width 268 height 39
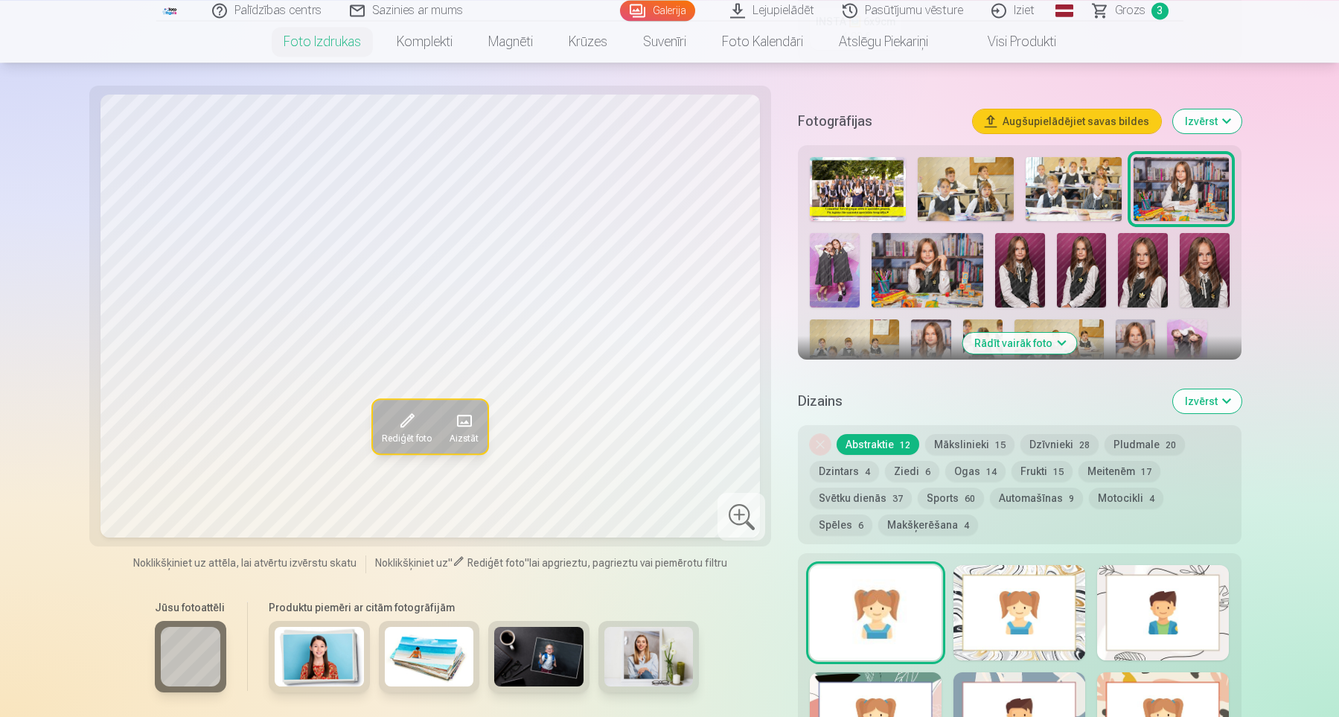
scroll to position [308, 0]
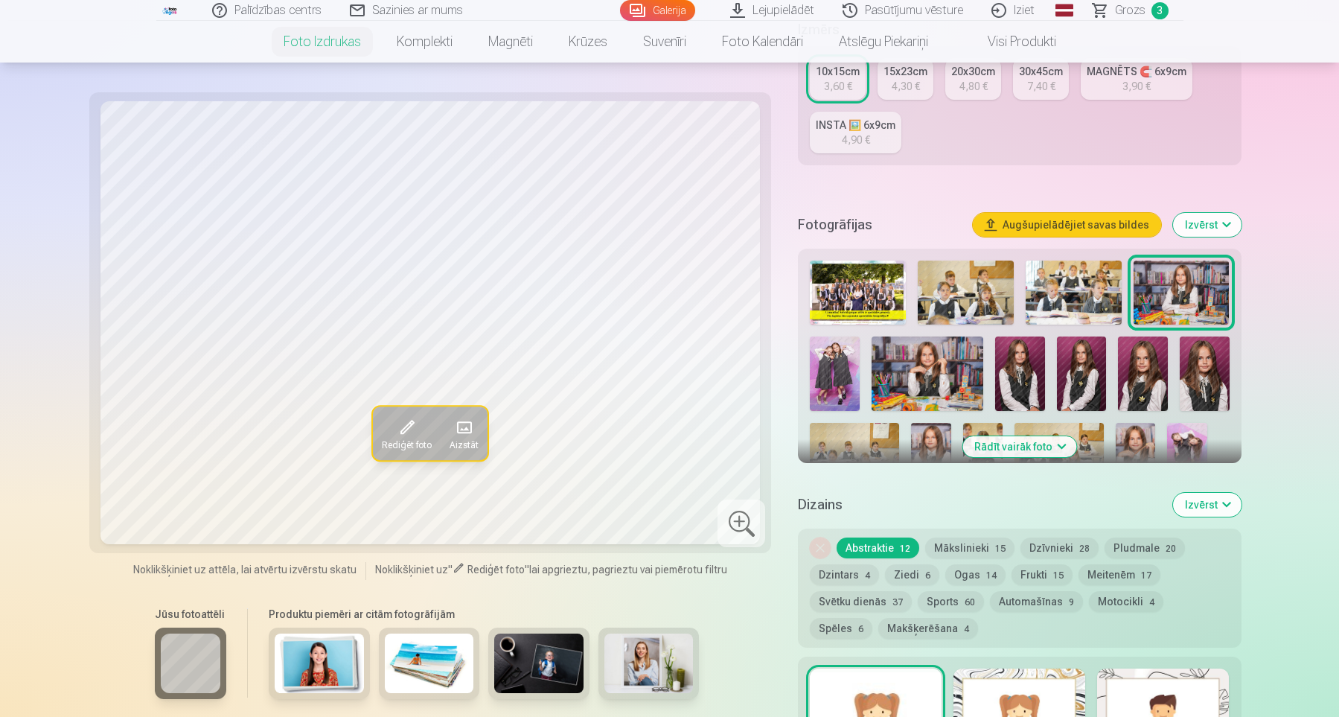
click at [882, 307] on img at bounding box center [858, 293] width 96 height 64
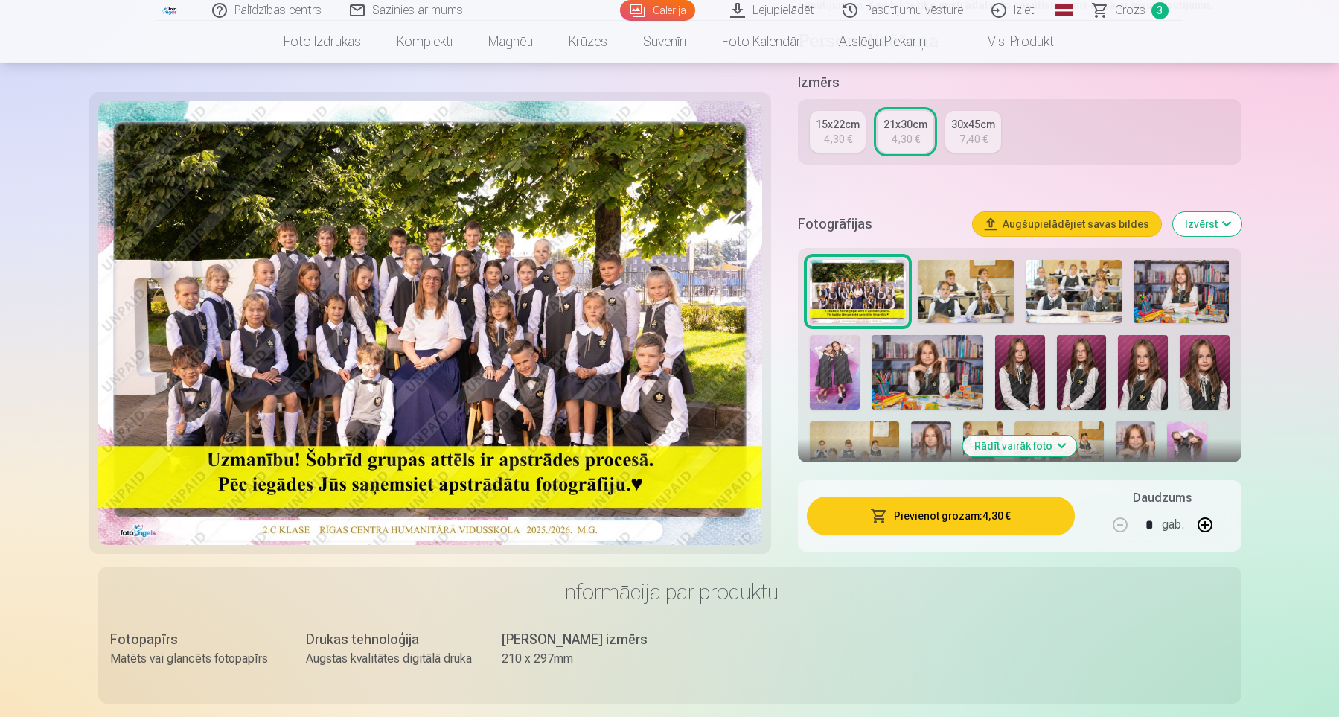
scroll to position [411, 0]
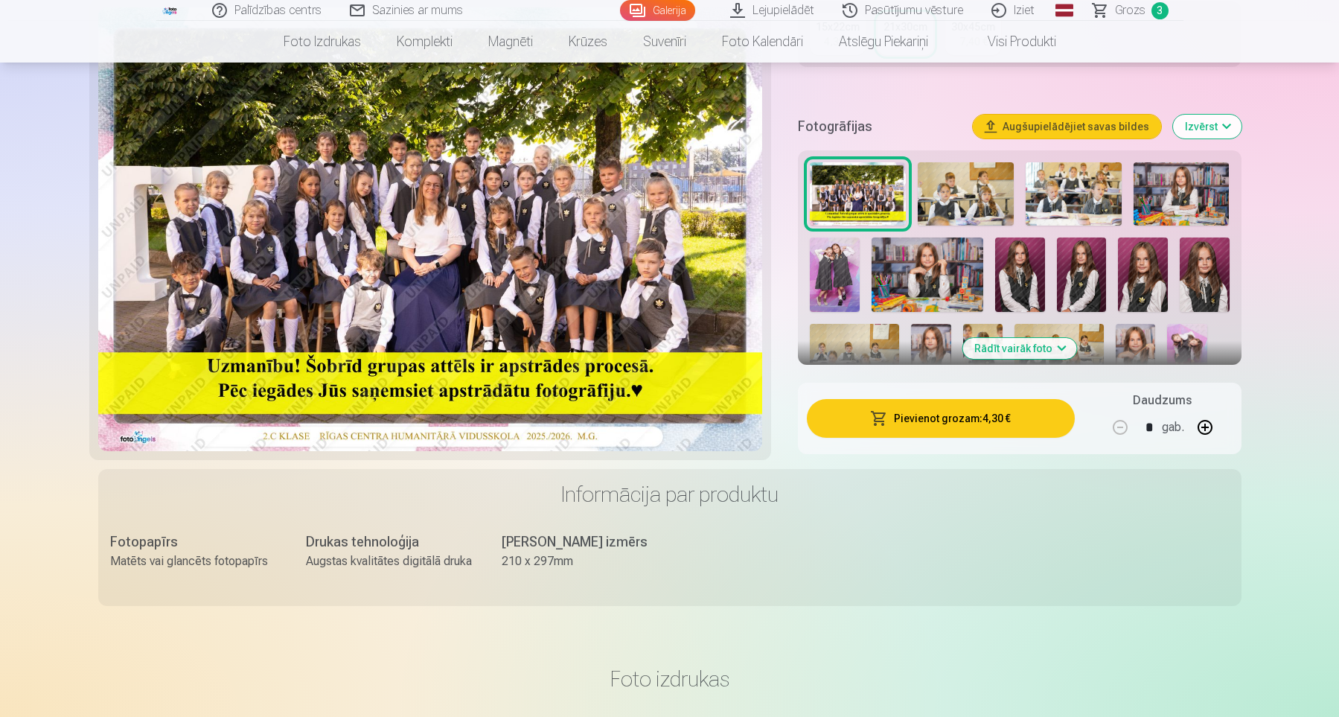
click at [1016, 415] on button "Pievienot grozam : 4,30 €" at bounding box center [940, 418] width 267 height 39
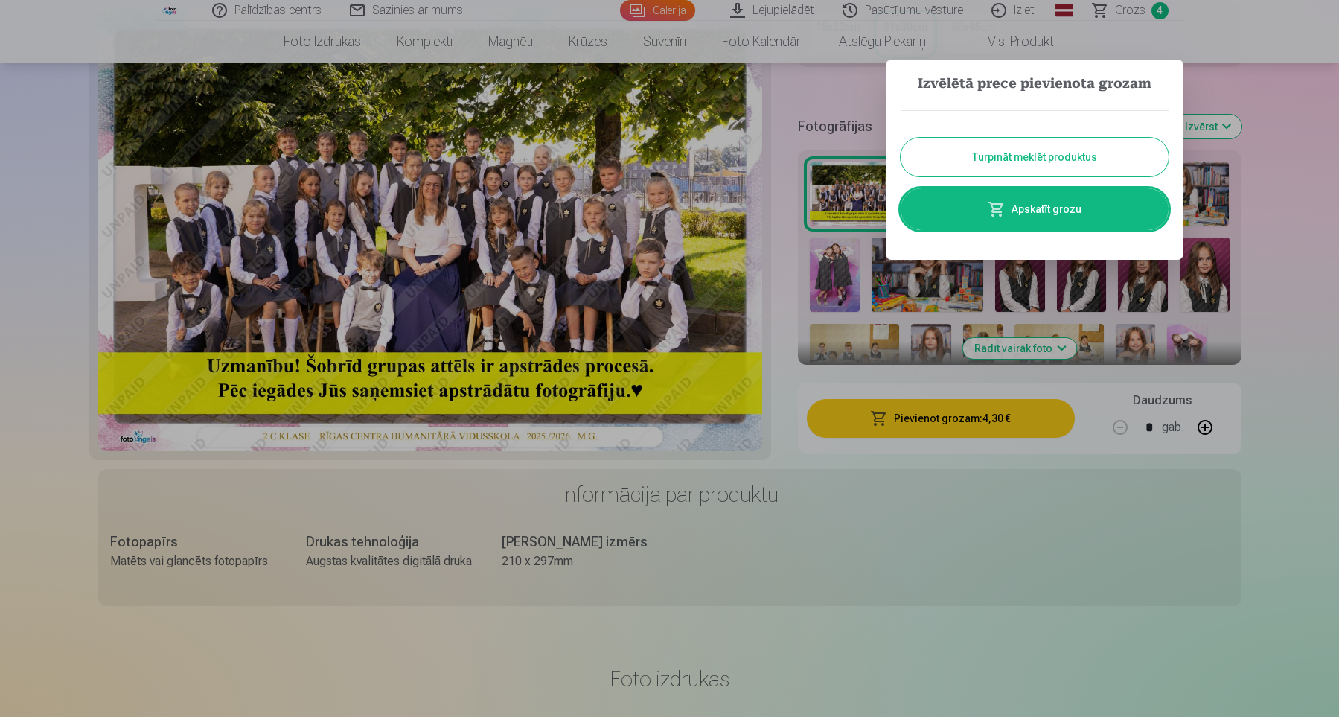
click at [1116, 165] on button "Turpināt meklēt produktus" at bounding box center [1035, 157] width 268 height 39
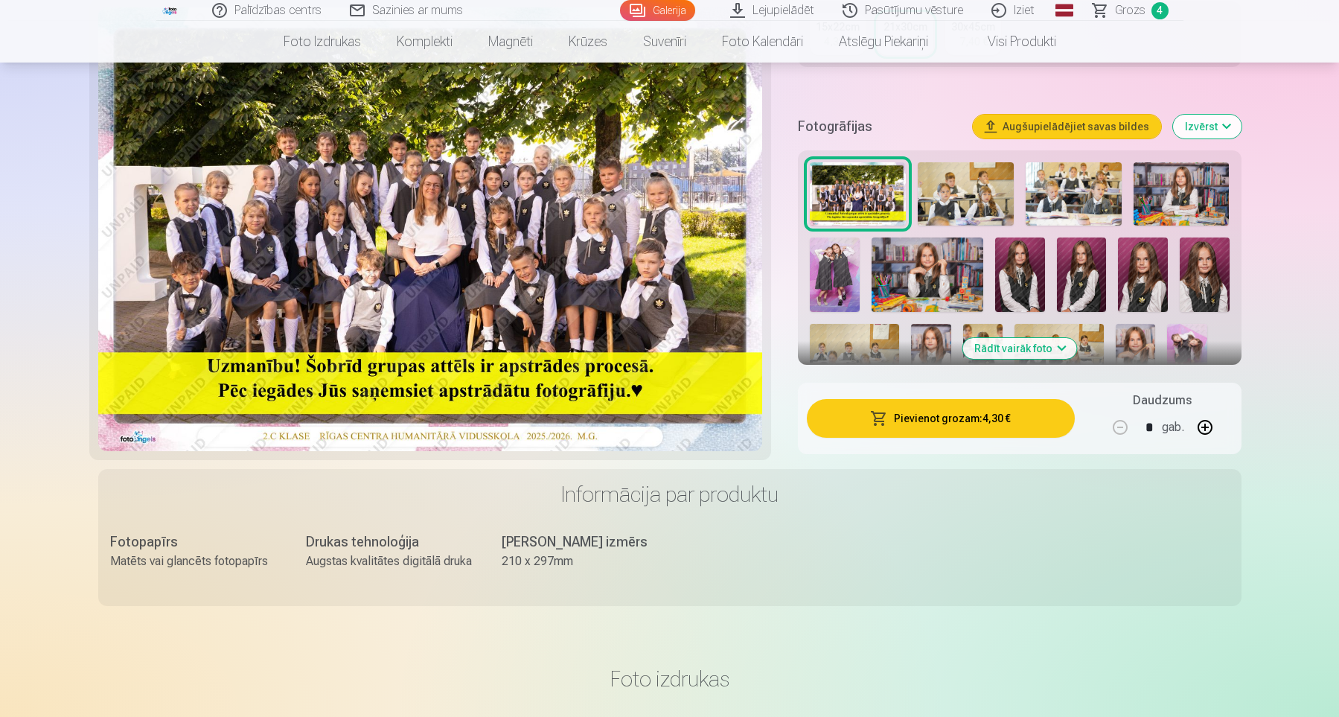
scroll to position [514, 0]
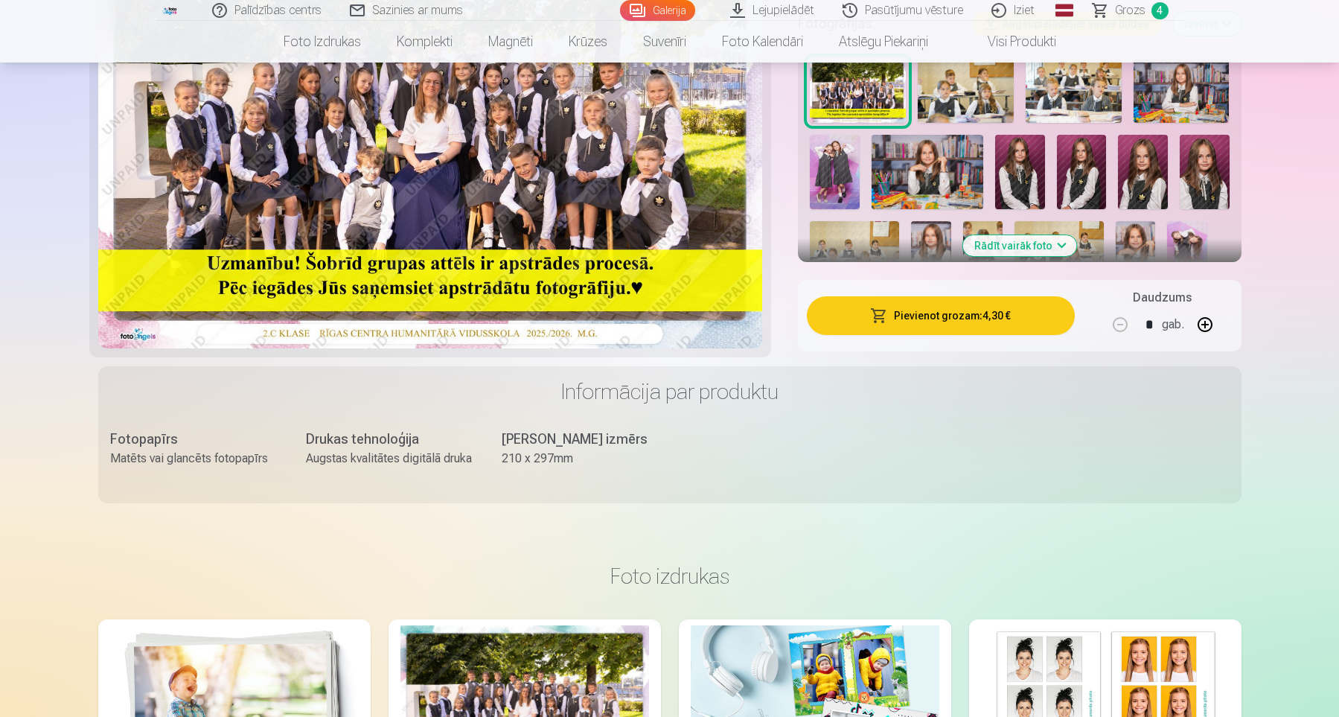
click at [831, 177] on img at bounding box center [835, 172] width 50 height 74
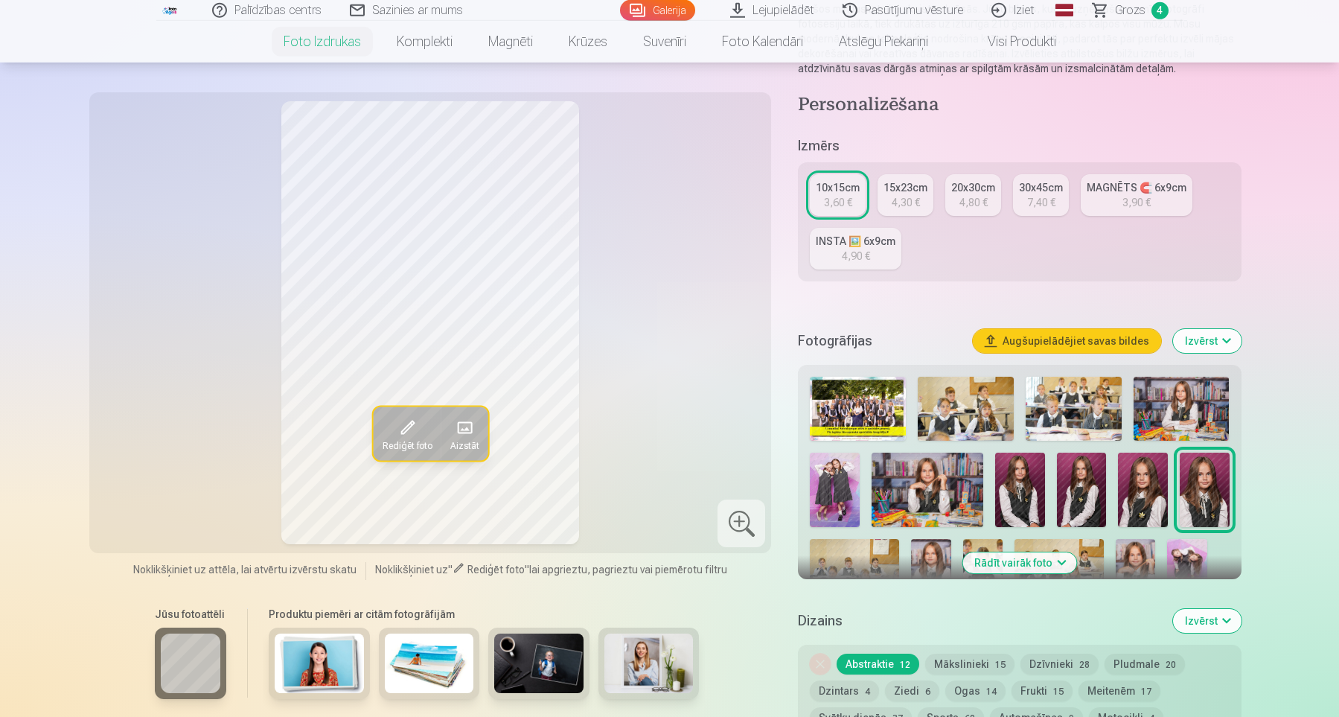
scroll to position [205, 0]
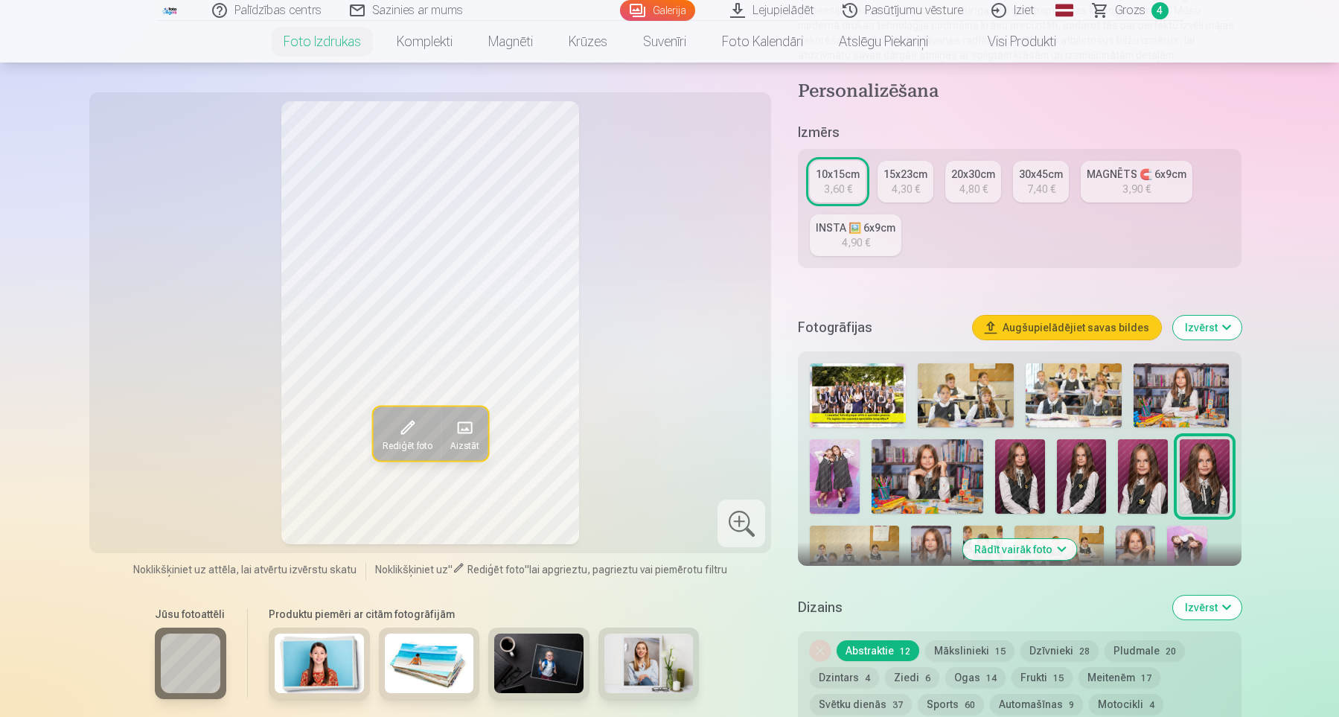
click at [845, 469] on img at bounding box center [835, 476] width 50 height 74
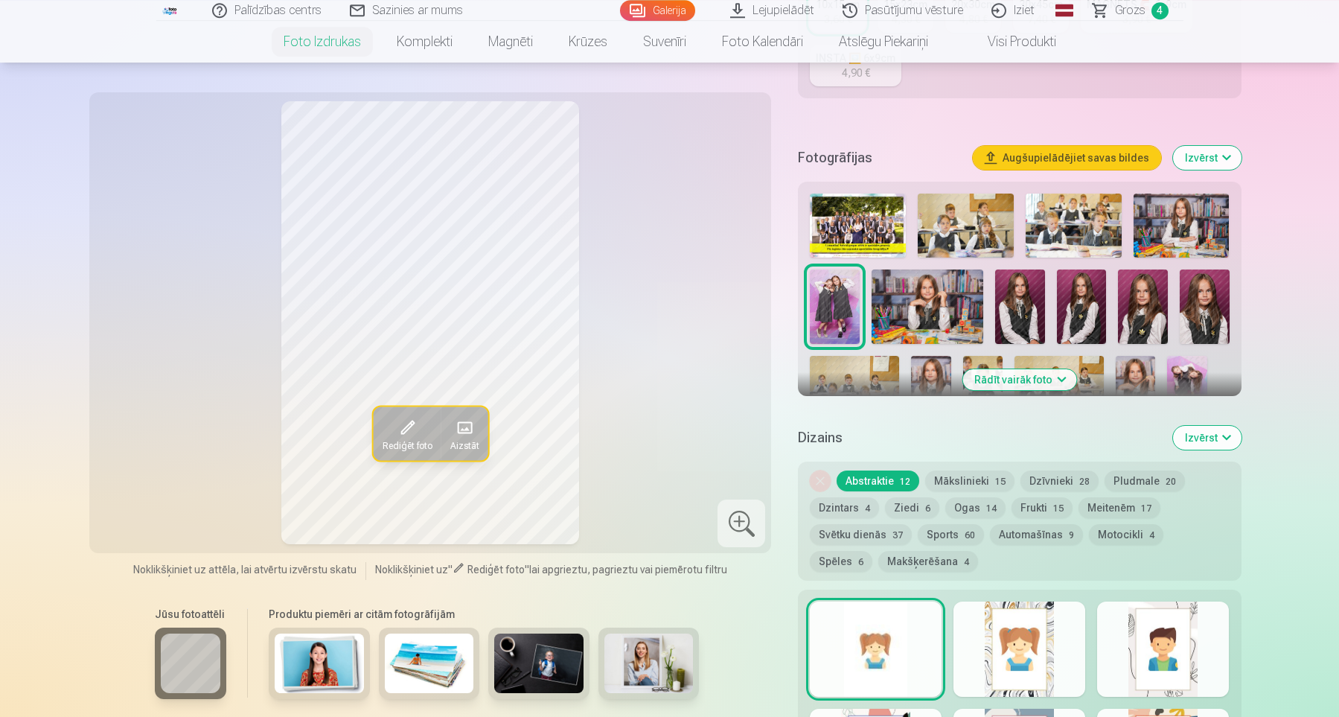
scroll to position [411, 0]
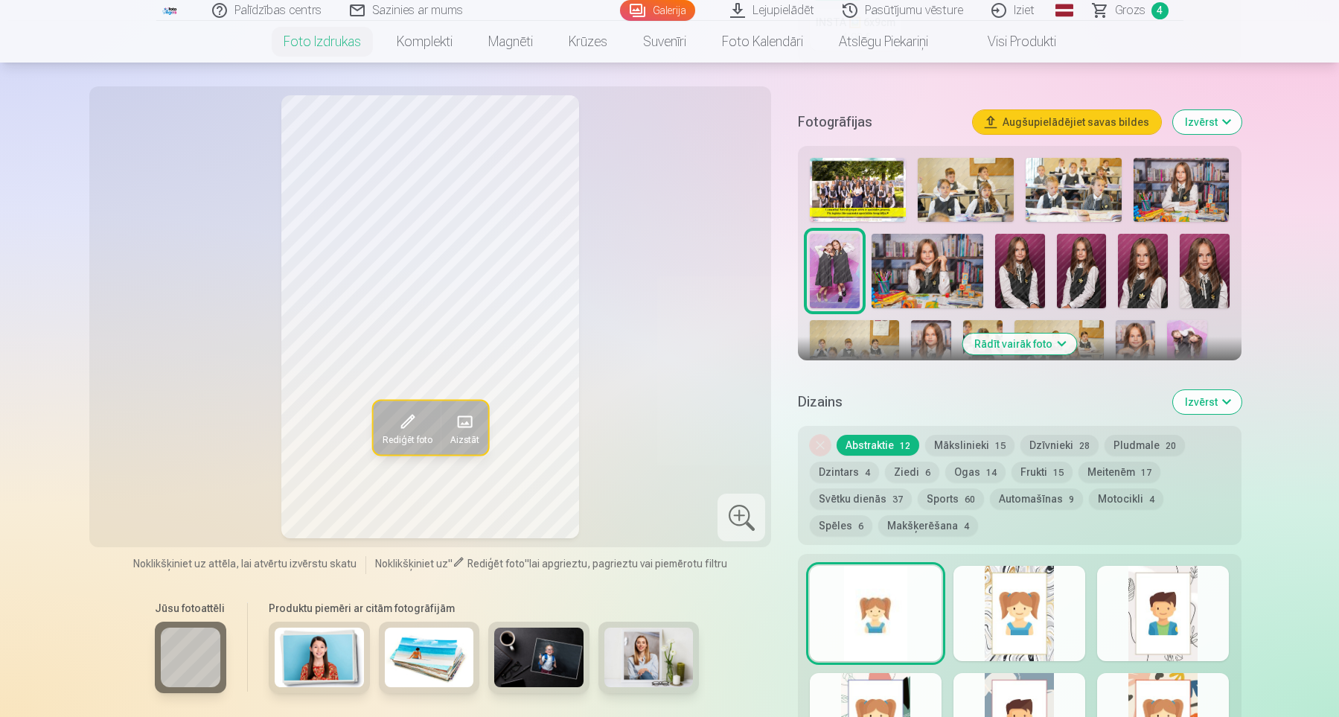
click at [1049, 345] on button "Rādīt vairāk foto" at bounding box center [1020, 344] width 114 height 21
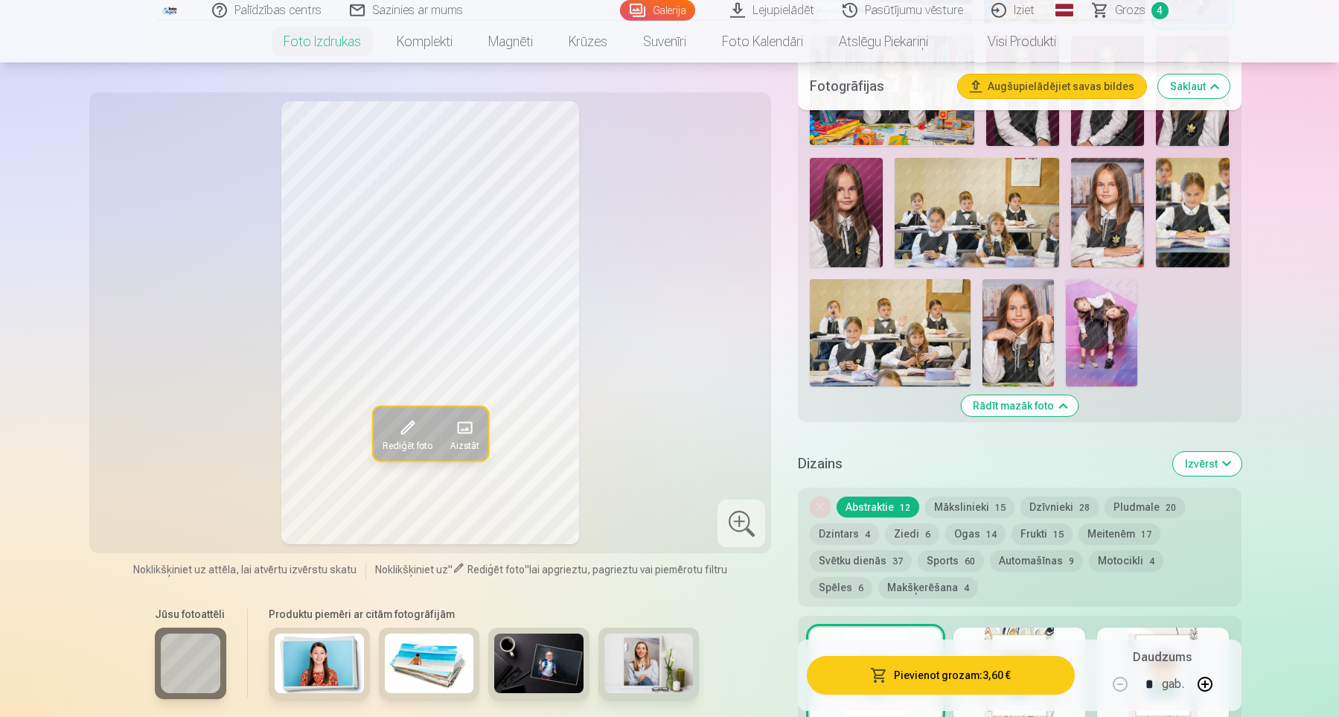
scroll to position [822, 0]
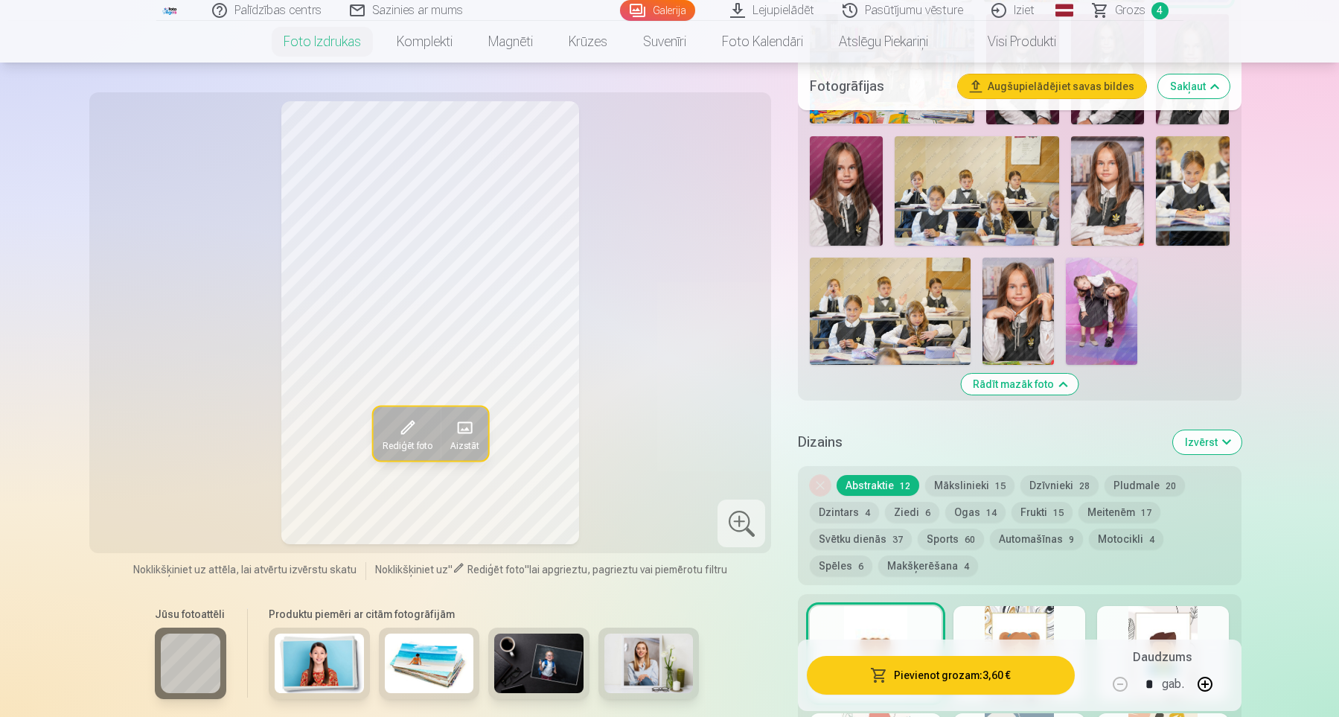
click at [1103, 325] on img at bounding box center [1101, 311] width 71 height 107
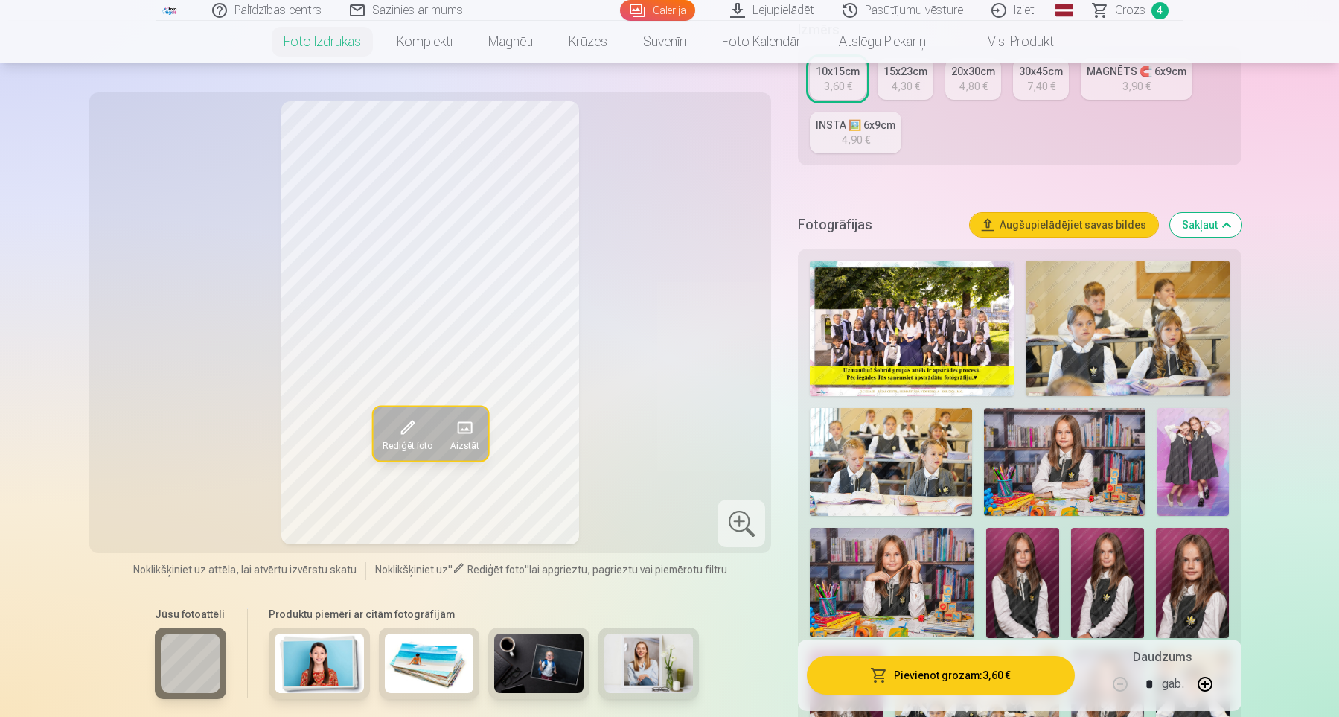
scroll to position [411, 0]
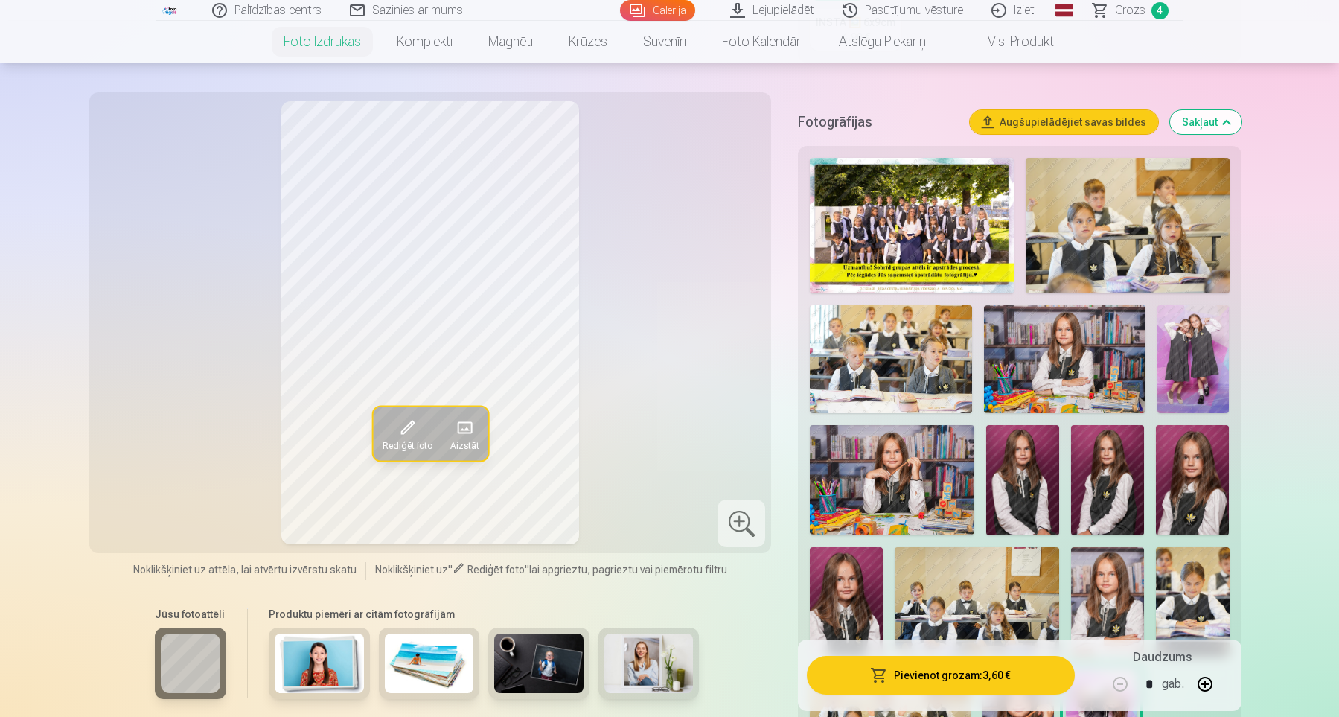
click at [1202, 353] on img at bounding box center [1194, 359] width 72 height 108
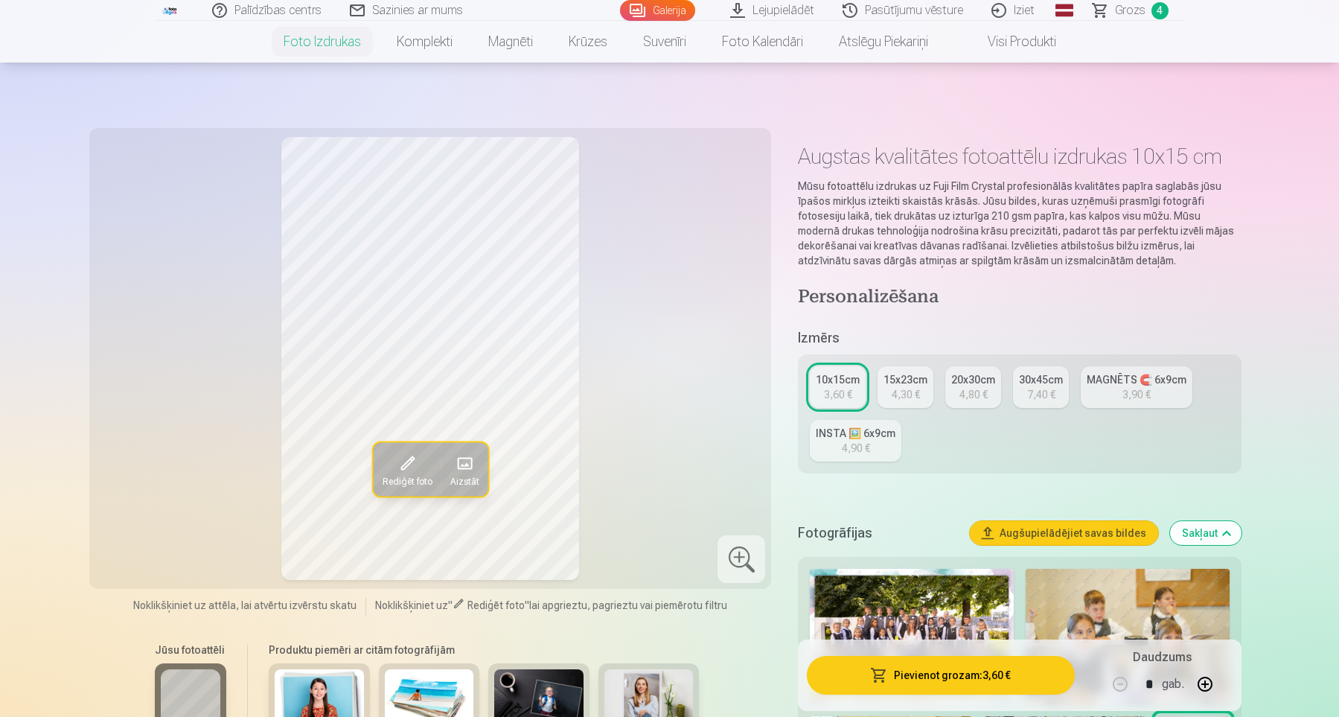
scroll to position [308, 0]
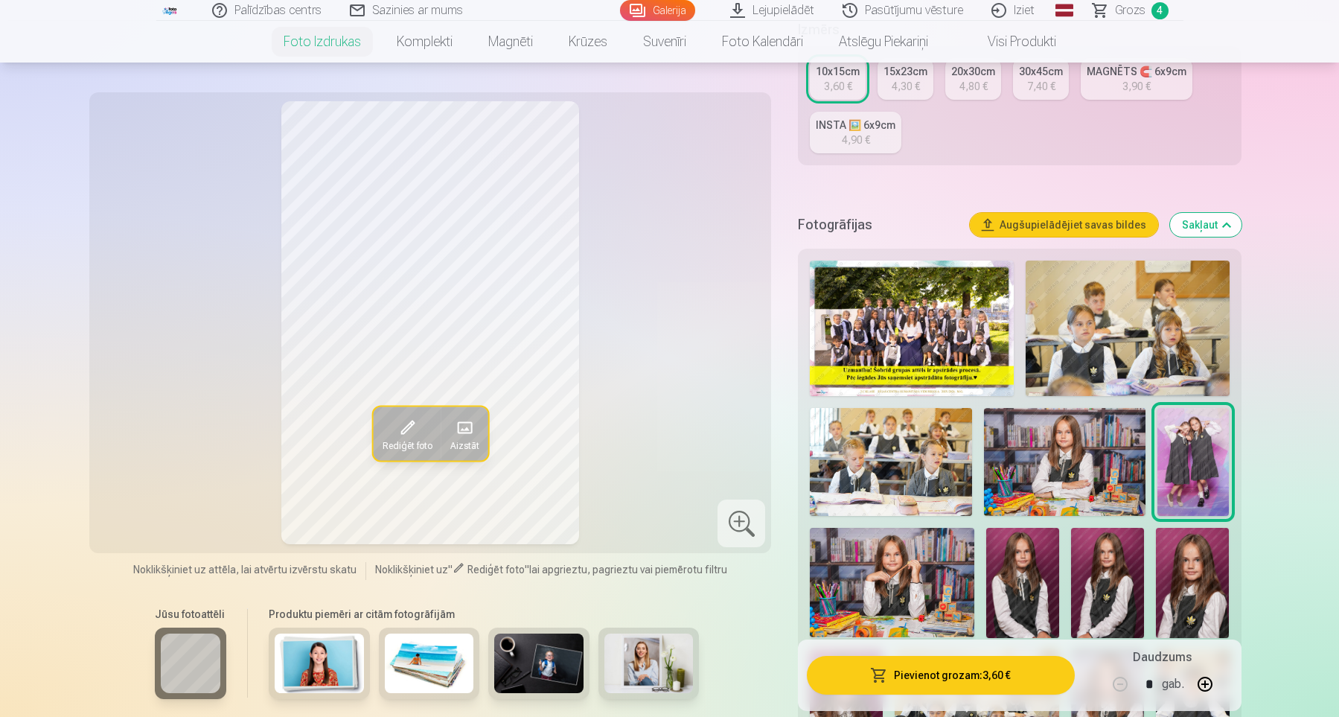
click at [967, 672] on button "Pievienot grozam : 3,60 €" at bounding box center [940, 675] width 267 height 39
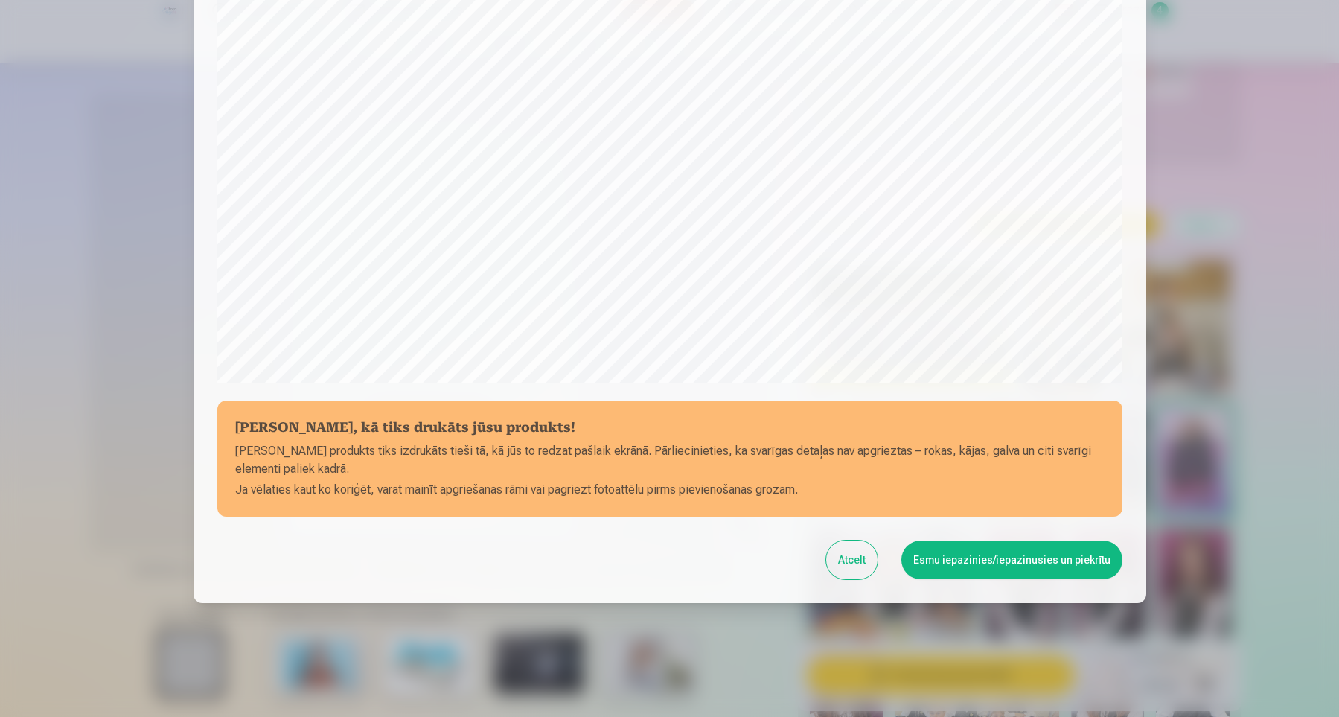
scroll to position [355, 0]
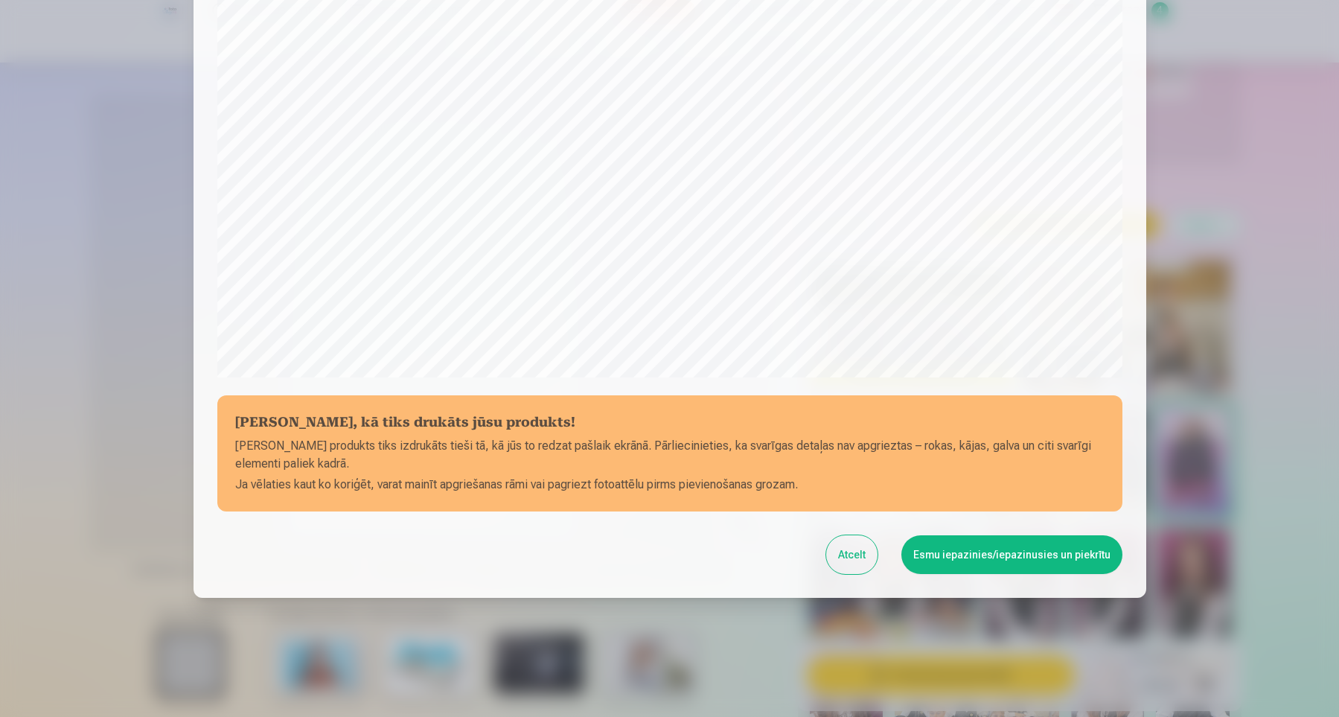
click at [1001, 559] on button "Esmu iepazinies/iepazinusies un piekrītu" at bounding box center [1012, 554] width 221 height 39
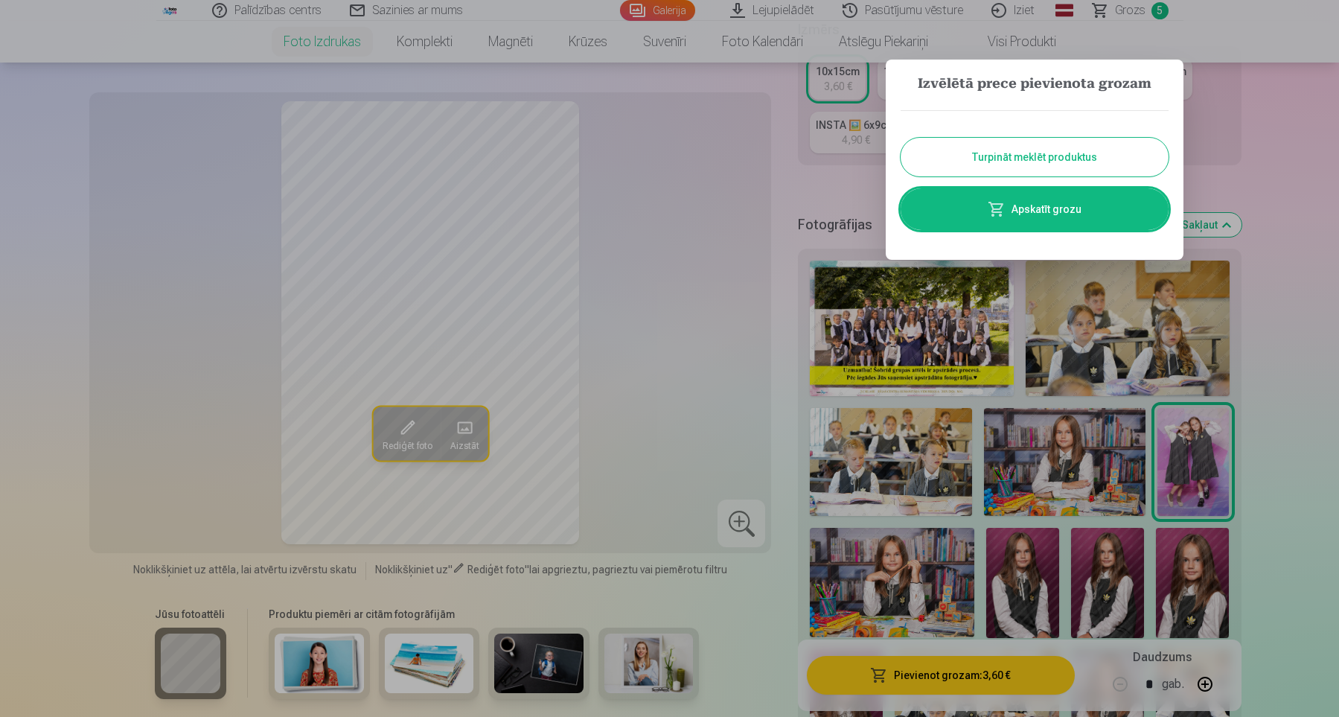
click at [1056, 209] on link "Apskatīt grozu" at bounding box center [1035, 209] width 268 height 42
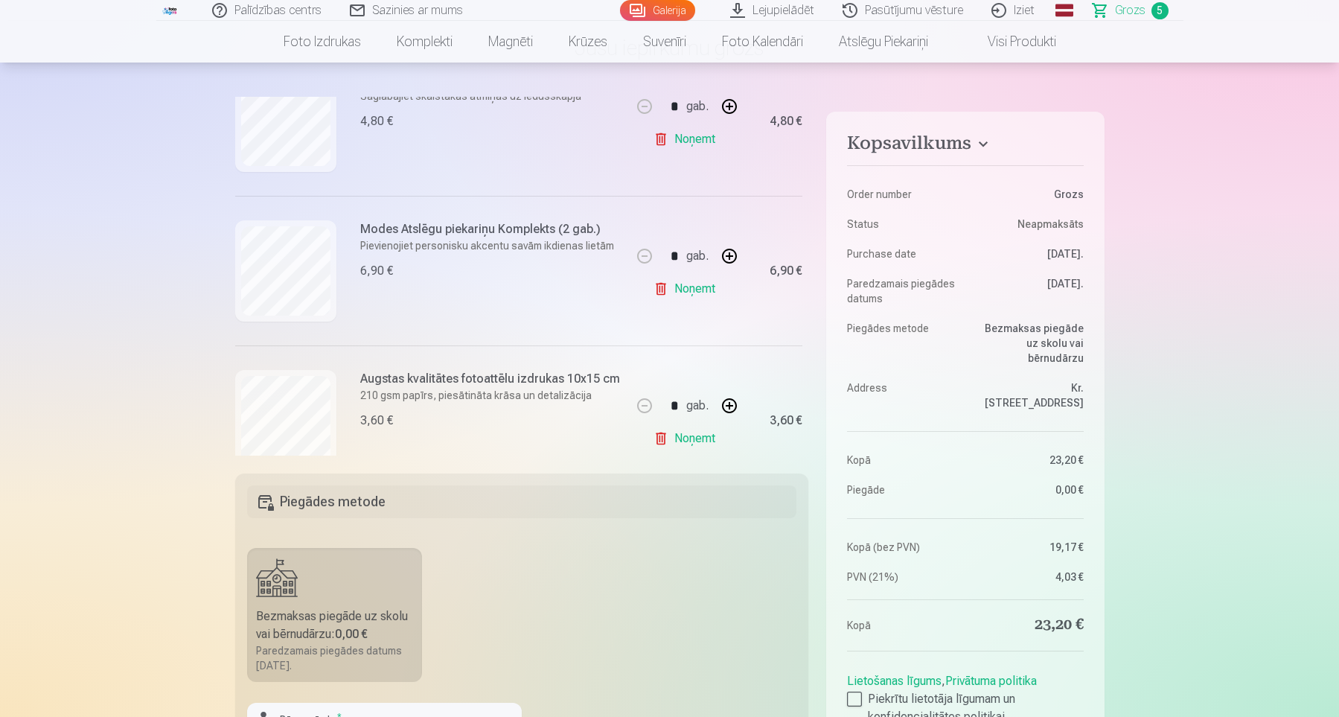
scroll to position [232, 0]
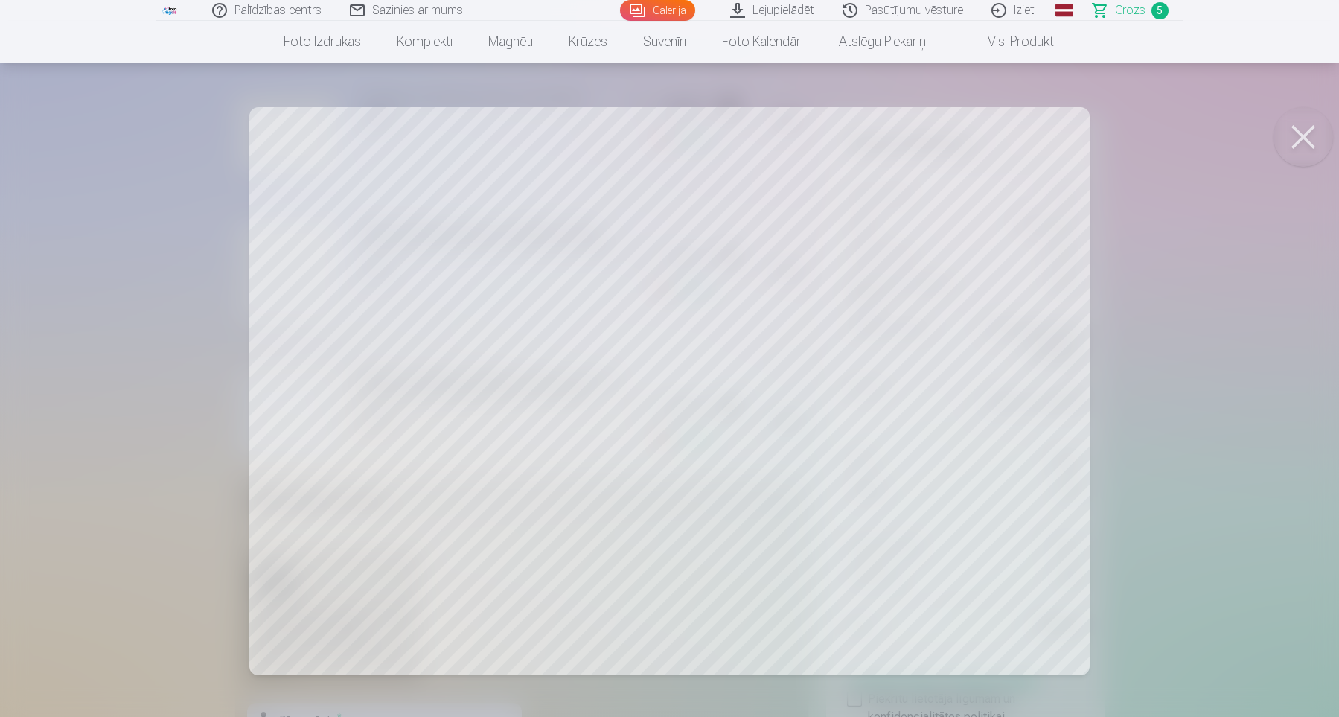
click at [1312, 134] on button at bounding box center [1304, 137] width 60 height 60
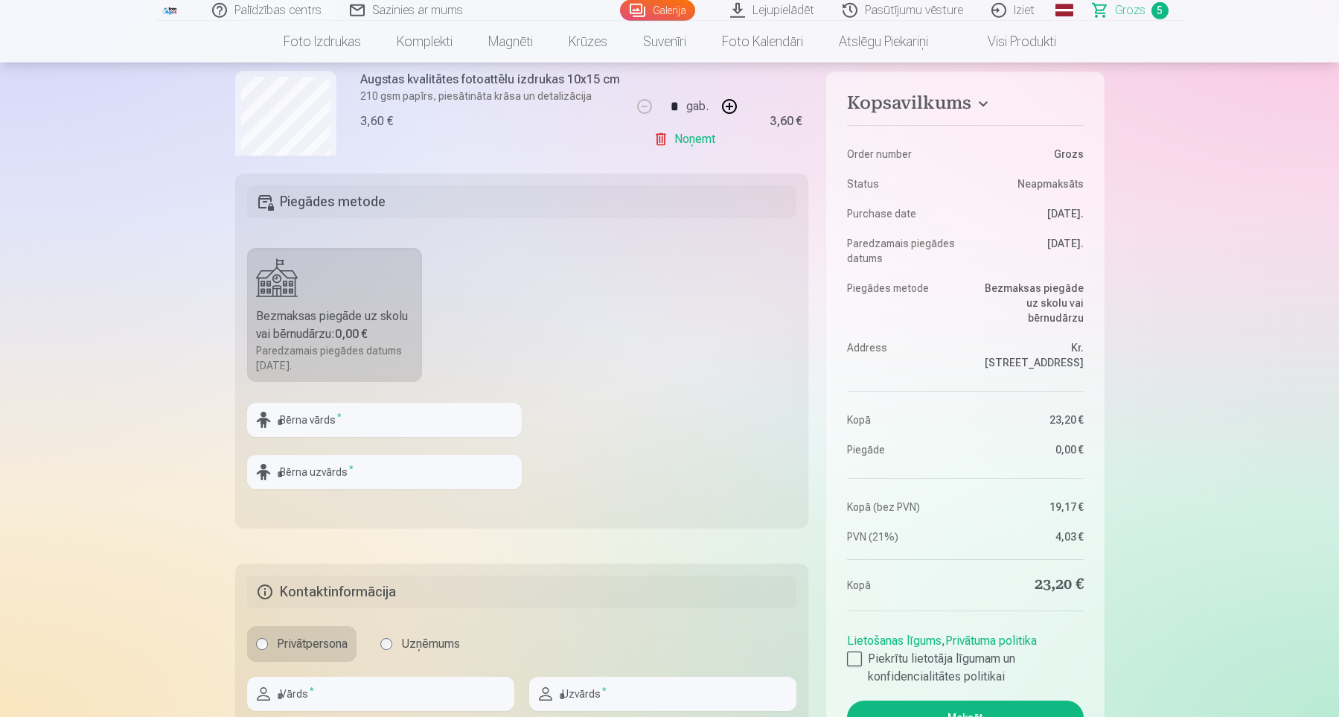
scroll to position [514, 0]
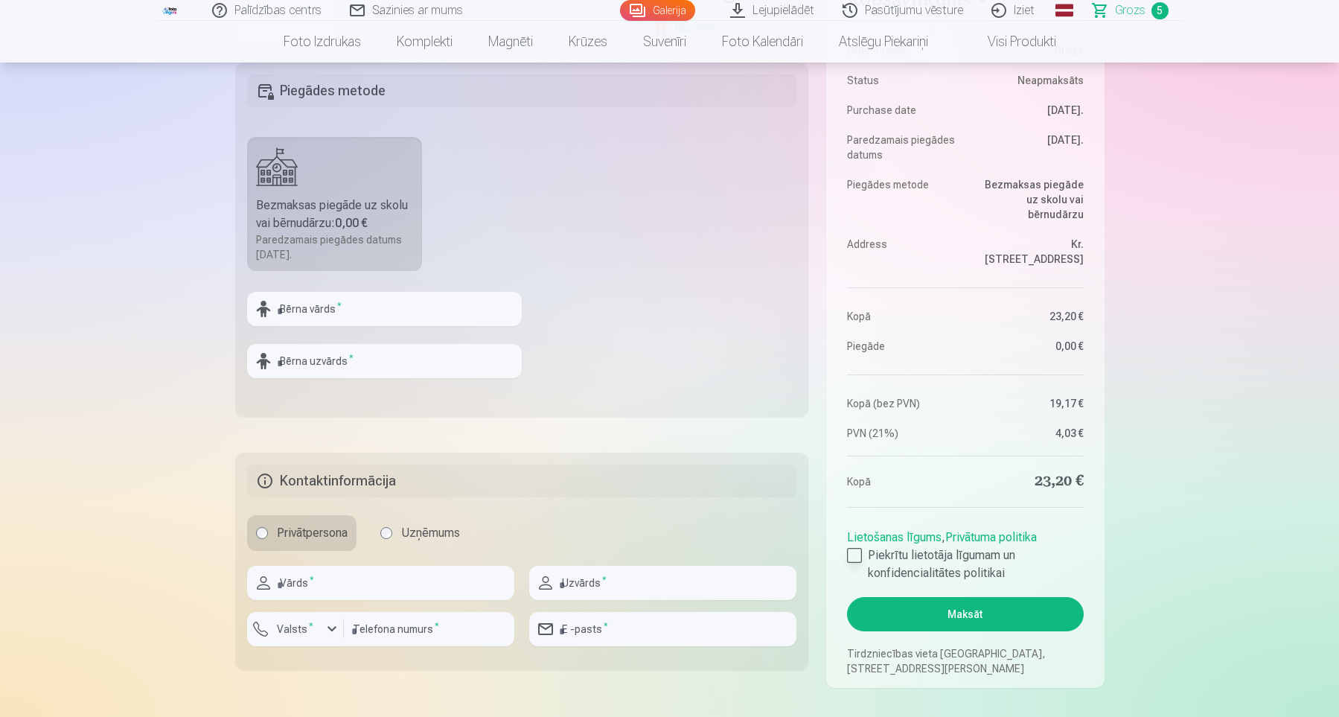
click at [854, 556] on div at bounding box center [854, 555] width 15 height 15
click at [420, 586] on input "text" at bounding box center [380, 583] width 267 height 34
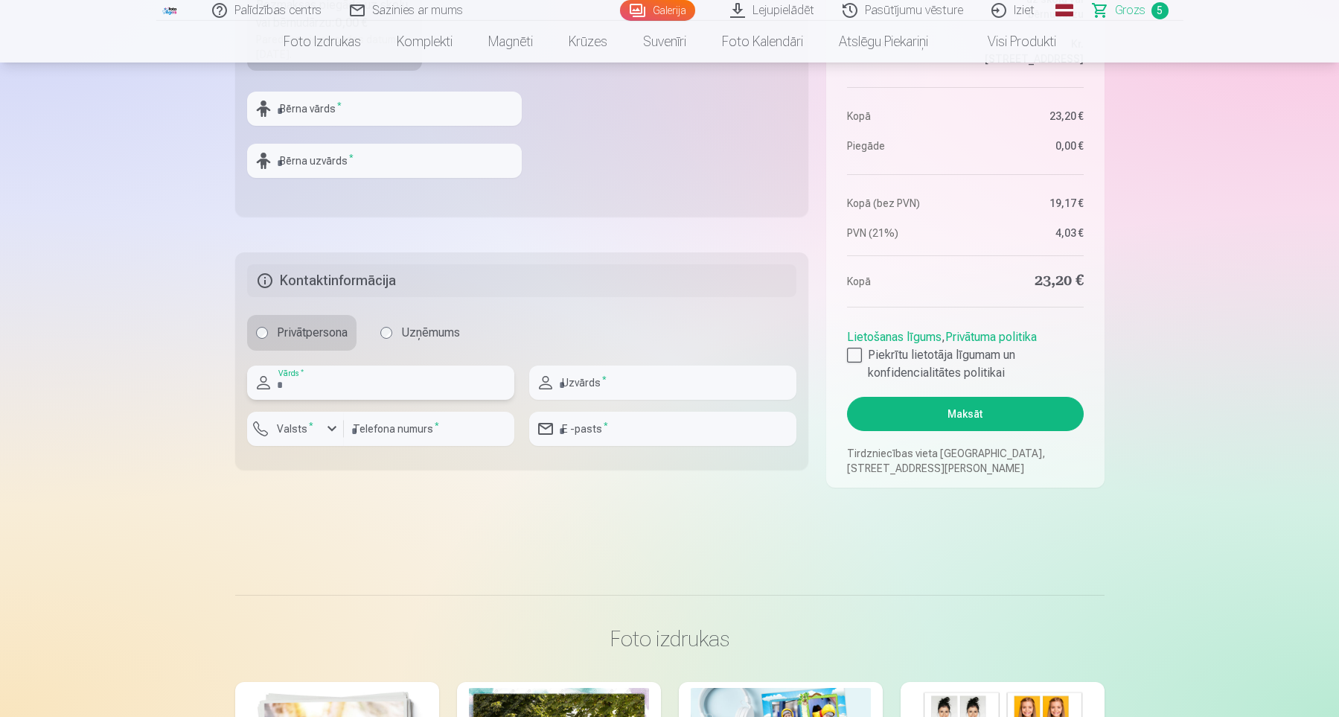
scroll to position [719, 0]
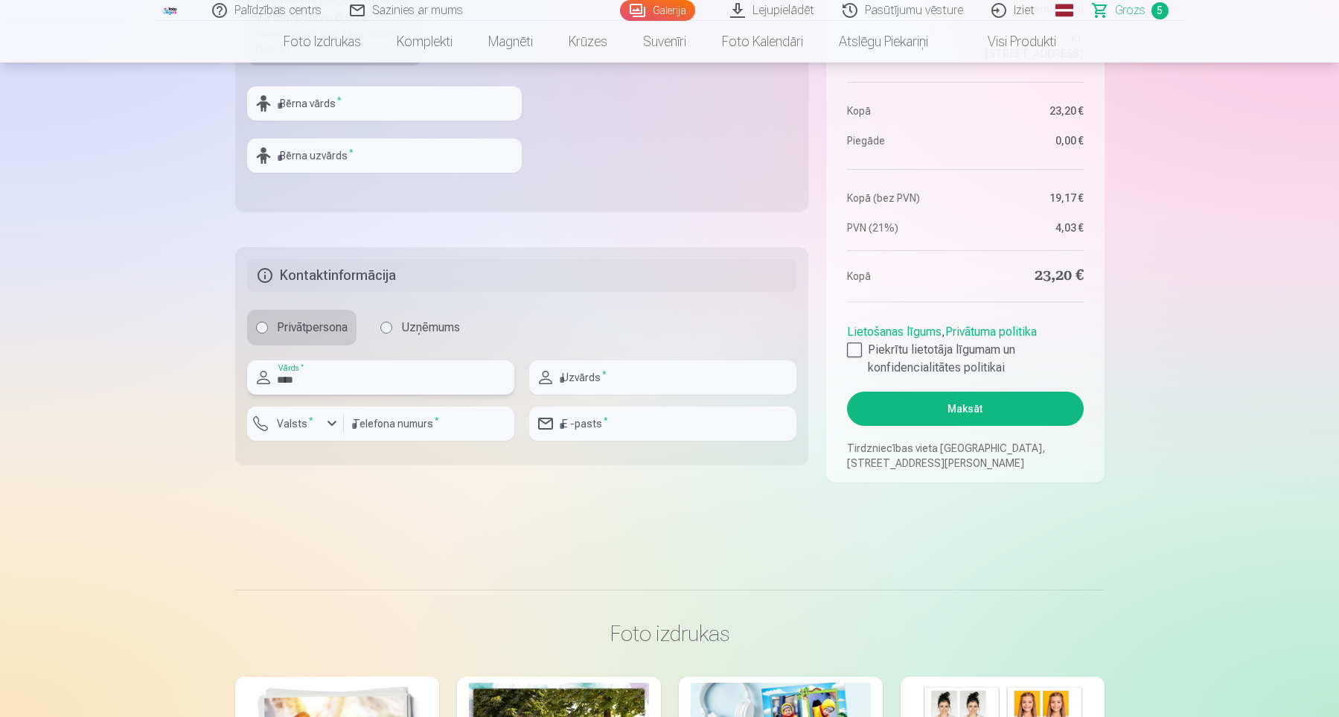
type input "****"
type input "*"
type input "*****"
click at [480, 433] on input "number" at bounding box center [429, 423] width 170 height 34
type input "********"
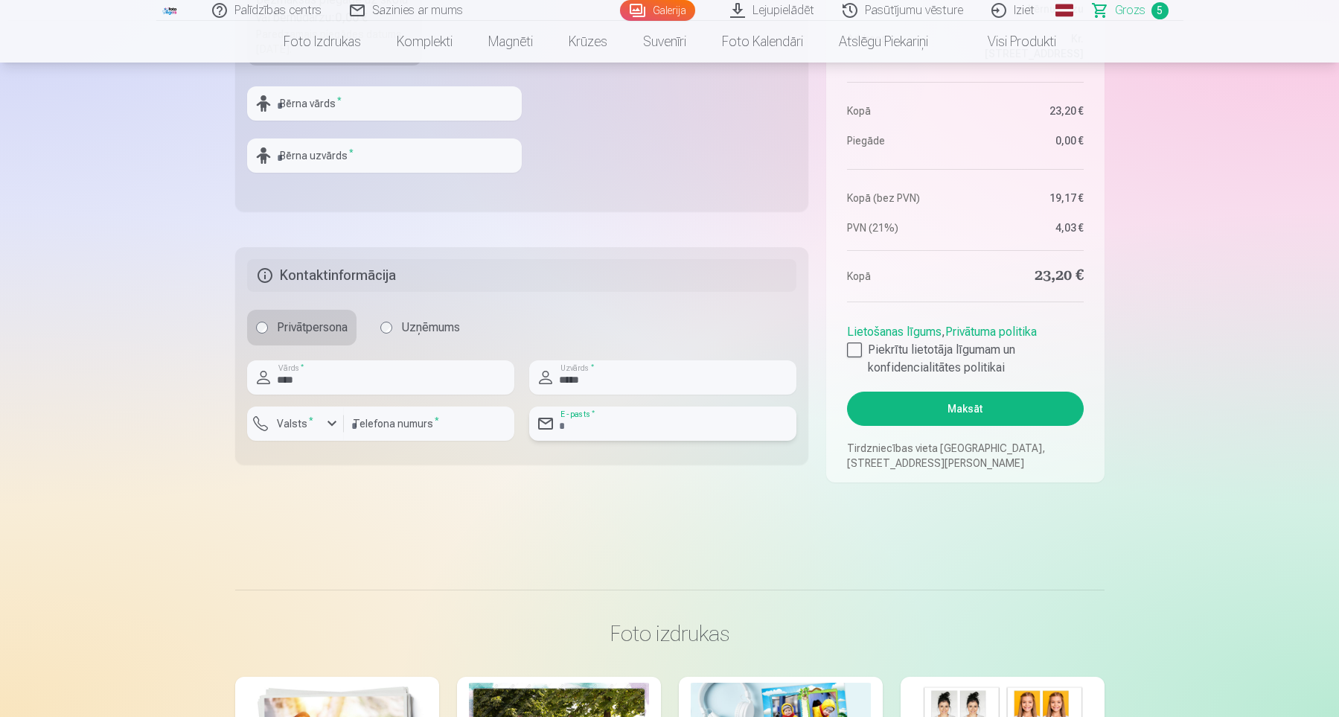
click at [701, 431] on input "email" at bounding box center [662, 423] width 267 height 34
type input "**********"
click at [961, 411] on button "Maksāt" at bounding box center [965, 409] width 236 height 34
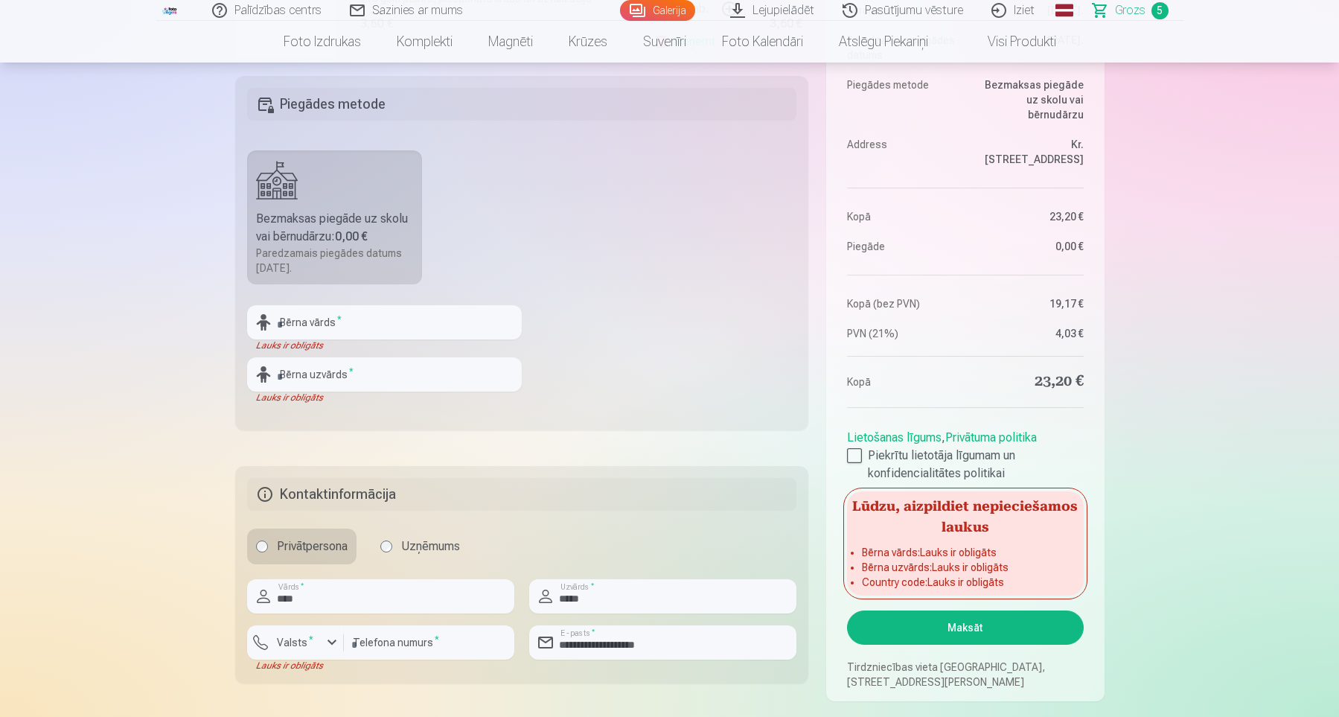
scroll to position [411, 0]
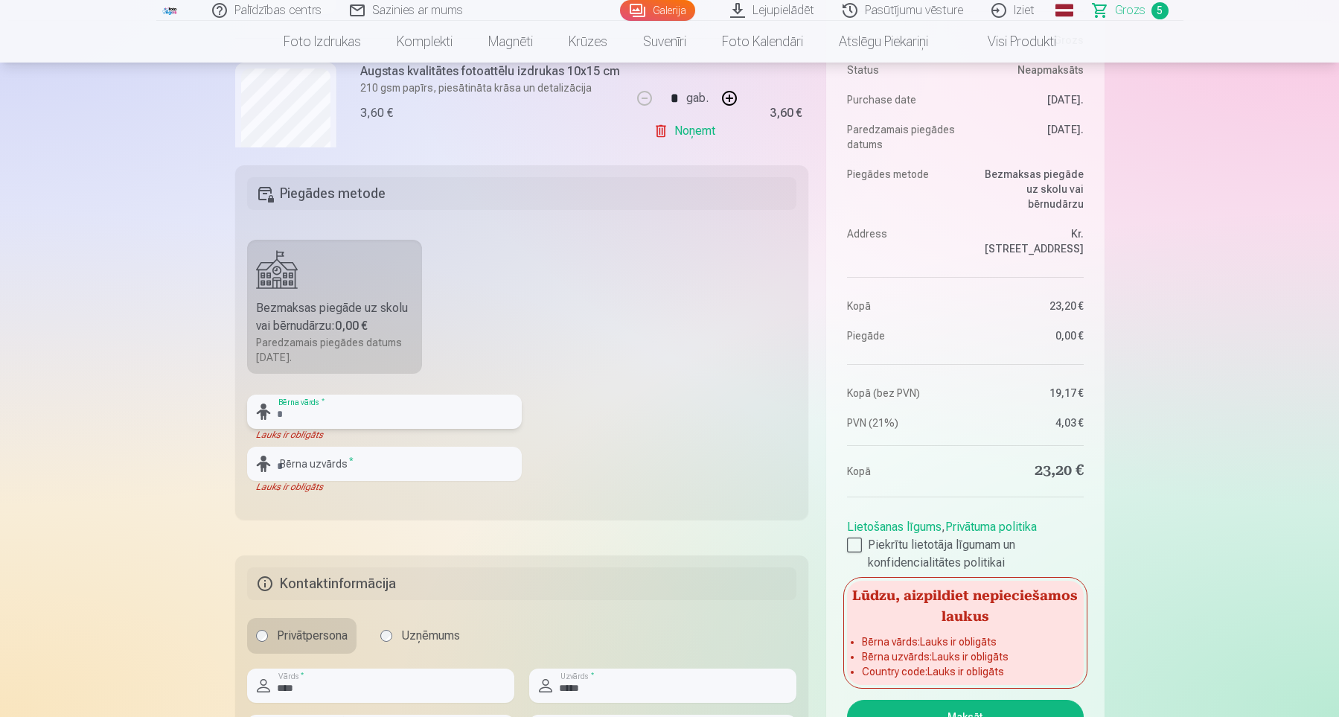
click at [419, 414] on input "text" at bounding box center [384, 412] width 275 height 34
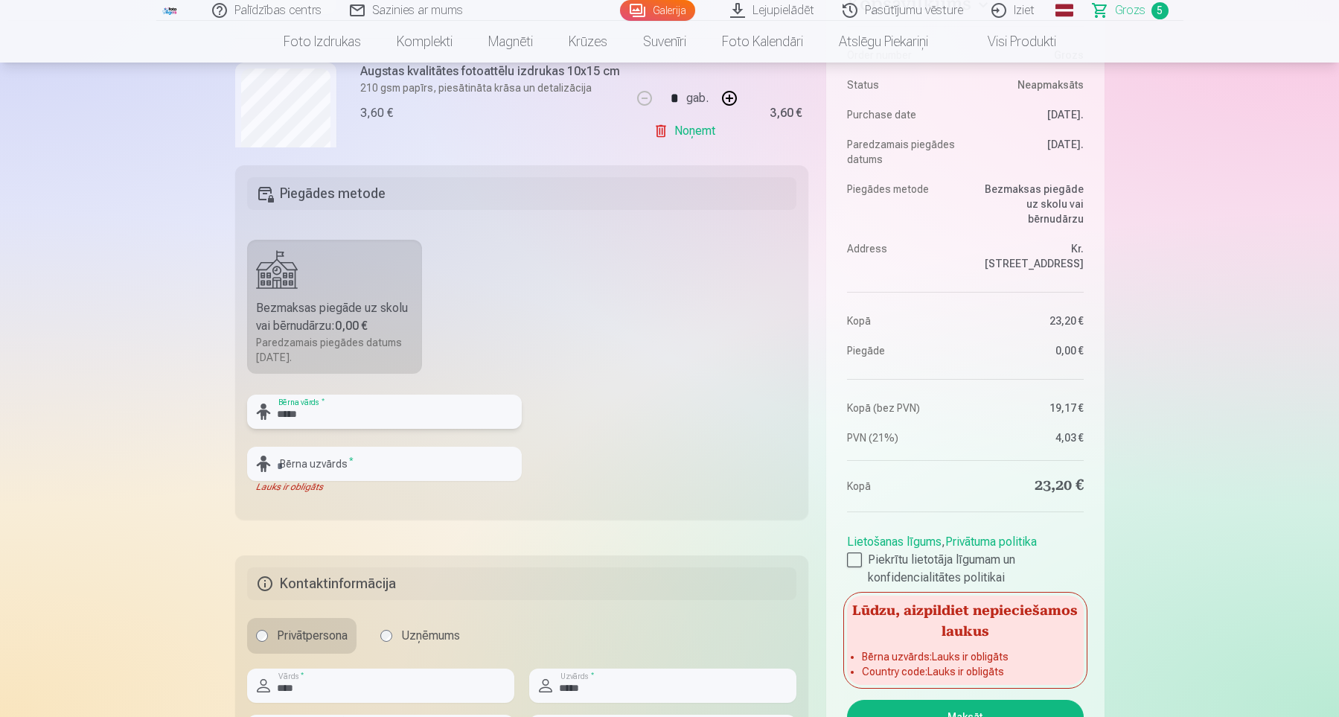
type input "*****"
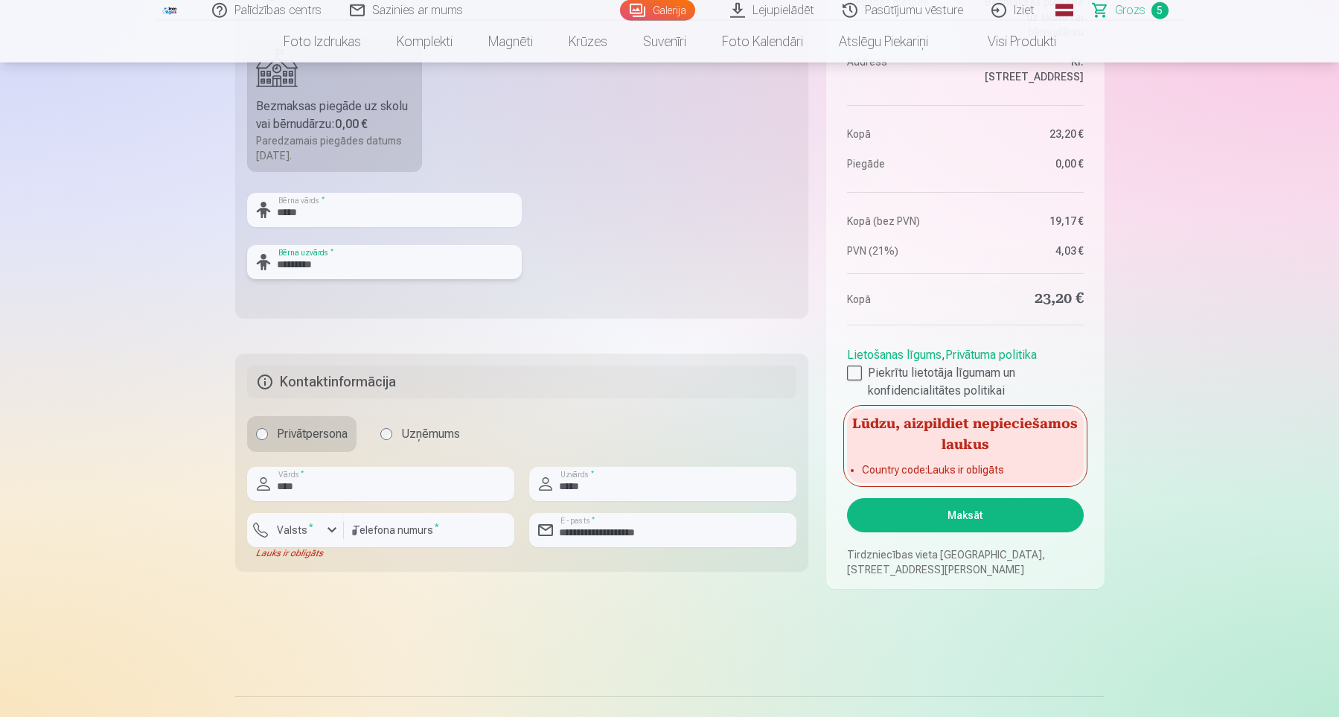
scroll to position [616, 0]
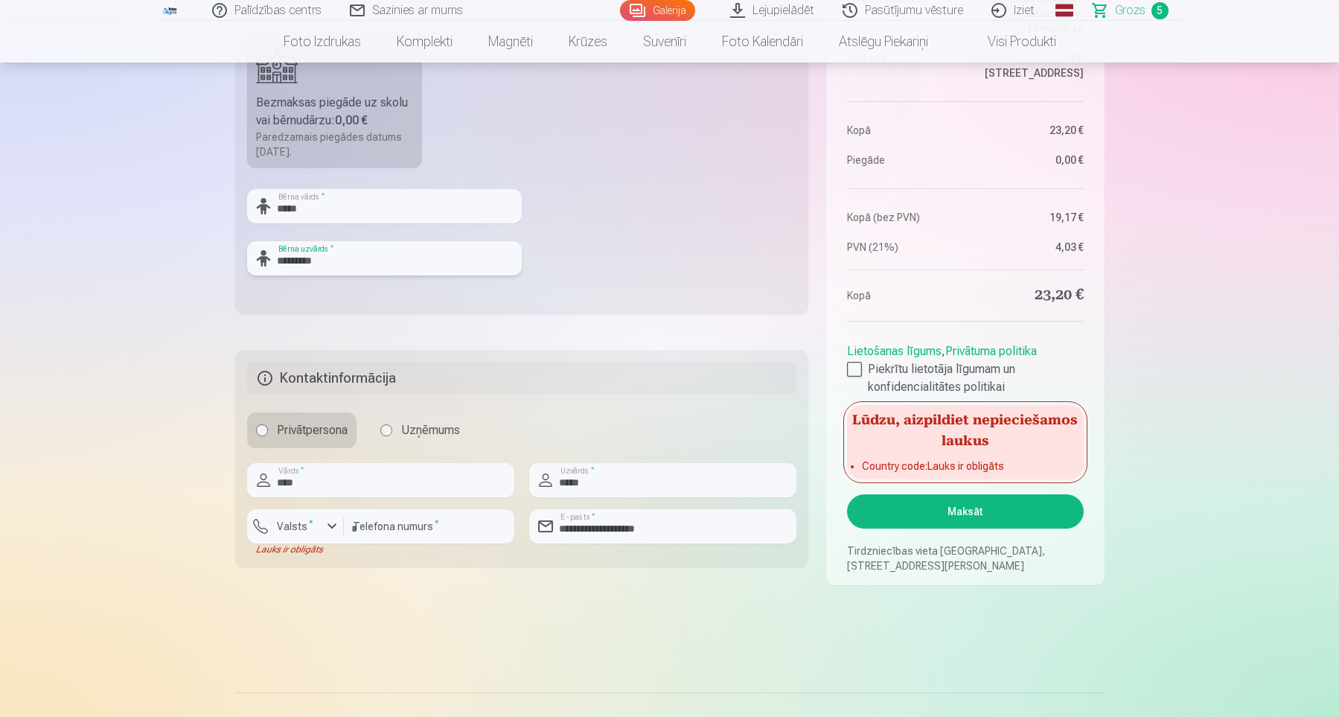
type input "*********"
click at [978, 516] on button "Maksāt" at bounding box center [965, 511] width 236 height 34
click at [986, 510] on button "Maksāt" at bounding box center [965, 511] width 236 height 34
click at [328, 526] on div "button" at bounding box center [332, 526] width 18 height 18
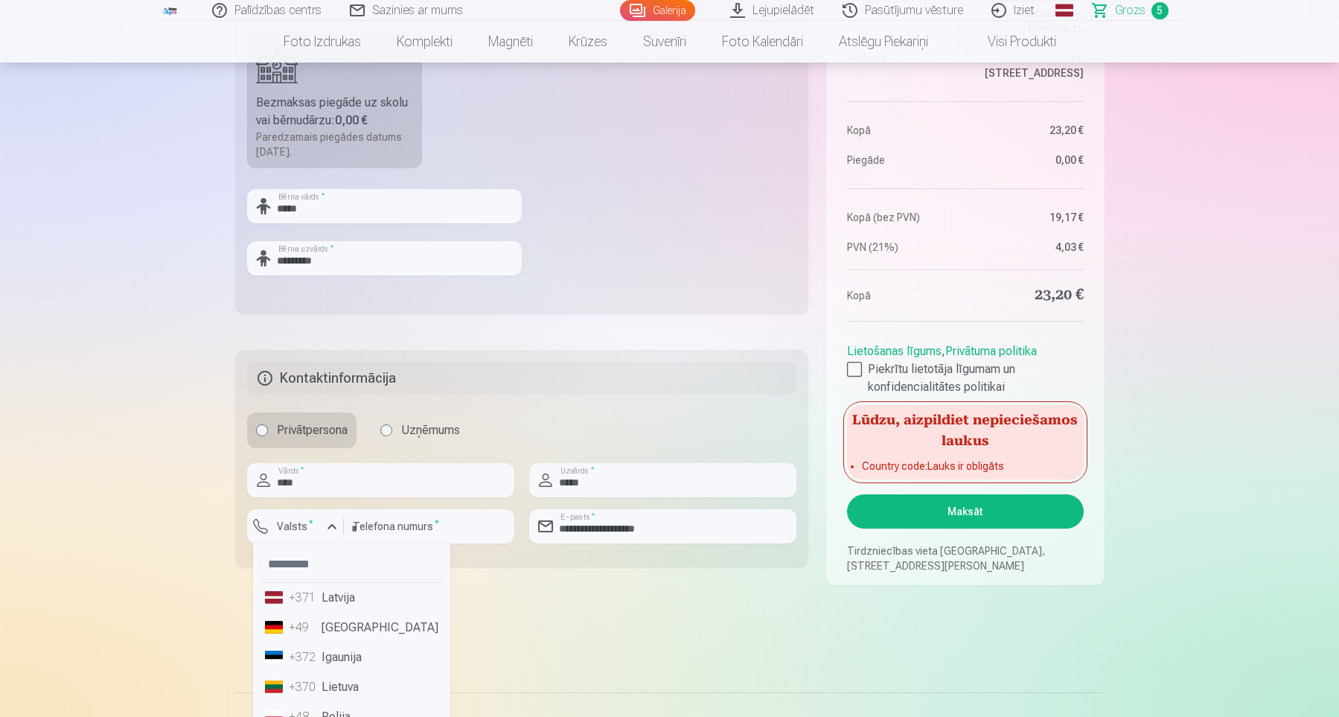
click at [337, 603] on li "+371 Latvija" at bounding box center [351, 598] width 185 height 30
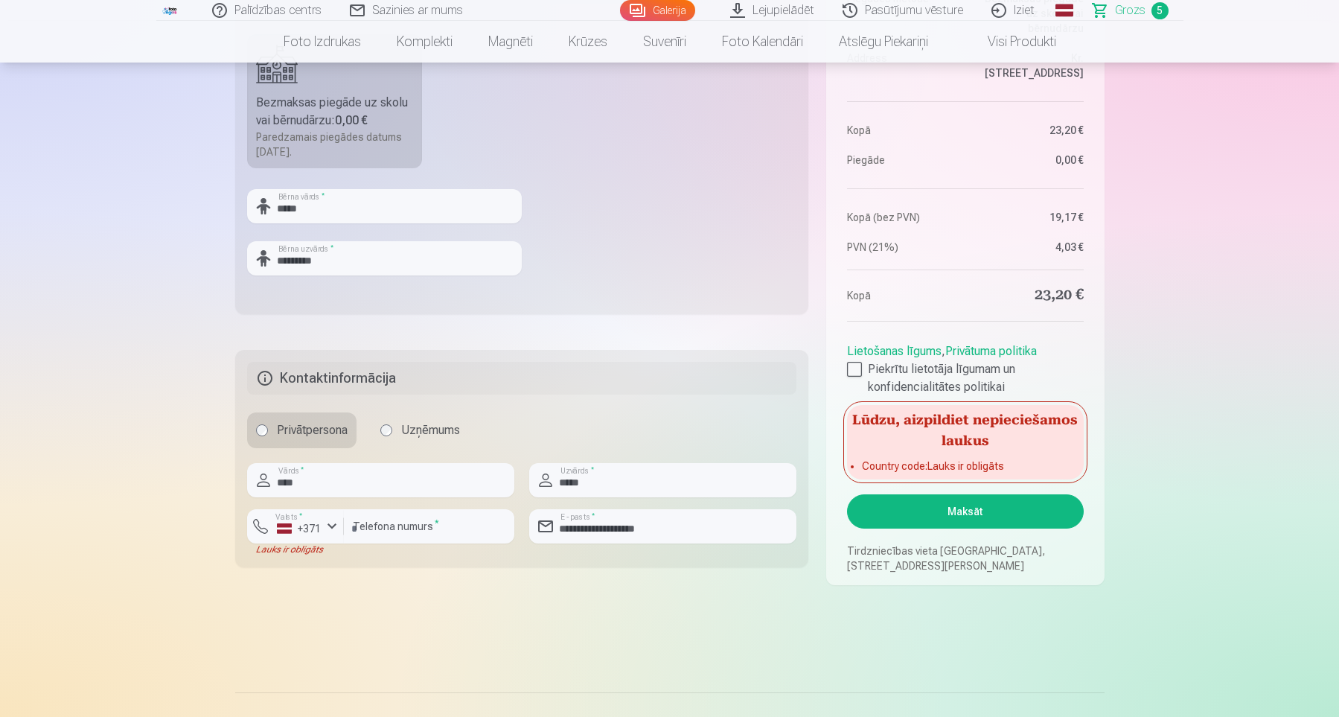
click at [985, 508] on button "Maksāt" at bounding box center [965, 511] width 236 height 34
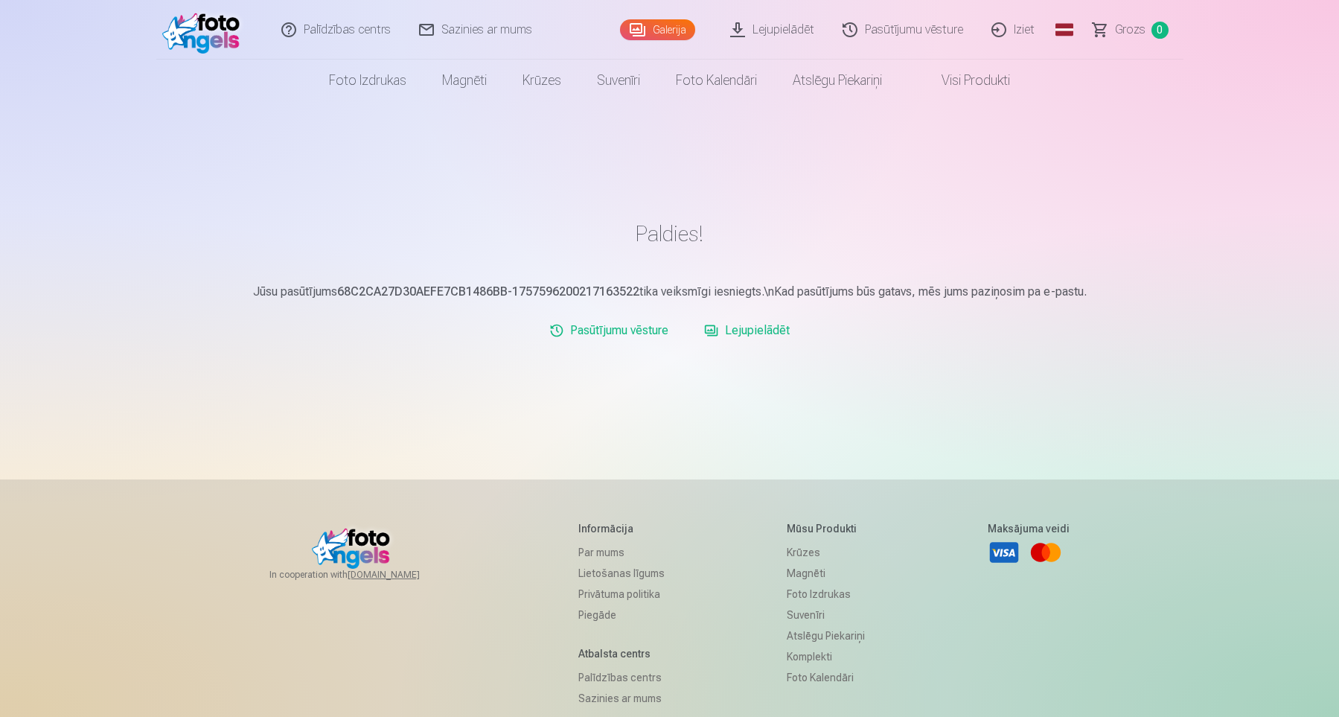
click at [667, 29] on link "Galerija" at bounding box center [657, 29] width 75 height 21
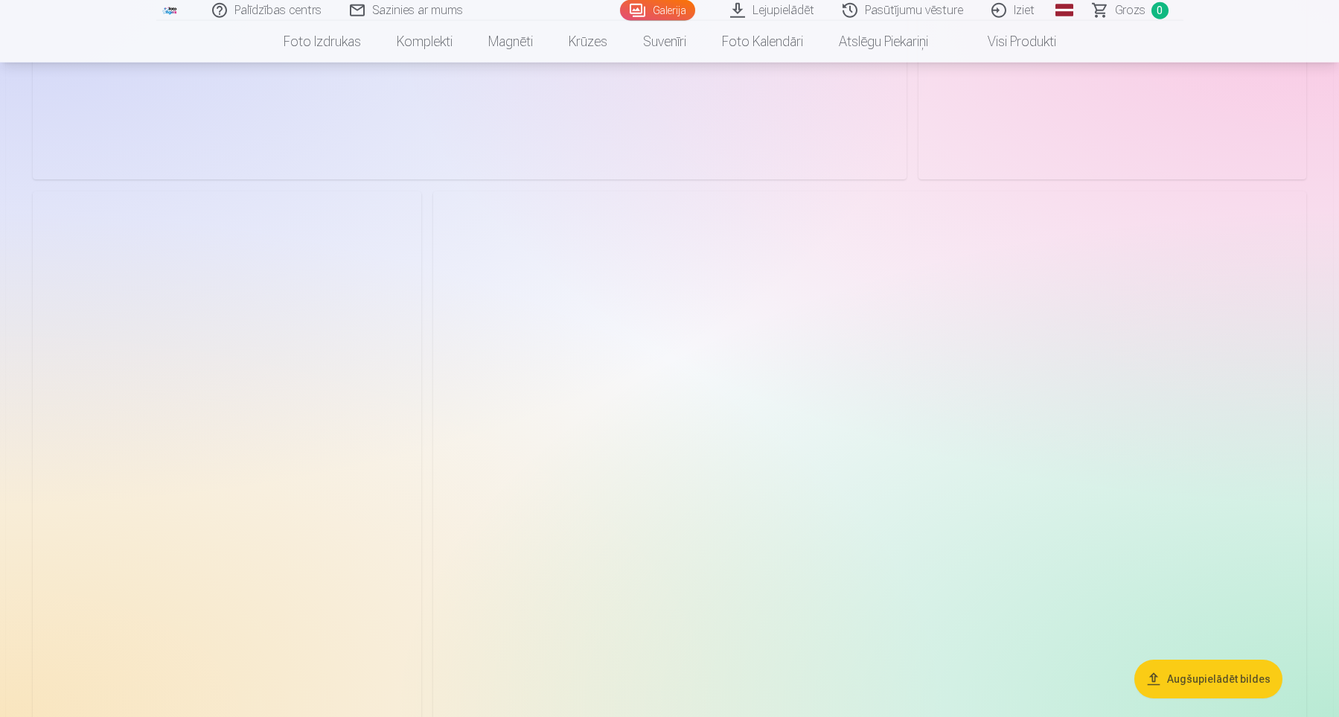
scroll to position [4829, 0]
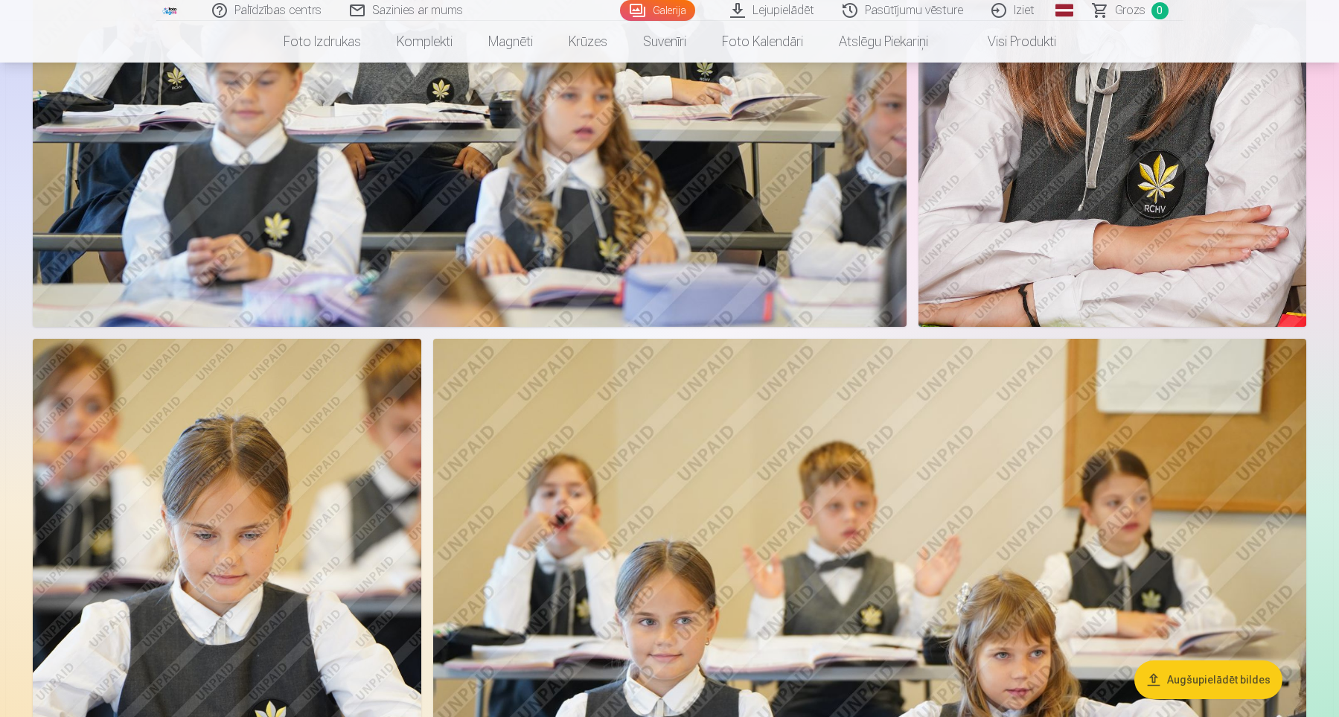
click at [794, 10] on link "Lejupielādēt" at bounding box center [773, 10] width 112 height 21
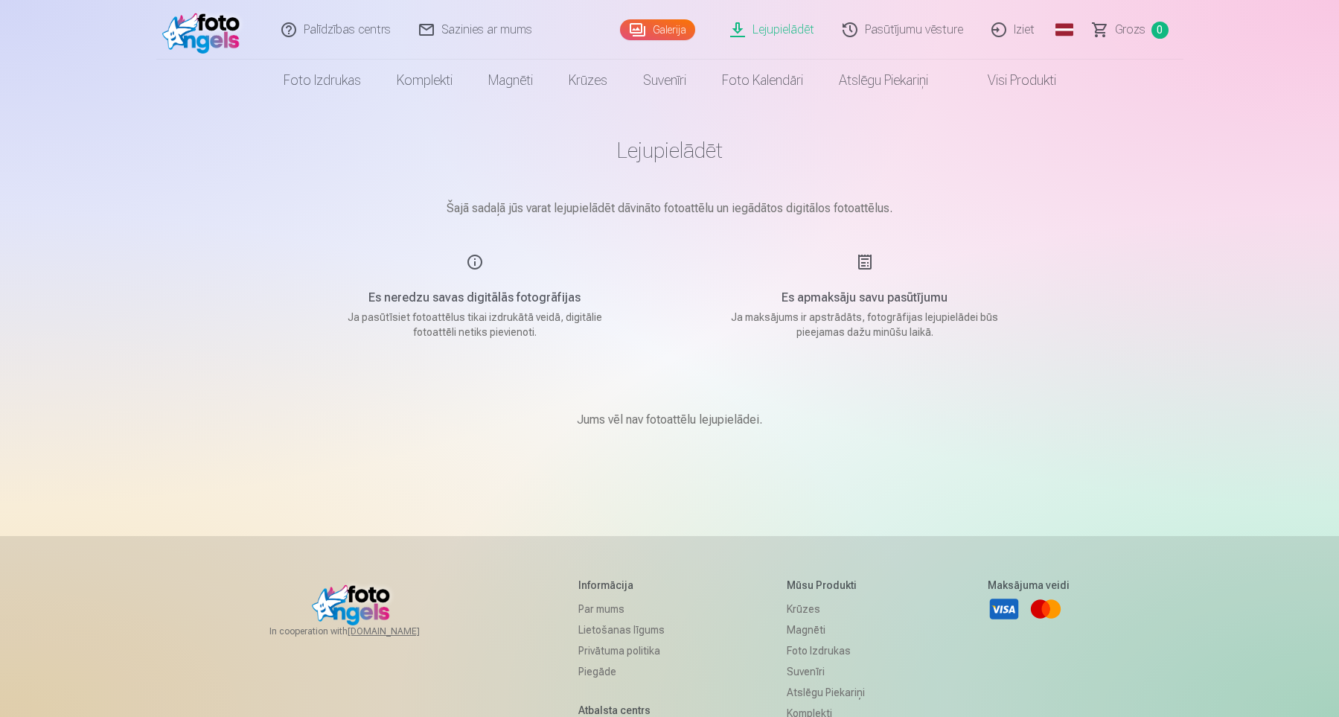
click at [788, 26] on link "Lejupielādēt" at bounding box center [773, 30] width 112 height 60
click at [794, 25] on link "Lejupielādēt" at bounding box center [773, 30] width 112 height 60
click at [916, 35] on link "Pasūtījumu vēsture" at bounding box center [903, 30] width 149 height 60
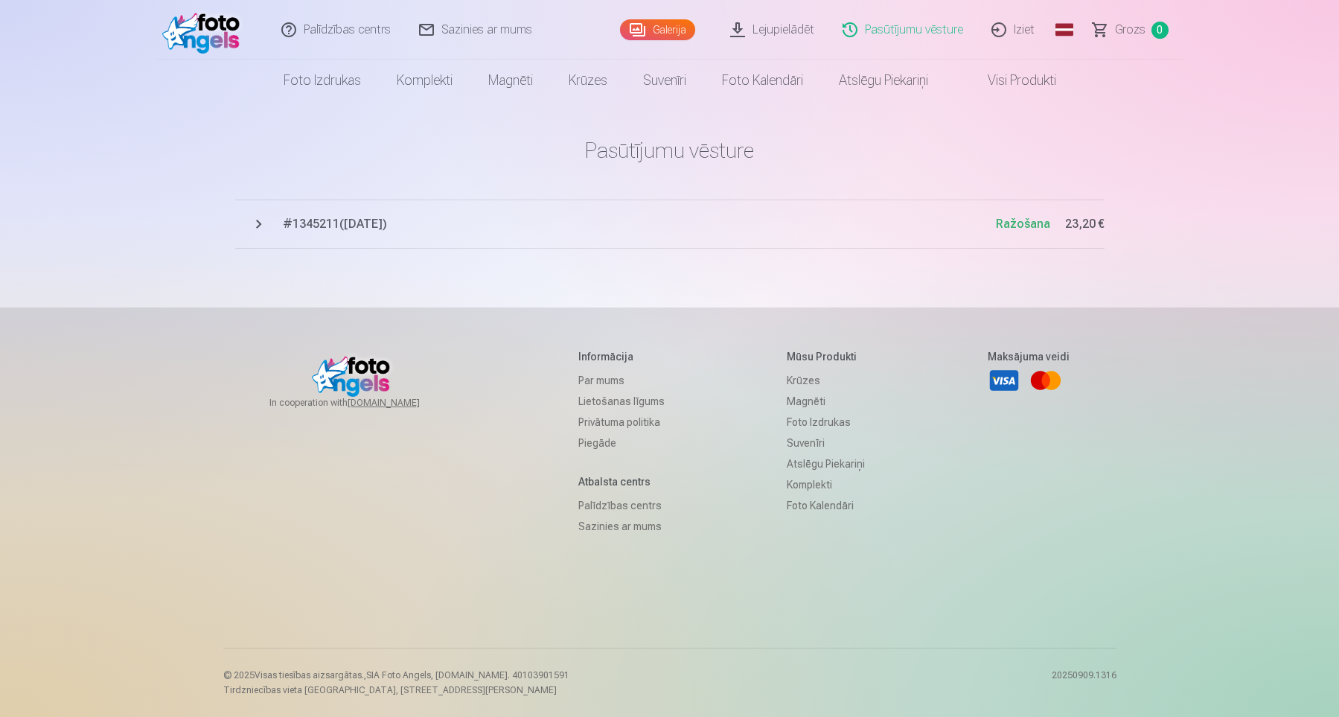
click at [324, 223] on span "# 1345211 ( [DATE] )" at bounding box center [639, 224] width 713 height 18
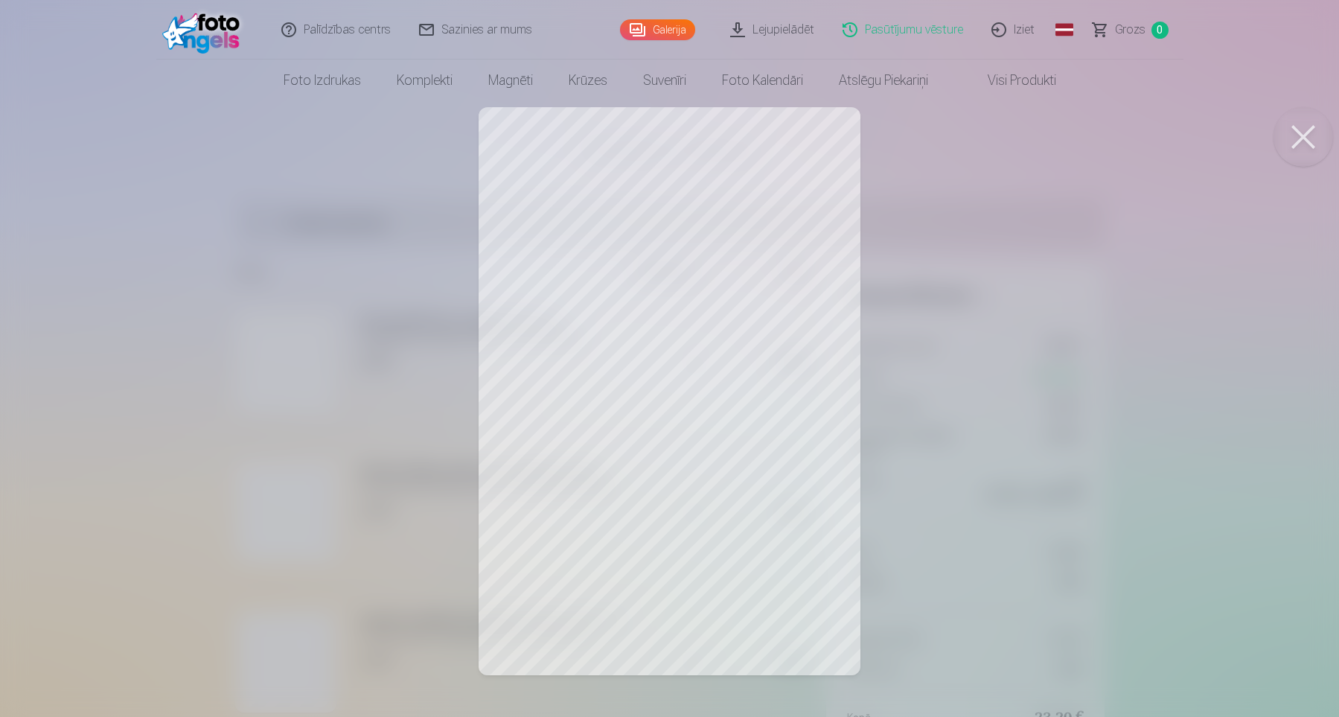
click at [283, 282] on div at bounding box center [669, 358] width 1339 height 717
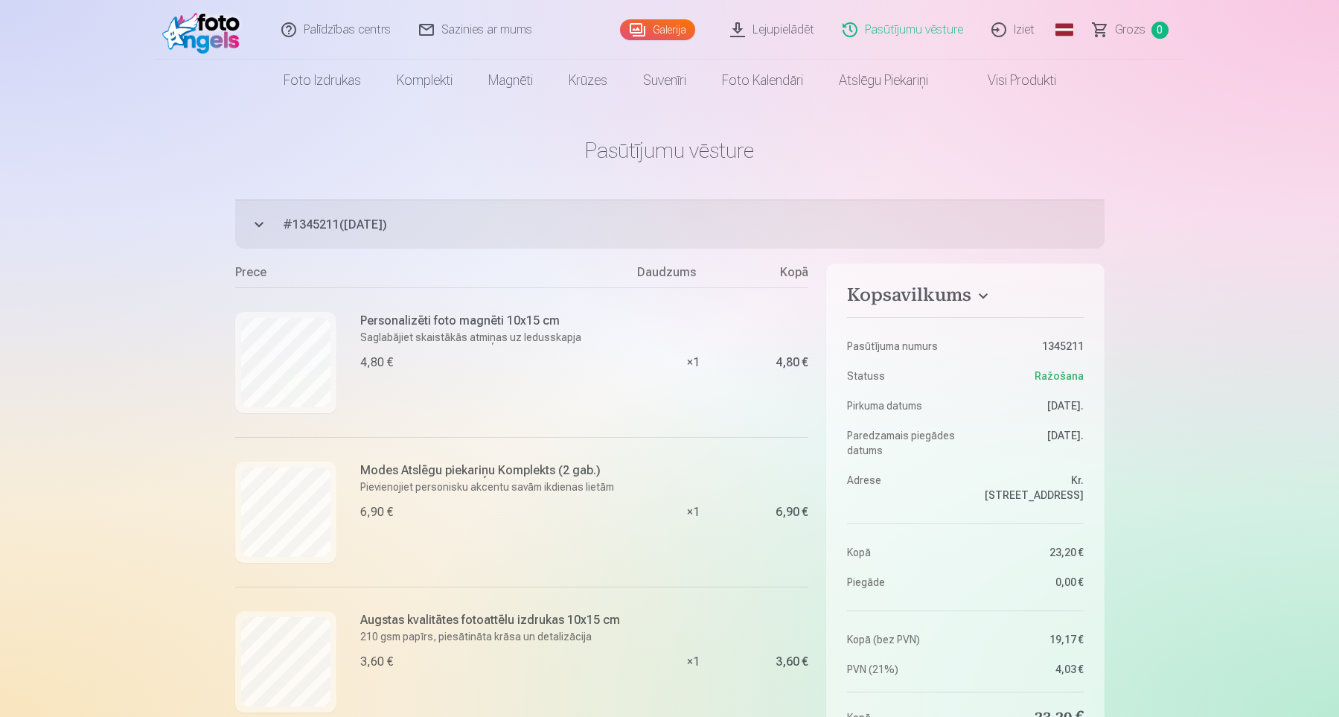
click at [773, 22] on link "Lejupielādēt" at bounding box center [773, 30] width 112 height 60
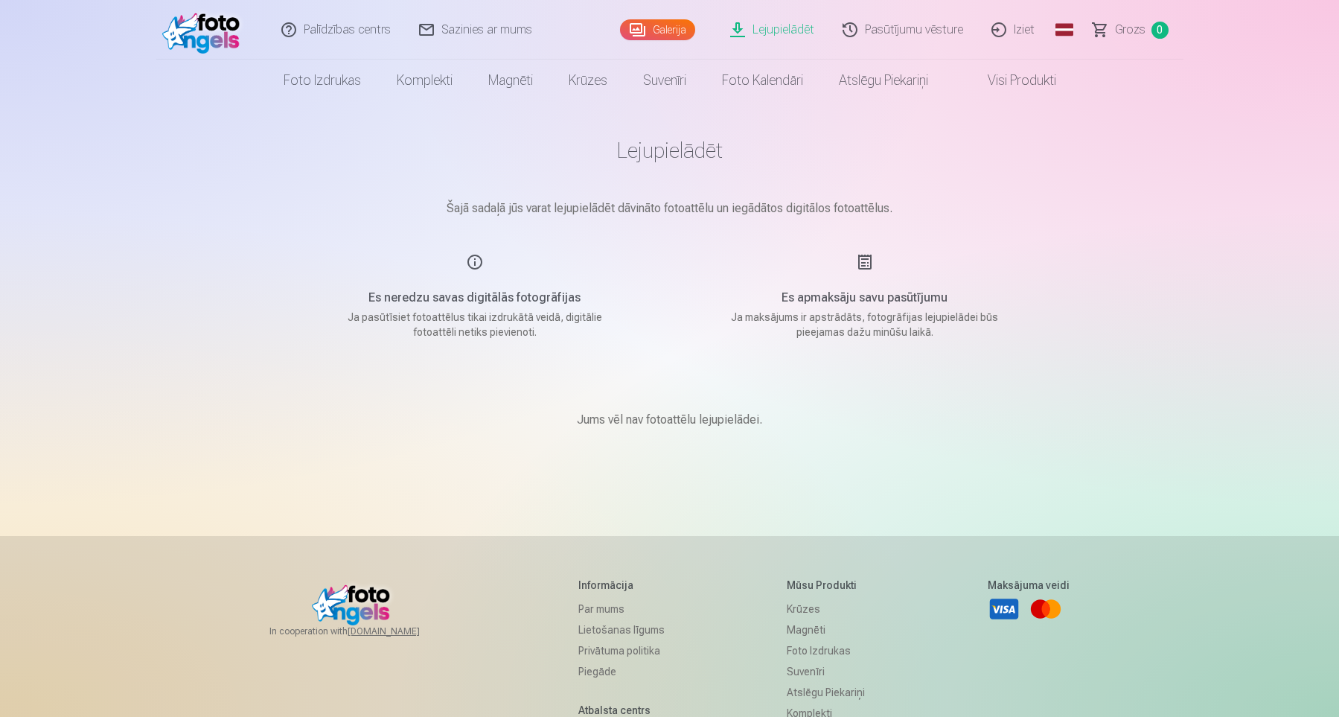
click at [727, 424] on p "Jums vēl nav fotoattēlu lejupielādei." at bounding box center [669, 420] width 185 height 18
click at [670, 28] on link "Galerija" at bounding box center [657, 29] width 75 height 21
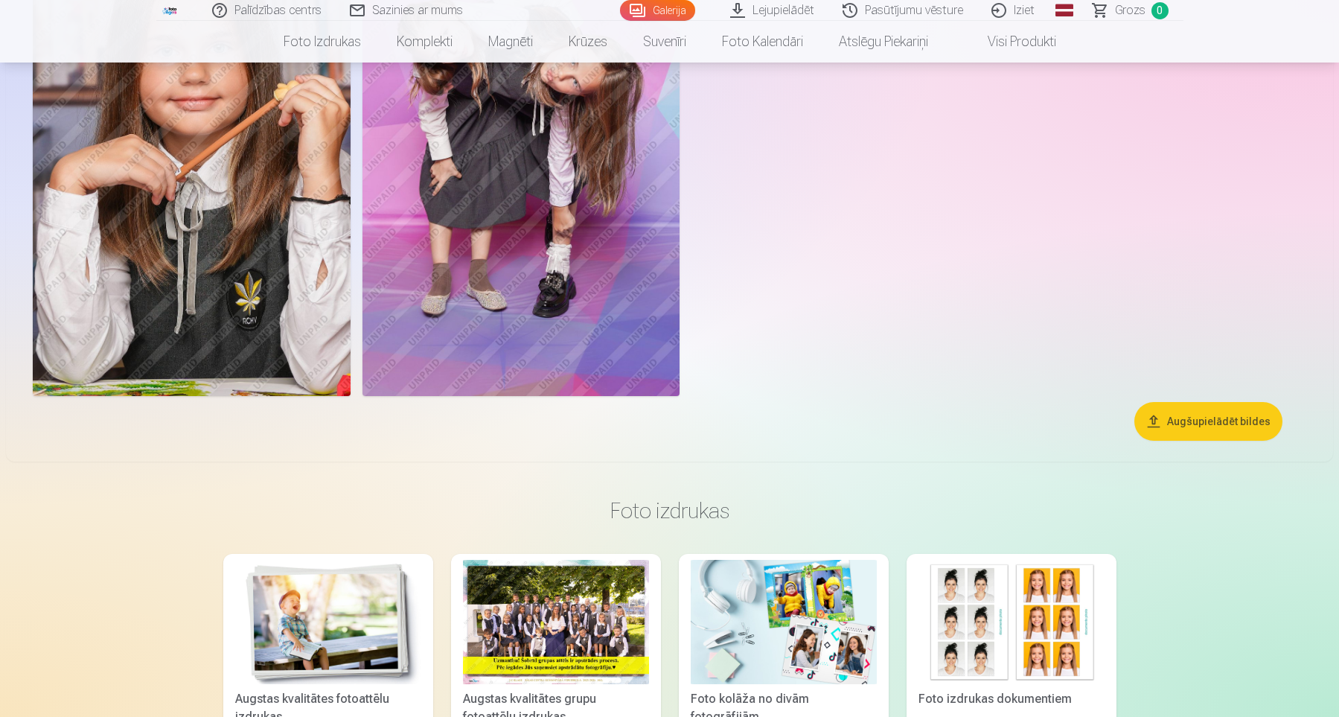
scroll to position [6267, 0]
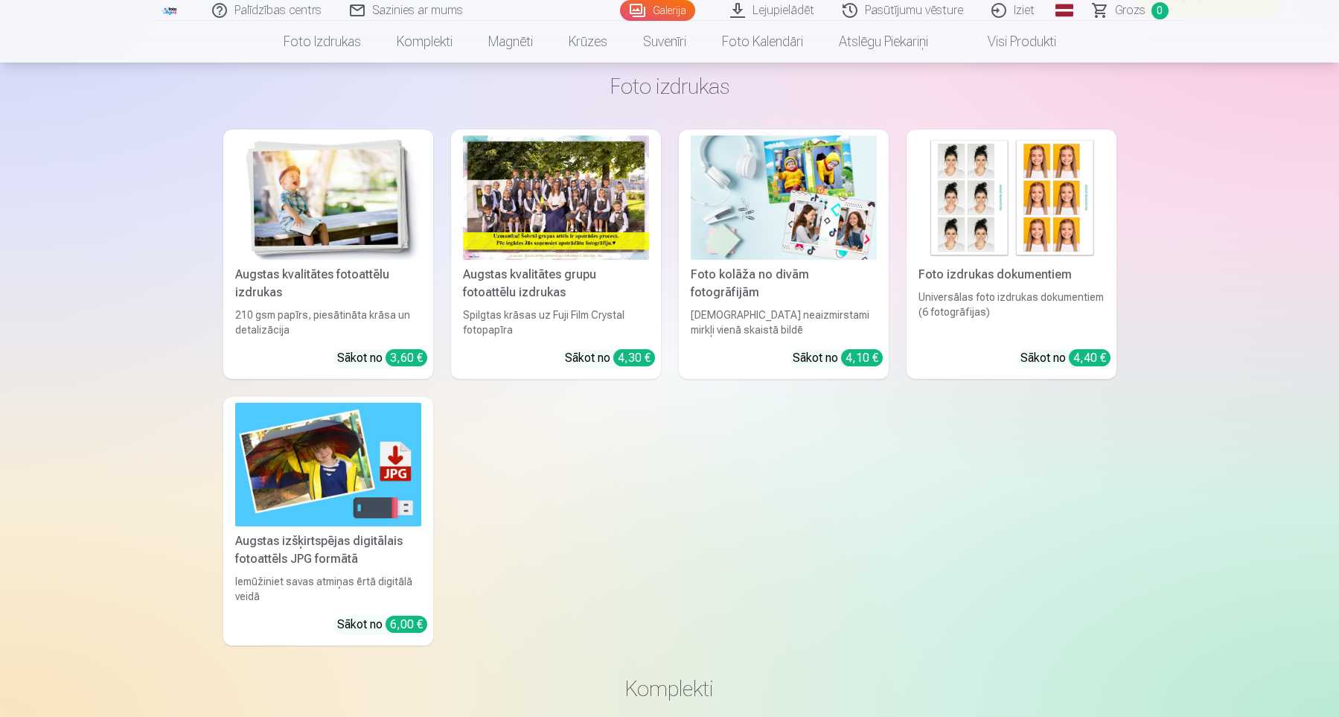
click at [374, 500] on img at bounding box center [328, 465] width 186 height 124
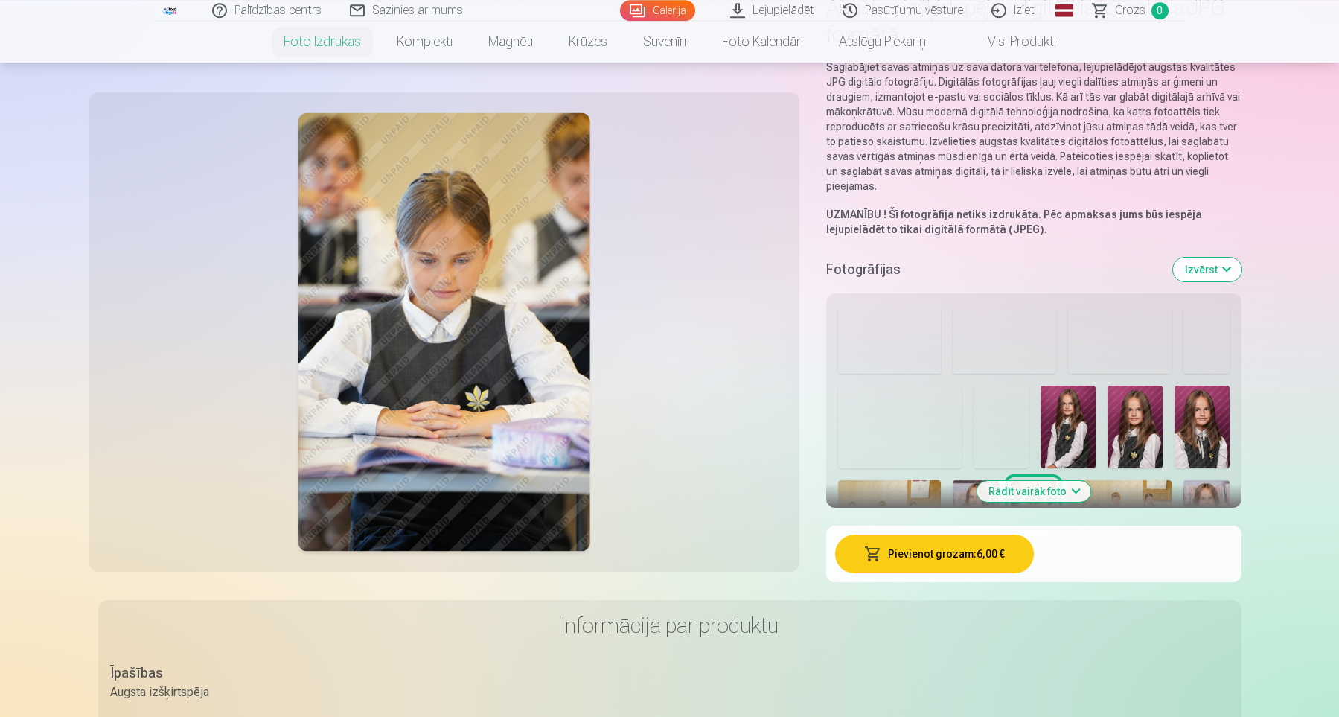
scroll to position [205, 0]
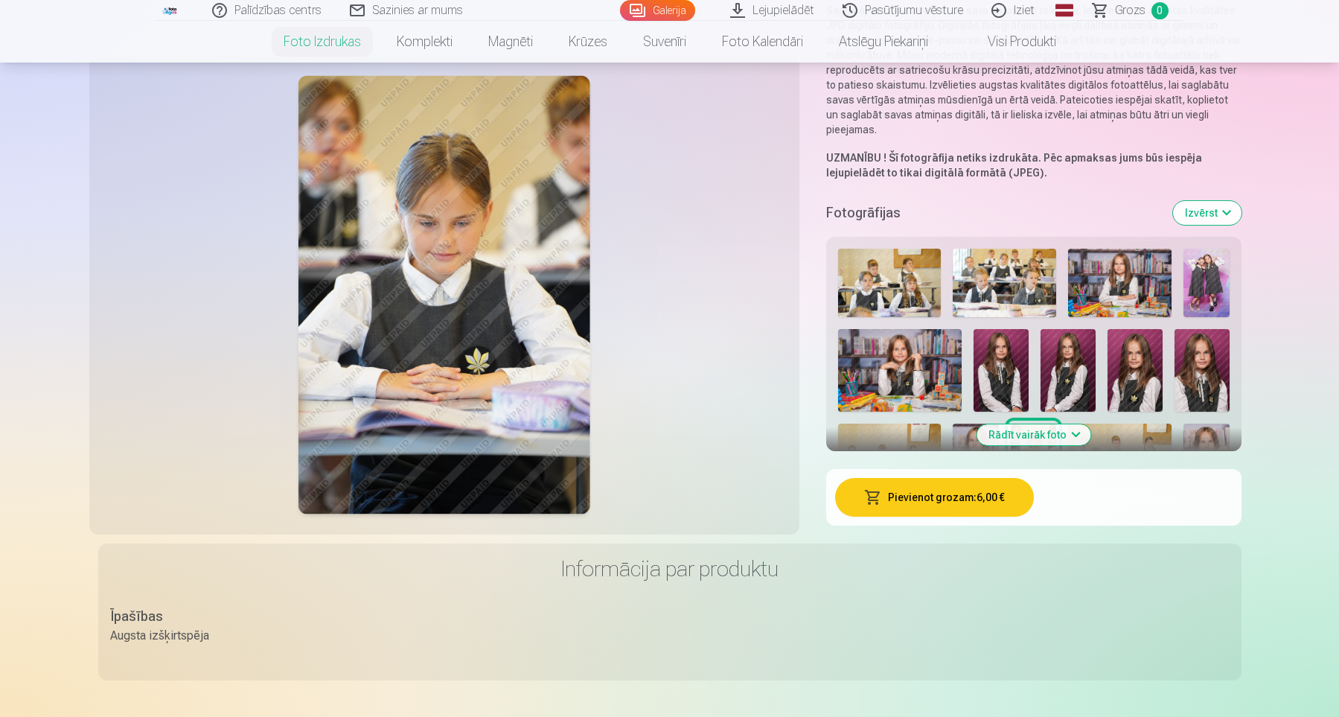
click at [1106, 298] on img at bounding box center [1119, 283] width 103 height 68
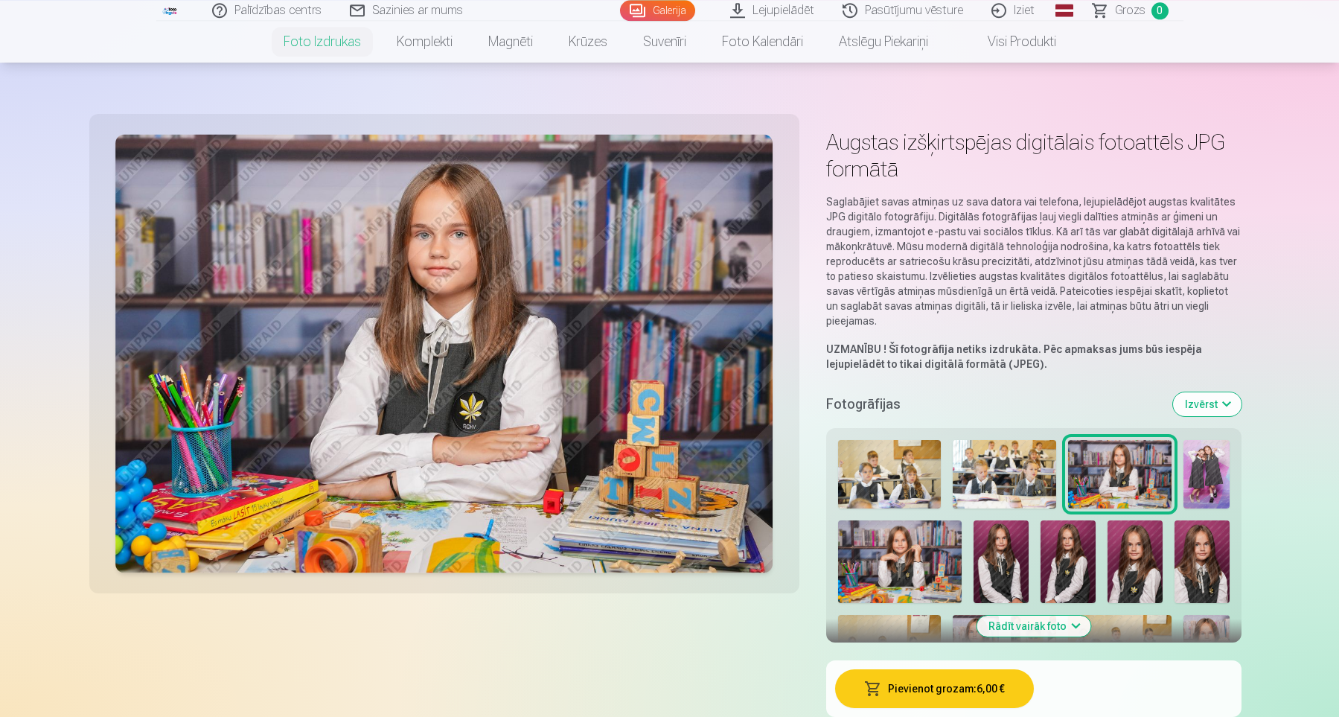
scroll to position [0, 0]
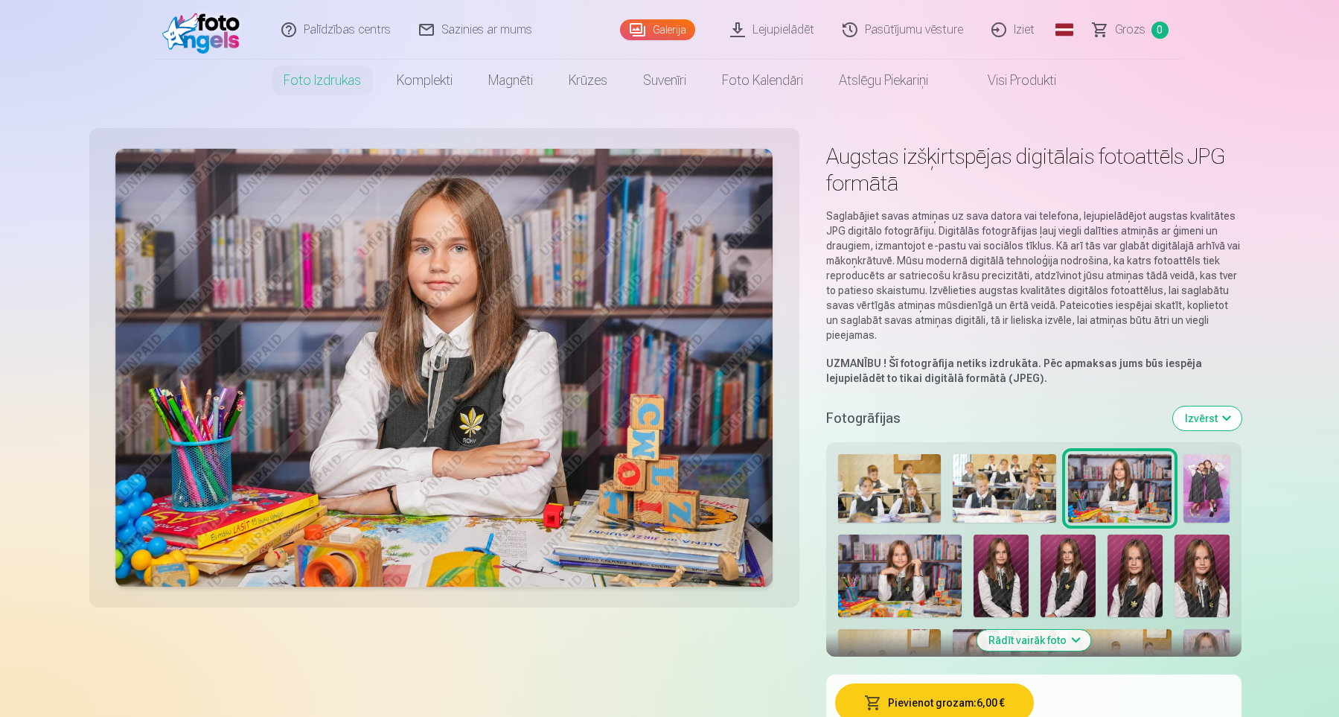
click at [770, 22] on link "Lejupielādēt" at bounding box center [773, 30] width 112 height 60
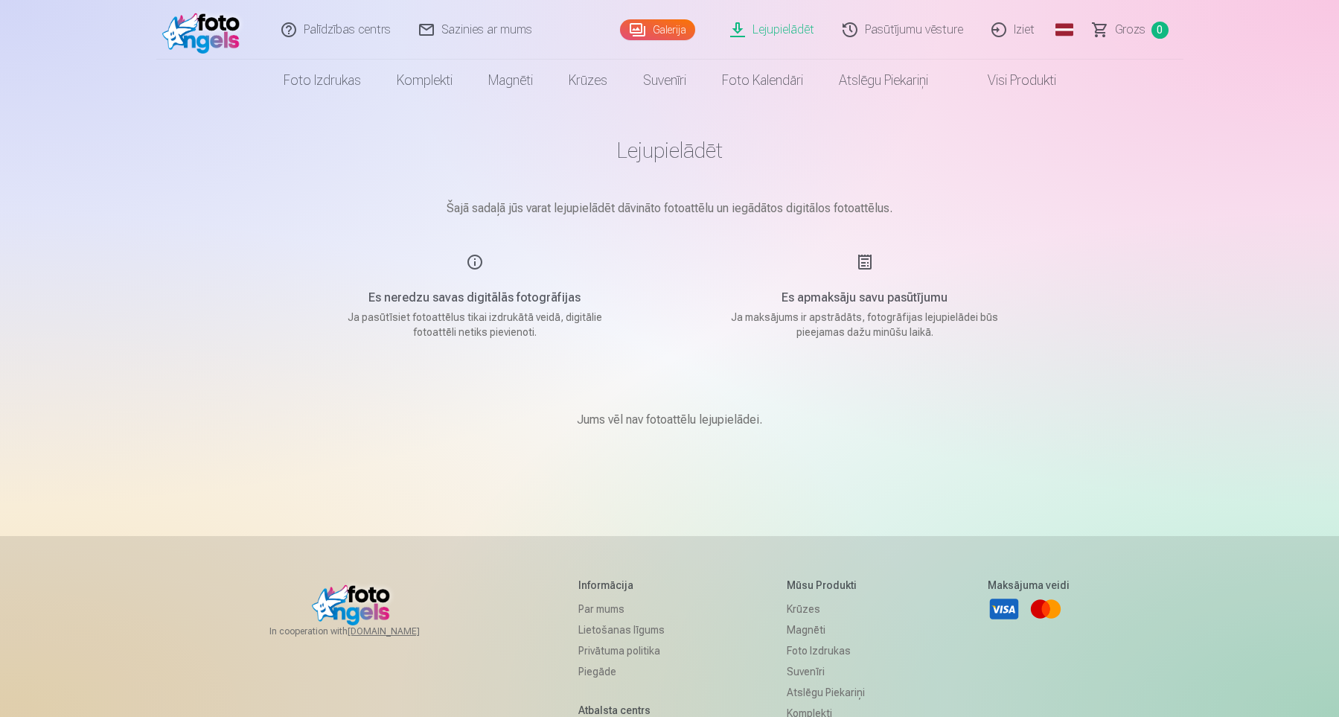
click at [770, 22] on link "Lejupielādēt" at bounding box center [773, 30] width 112 height 60
click at [506, 34] on link "Sazinies ar mums" at bounding box center [476, 30] width 141 height 60
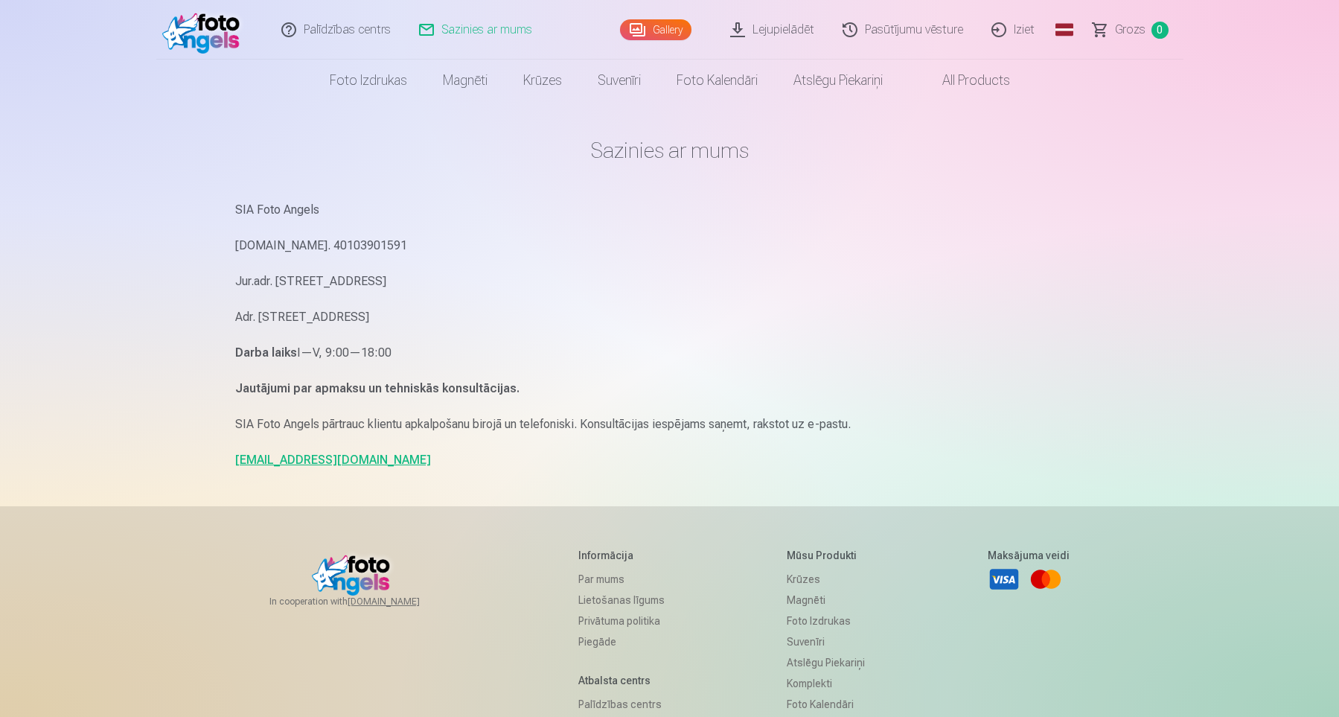
click at [311, 461] on link "[EMAIL_ADDRESS][DOMAIN_NAME]" at bounding box center [333, 460] width 196 height 14
click at [784, 33] on link "Lejupielādēt" at bounding box center [773, 30] width 112 height 60
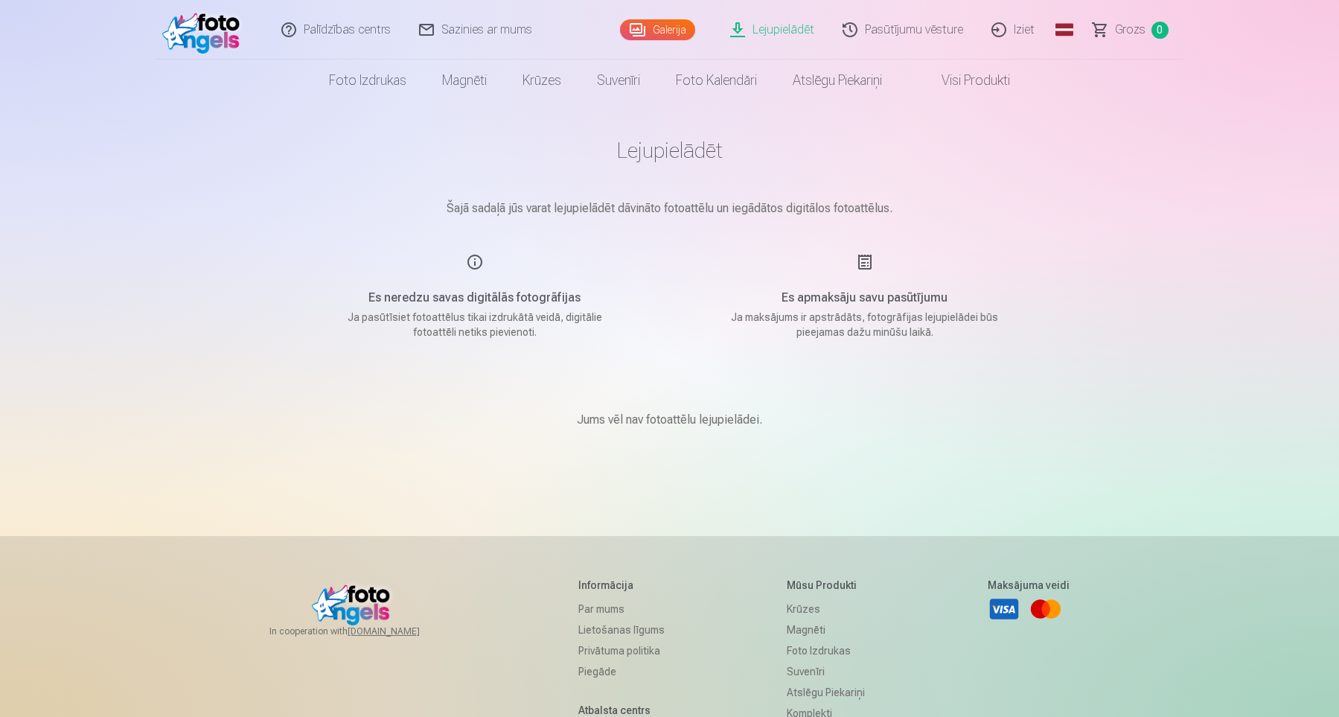
click at [784, 33] on link "Lejupielādēt" at bounding box center [773, 30] width 112 height 60
click at [467, 299] on h5 "Es neredzu savas digitālās fotogrāfijas" at bounding box center [475, 298] width 283 height 18
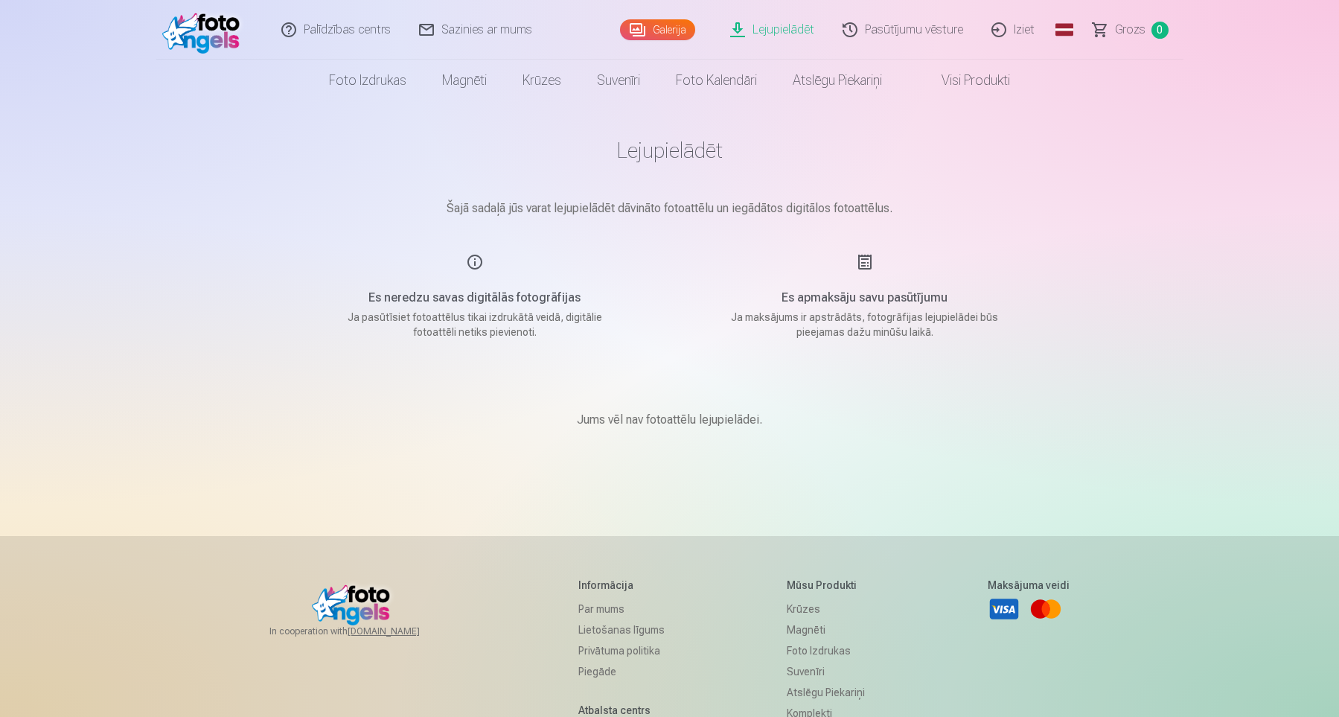
click at [650, 413] on p "Jums vēl nav fotoattēlu lejupielādei." at bounding box center [669, 420] width 185 height 18
click at [893, 31] on link "Pasūtījumu vēsture" at bounding box center [903, 30] width 149 height 60
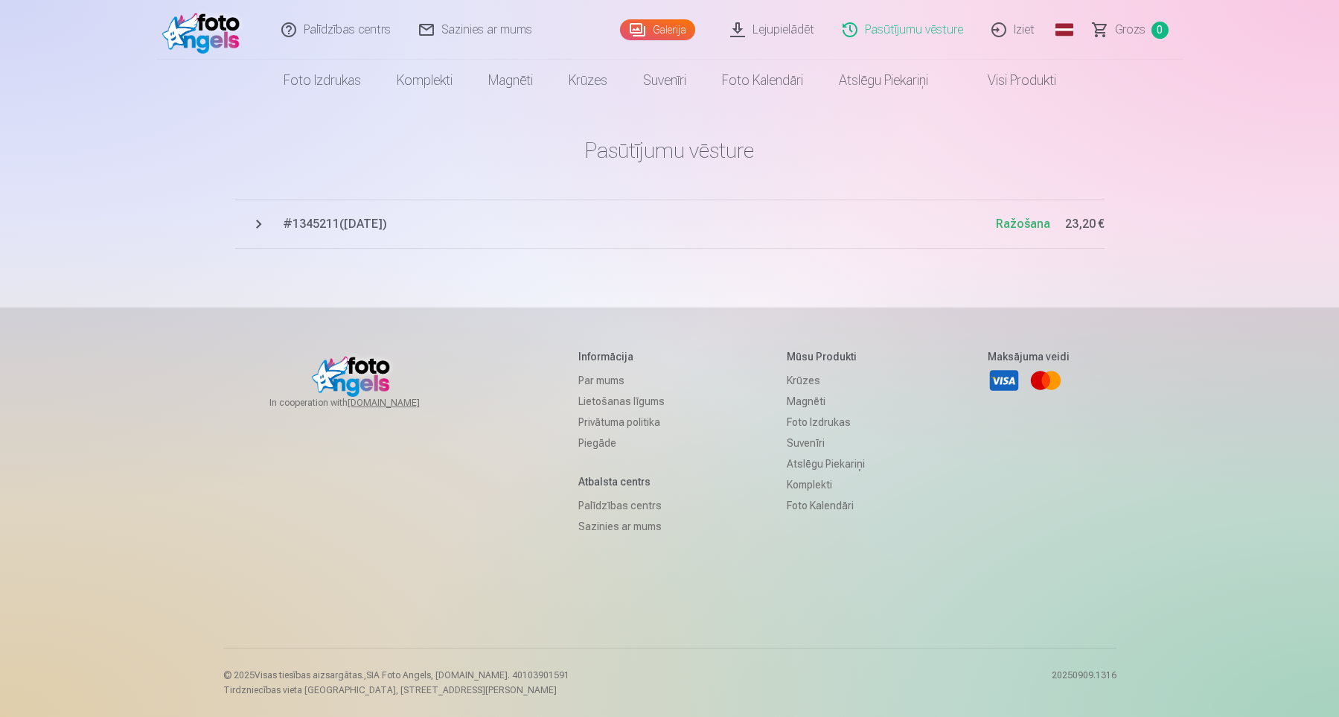
click at [766, 23] on link "Lejupielādēt" at bounding box center [773, 30] width 112 height 60
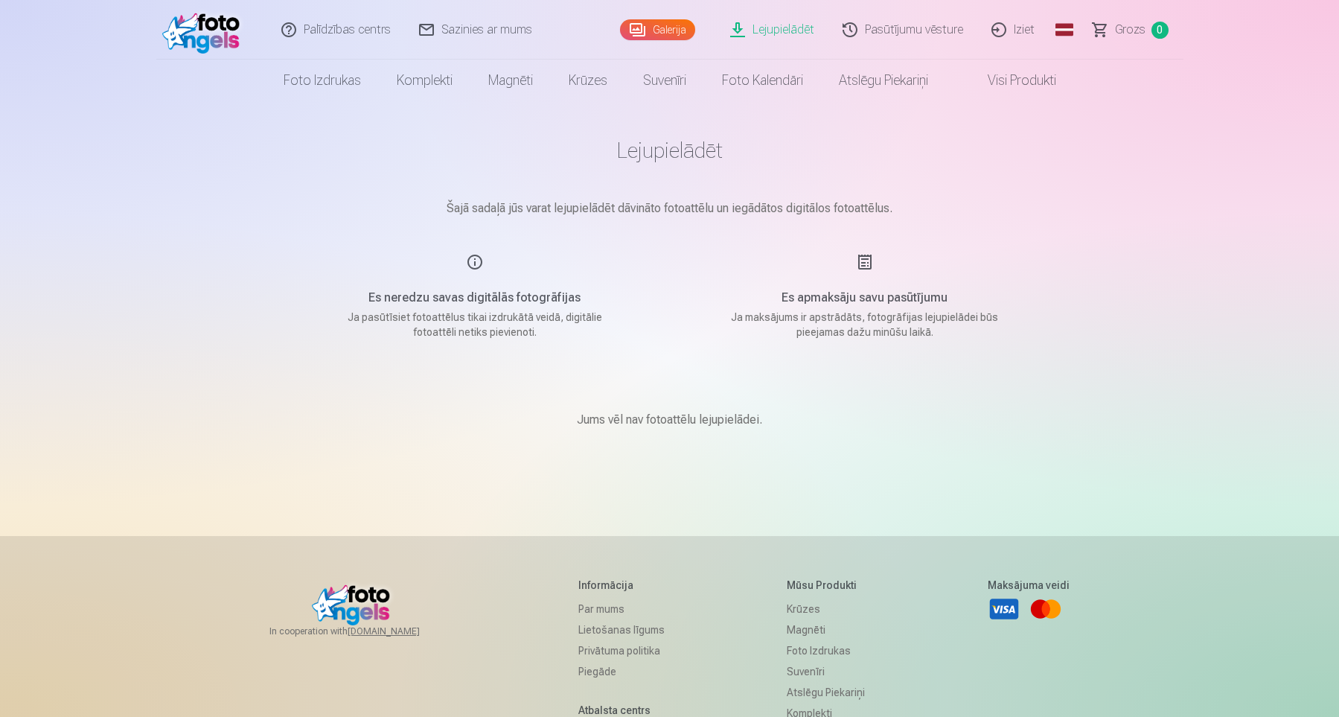
click at [766, 23] on link "Lejupielādēt" at bounding box center [773, 30] width 112 height 60
click at [785, 28] on link "Lejupielādēt" at bounding box center [773, 30] width 112 height 60
click at [771, 25] on link "Lejupielādēt" at bounding box center [773, 30] width 112 height 60
click at [770, 23] on link "Lejupielādēt" at bounding box center [773, 30] width 112 height 60
click at [788, 32] on link "Lejupielādēt" at bounding box center [773, 30] width 112 height 60
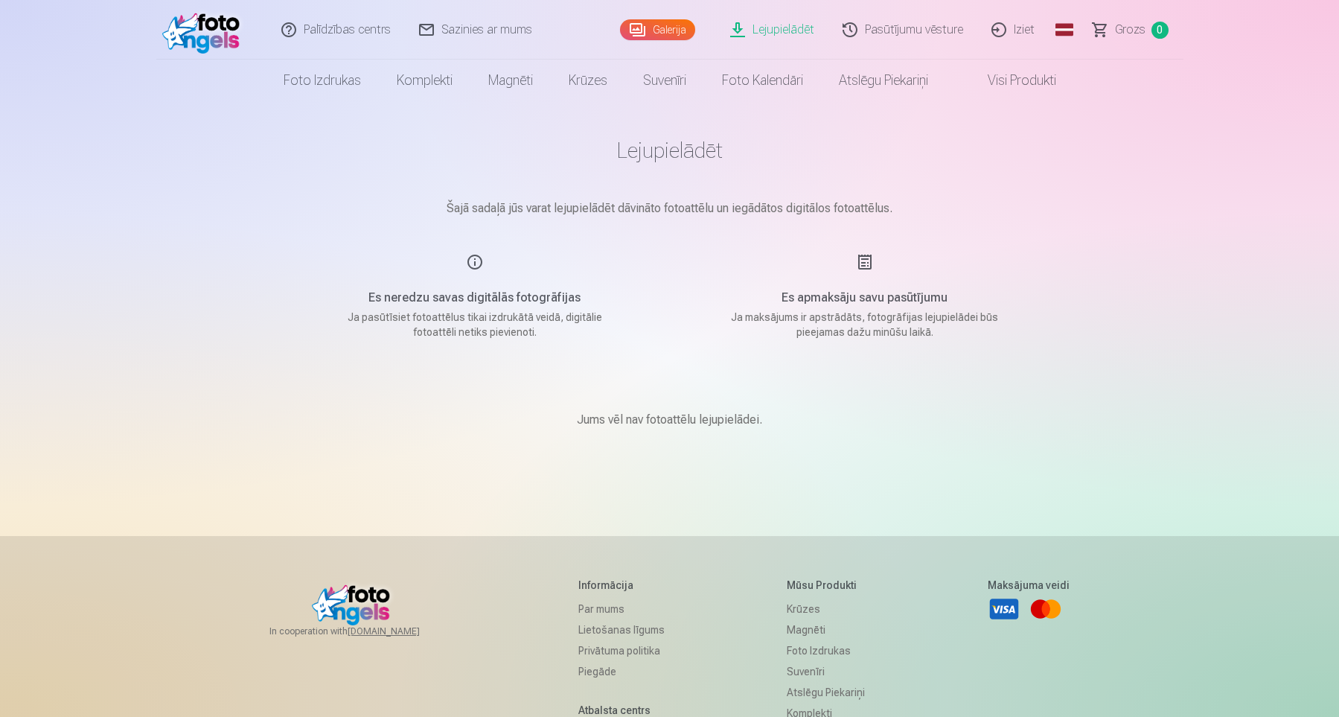
click at [929, 29] on link "Pasūtījumu vēsture" at bounding box center [903, 30] width 149 height 60
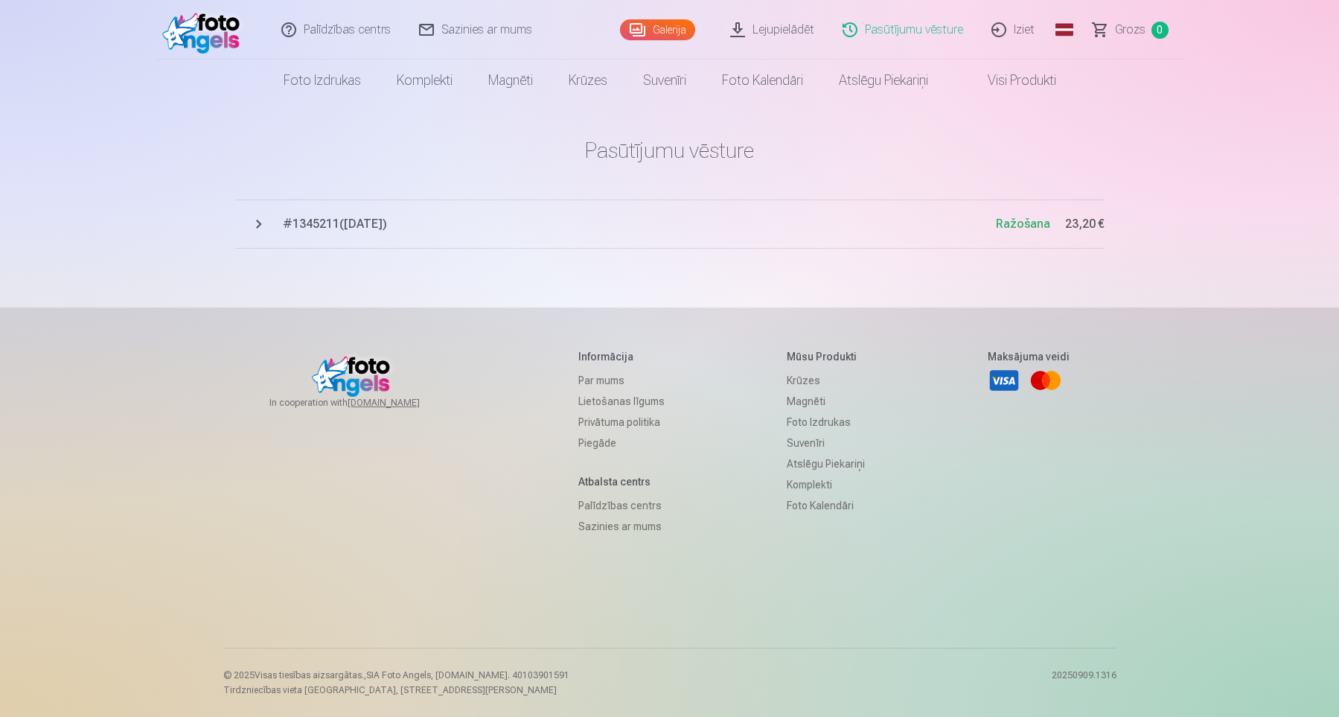
click at [353, 223] on span "# 1345211 ( [DATE] )" at bounding box center [639, 224] width 713 height 18
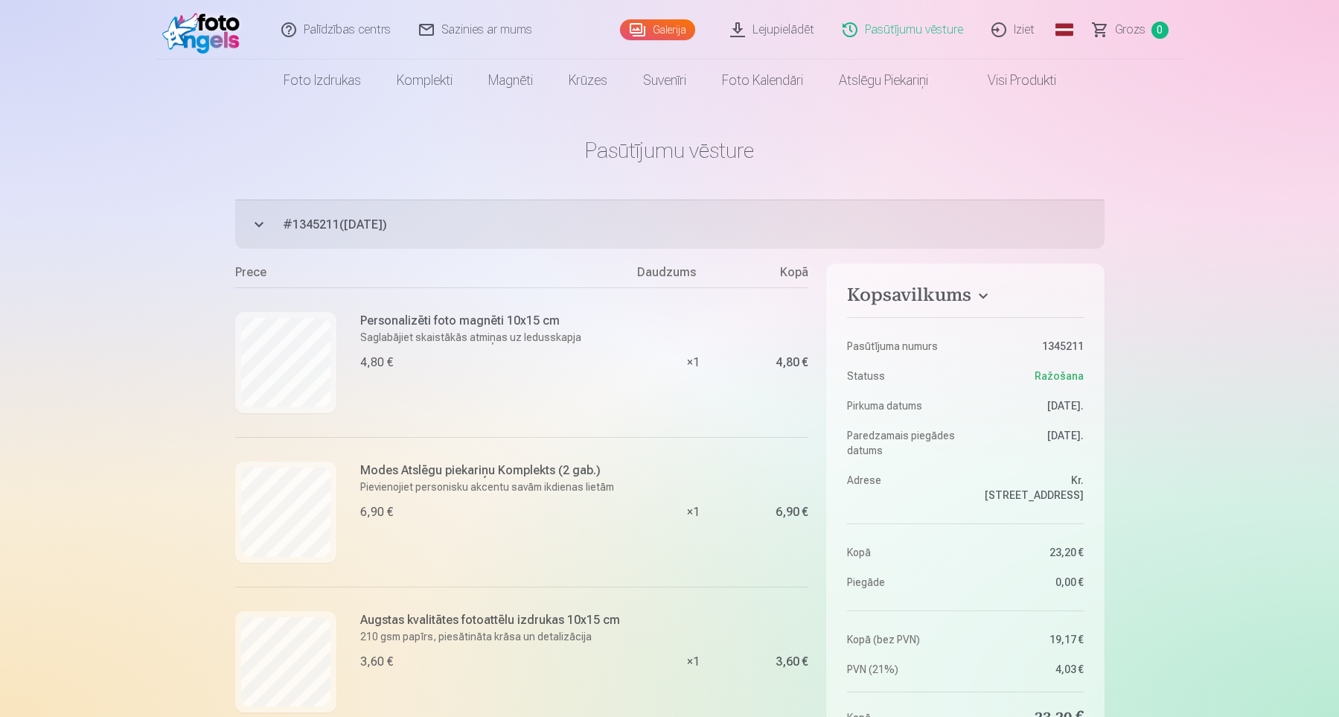
click at [764, 37] on link "Lejupielādēt" at bounding box center [773, 30] width 112 height 60
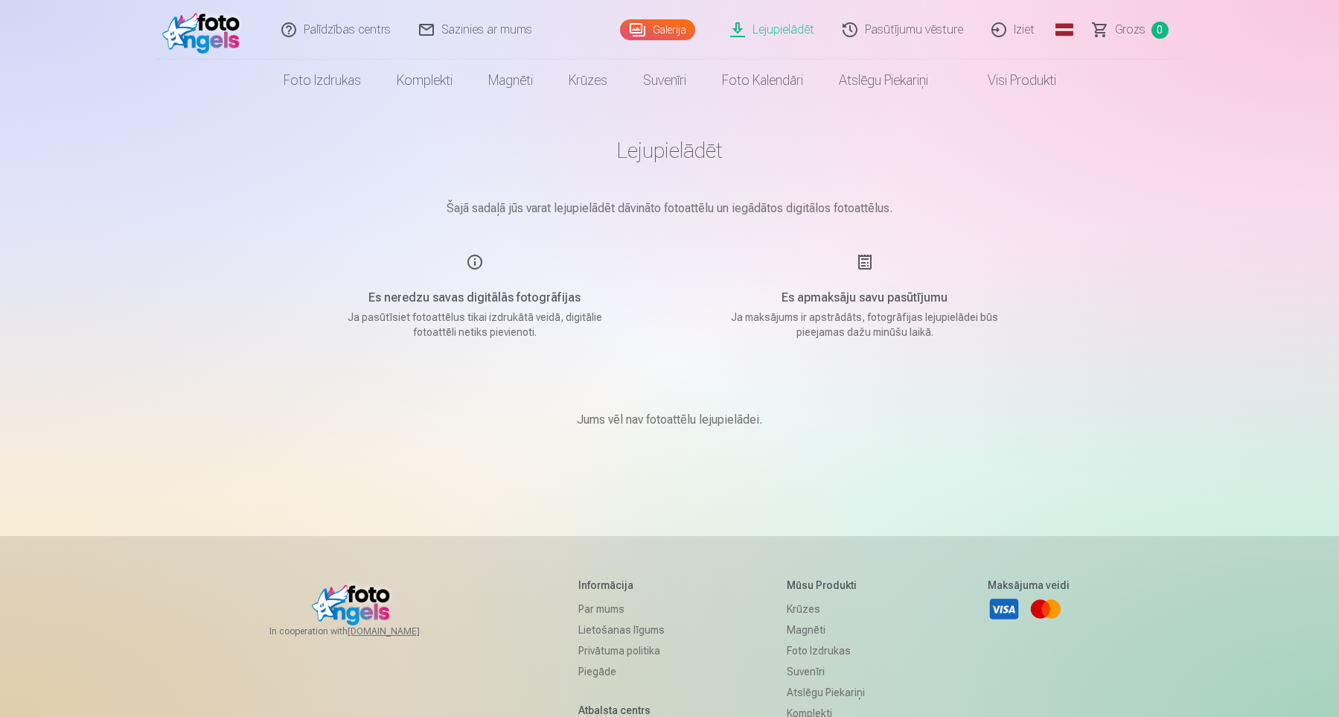
click at [768, 31] on link "Lejupielādēt" at bounding box center [773, 30] width 112 height 60
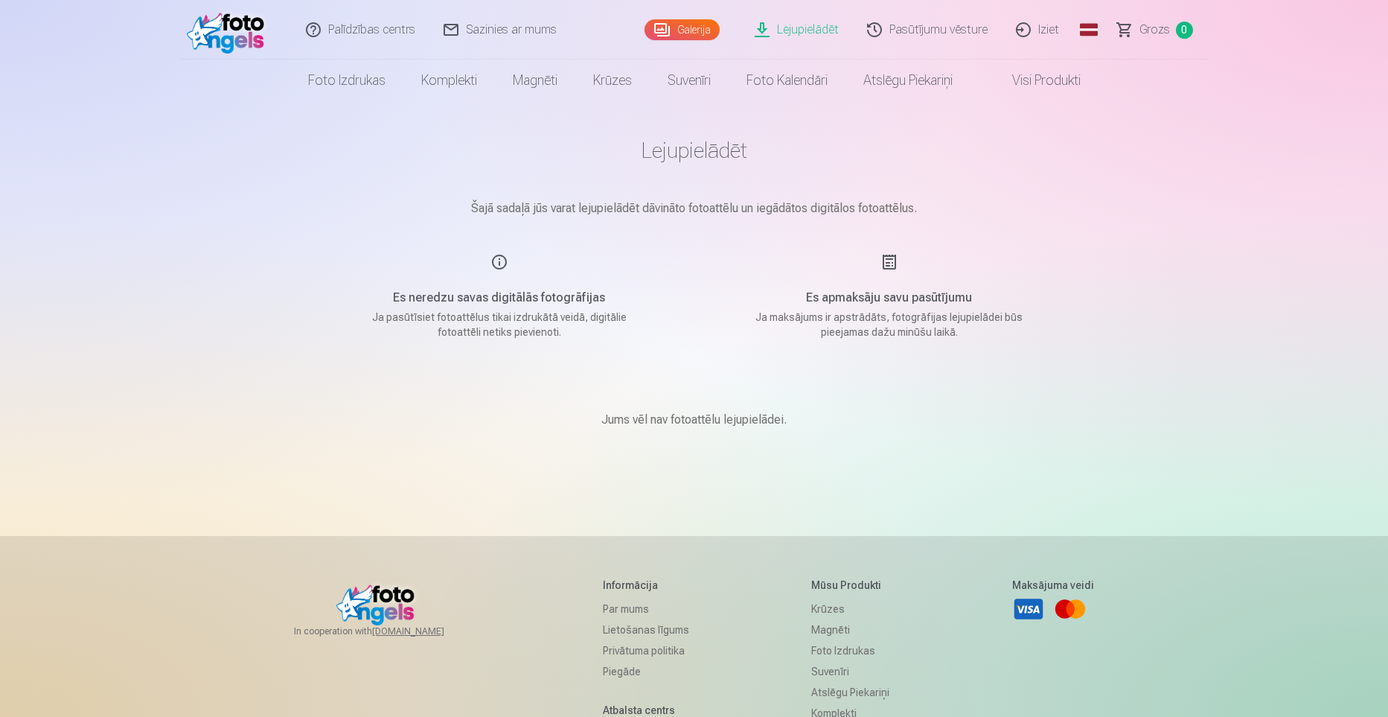
click at [742, 0] on link "Lejupielādēt" at bounding box center [798, 30] width 112 height 60
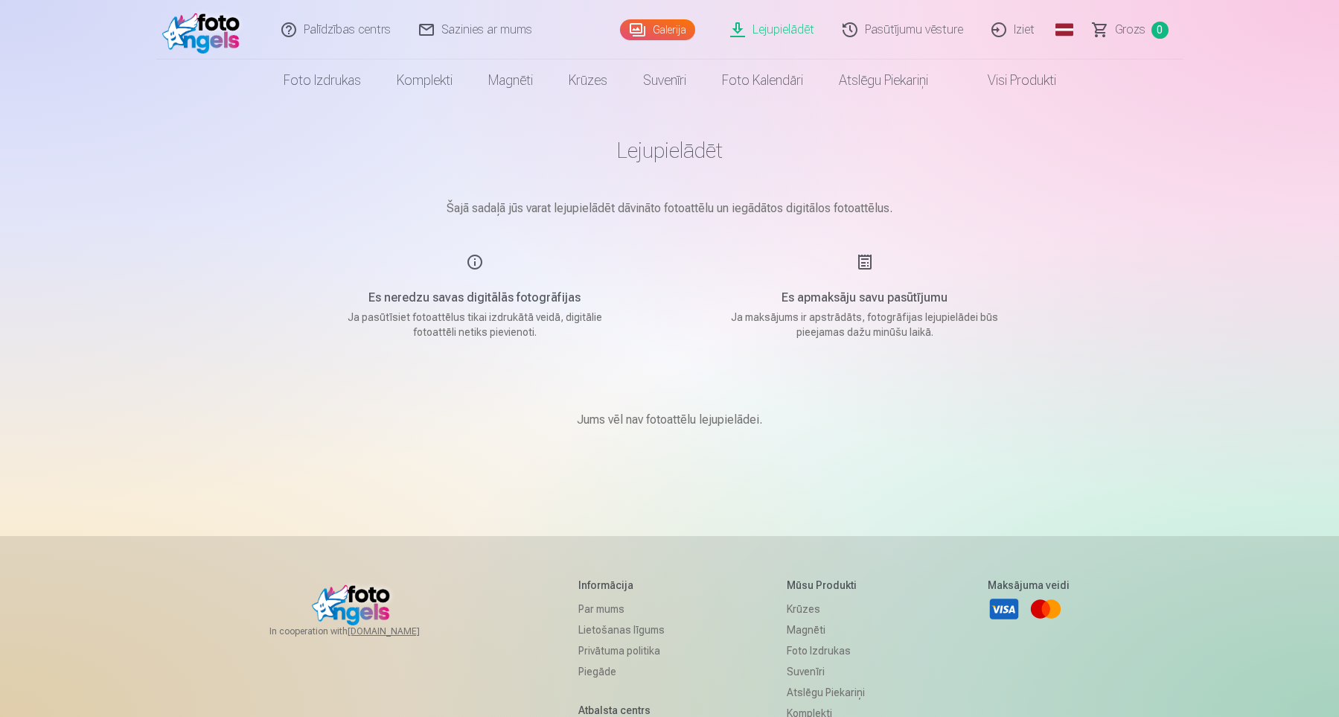
click at [932, 25] on link "Pasūtījumu vēsture" at bounding box center [903, 30] width 149 height 60
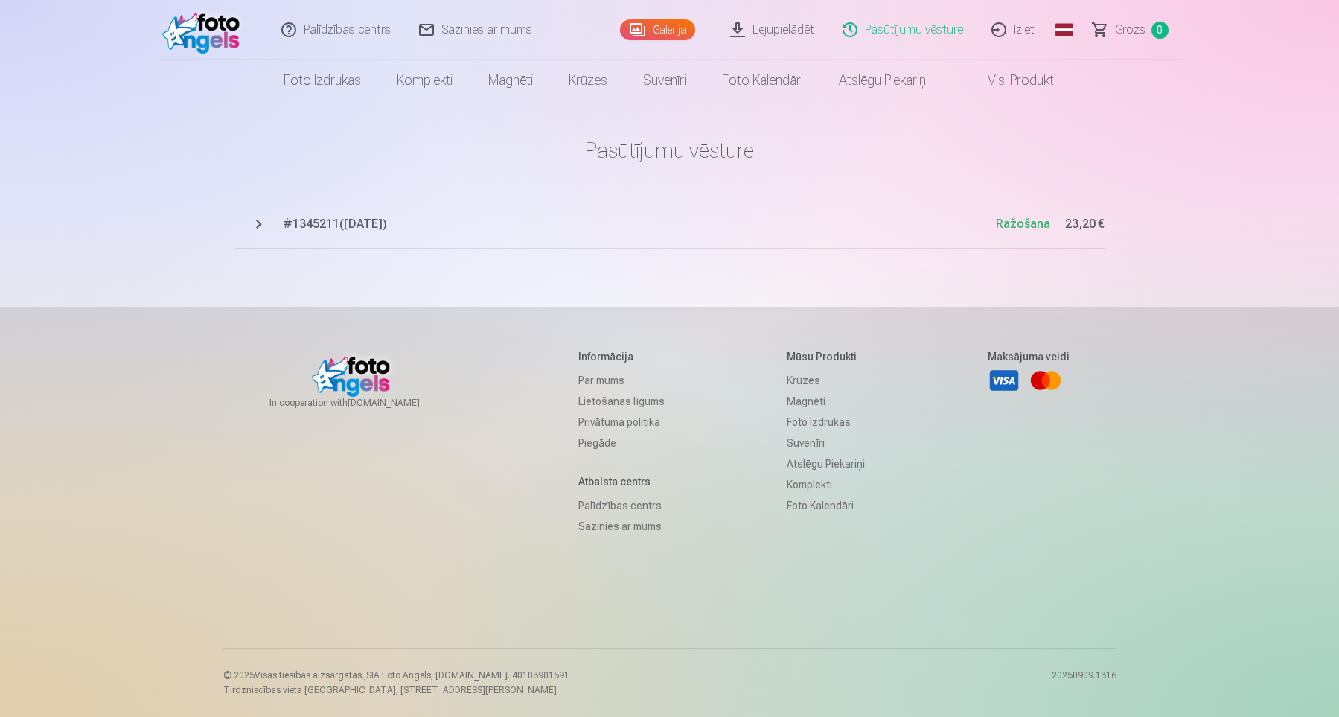
click at [1028, 229] on span "Ražošana" at bounding box center [1023, 224] width 54 height 14
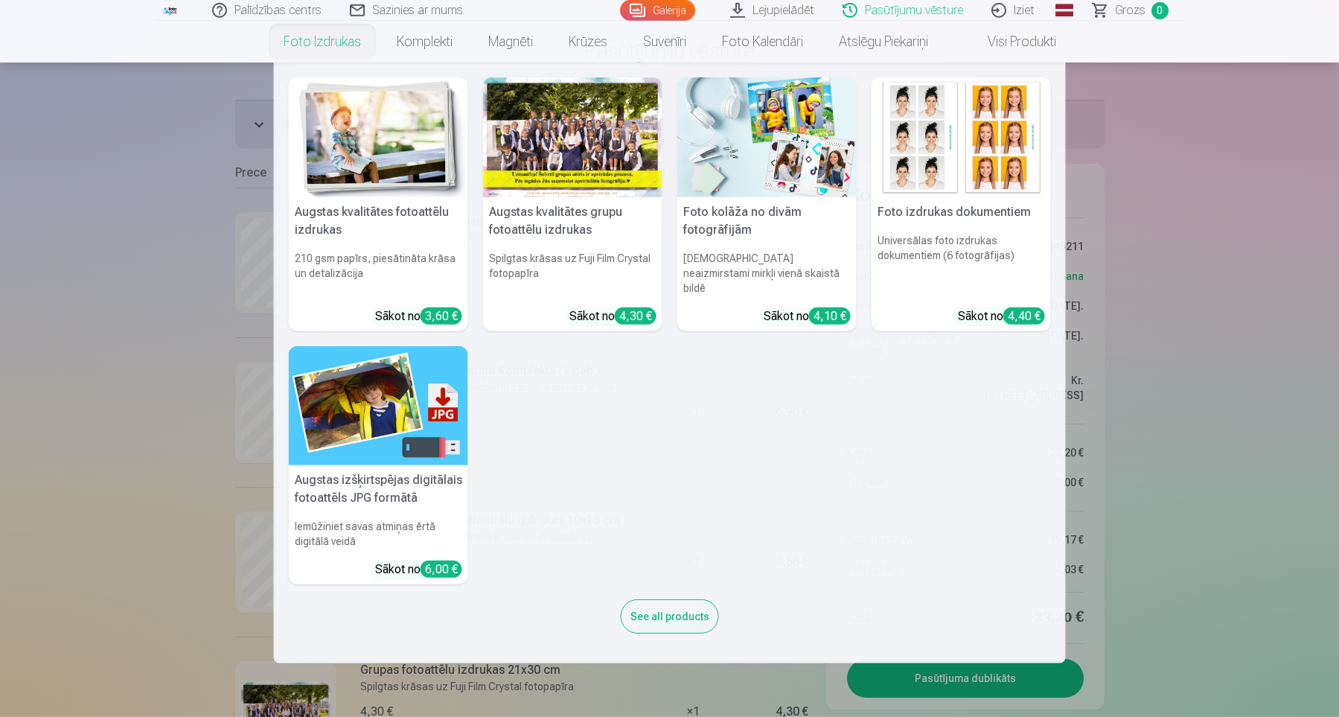
scroll to position [205, 0]
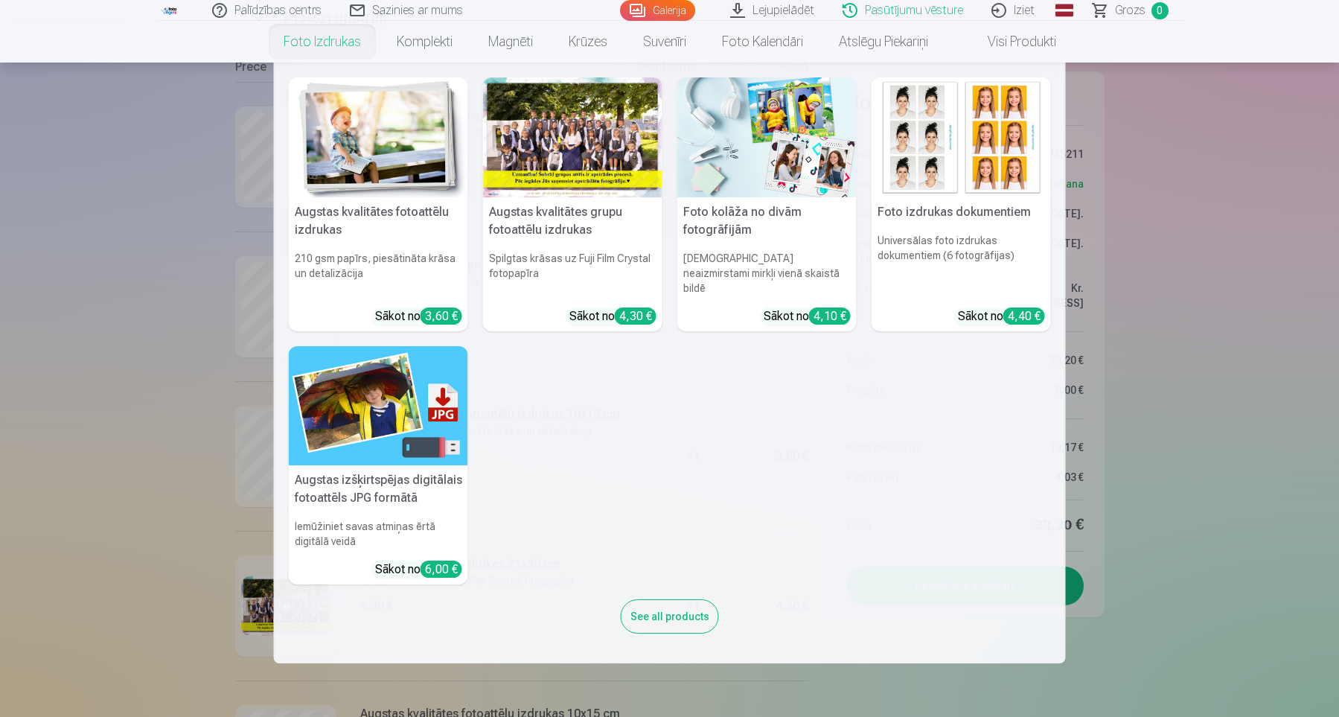
click at [668, 608] on div "See all products" at bounding box center [670, 616] width 98 height 34
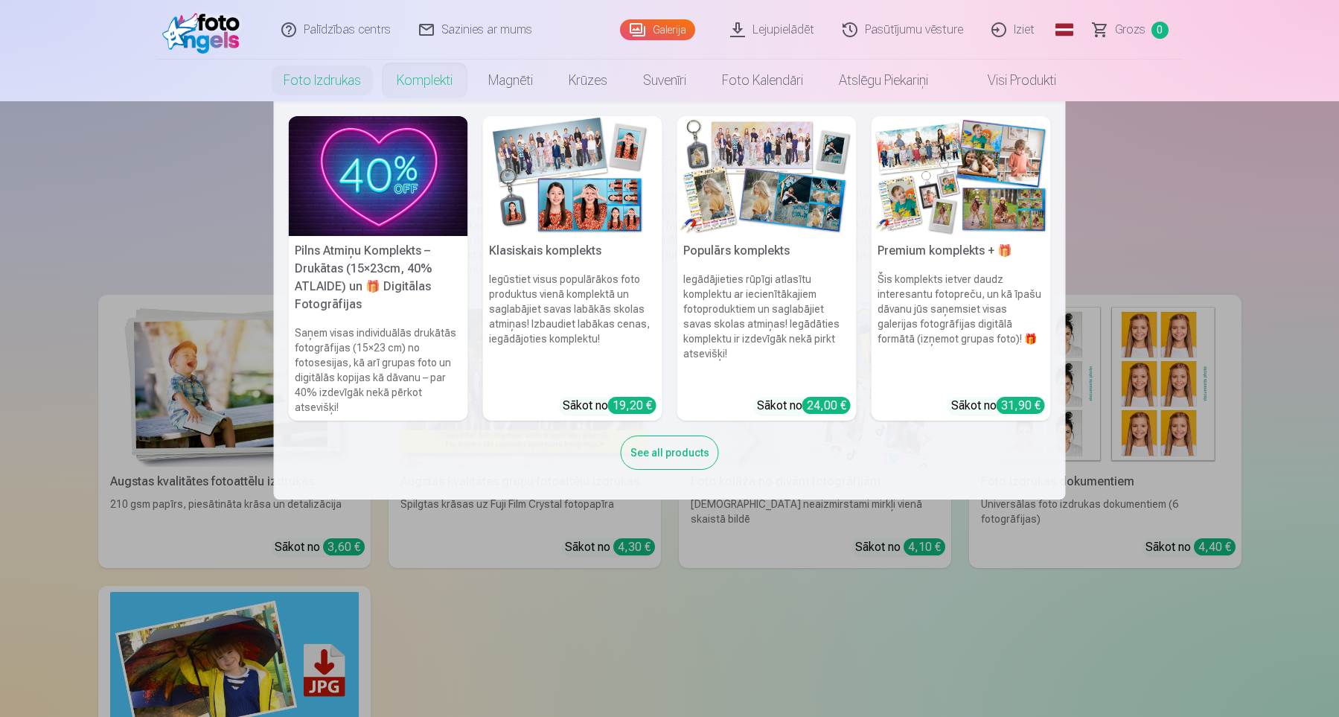
click at [432, 81] on link "Komplekti" at bounding box center [425, 81] width 92 height 42
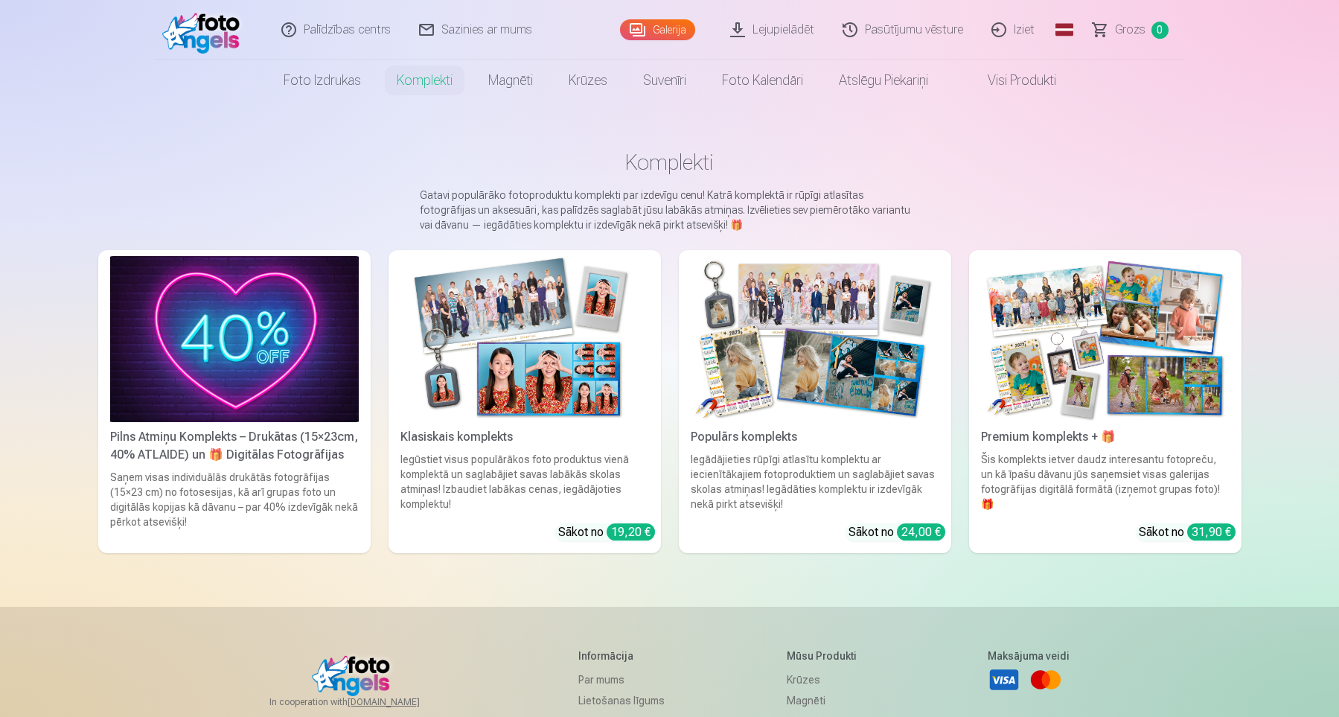
click at [264, 313] on img at bounding box center [234, 339] width 249 height 166
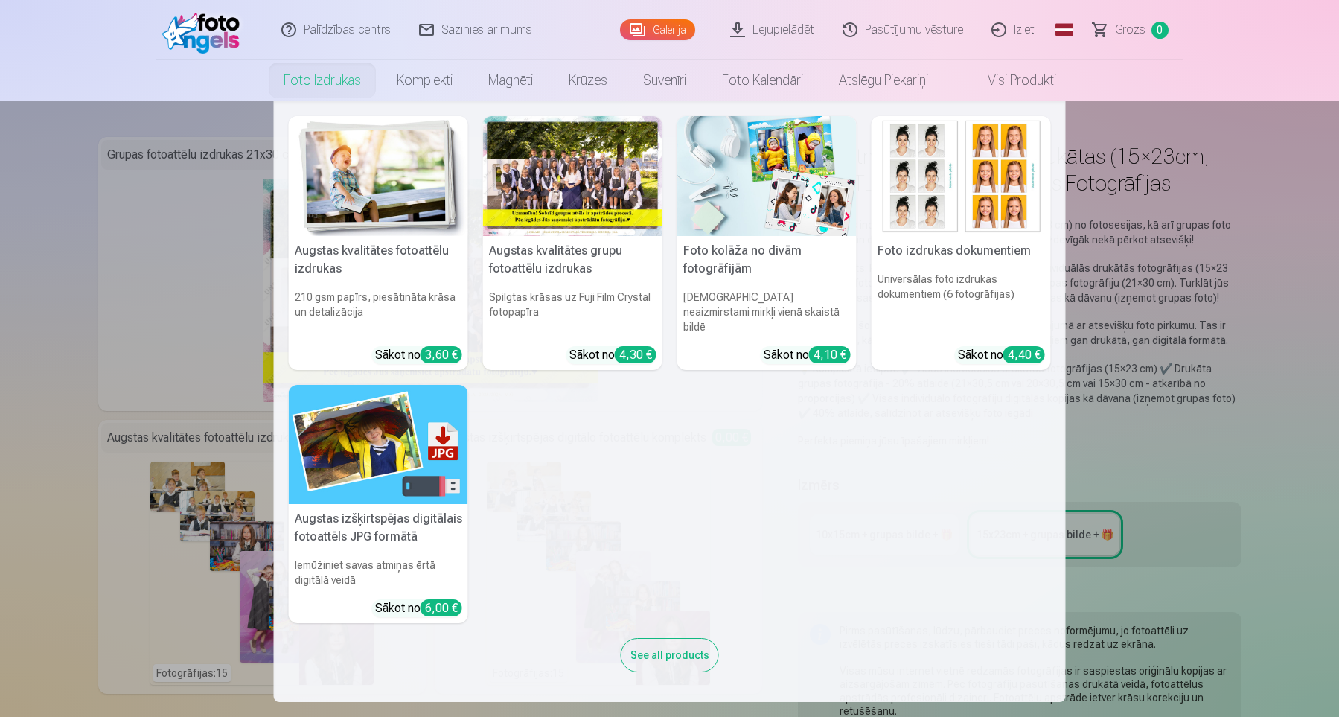
click at [337, 79] on link "Foto izdrukas" at bounding box center [322, 81] width 113 height 42
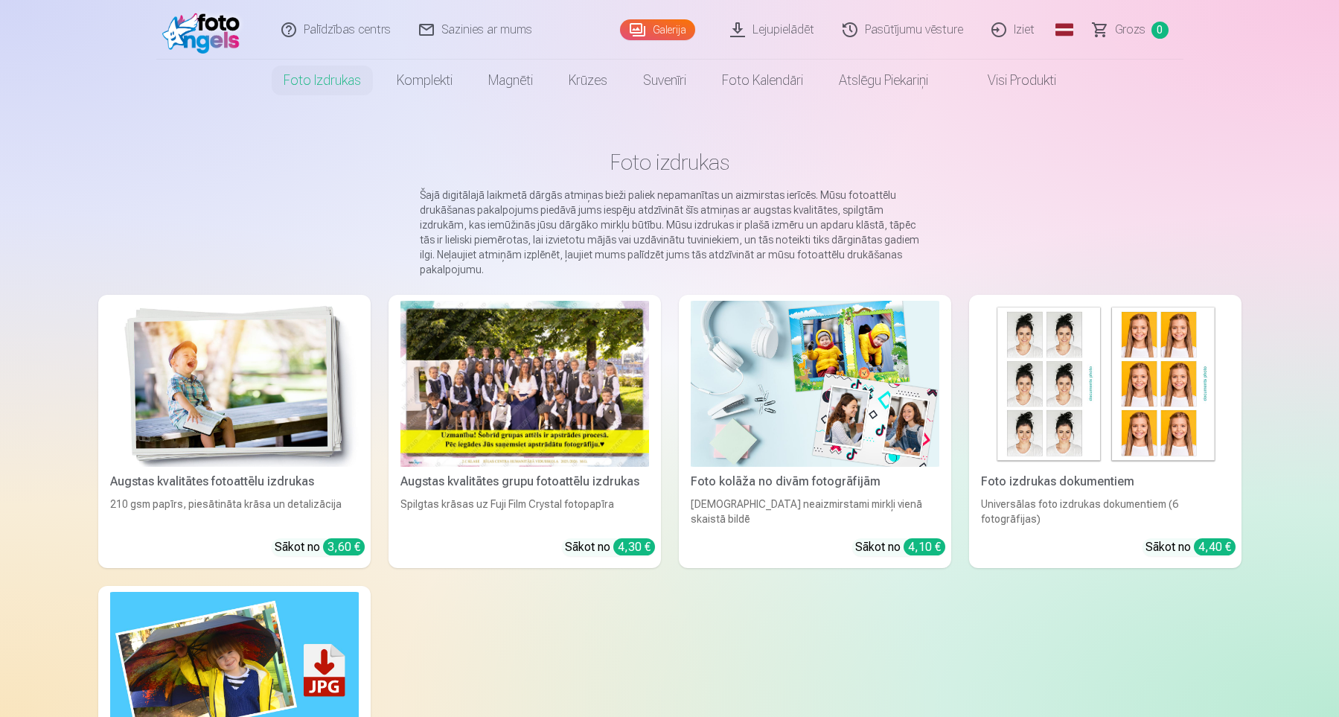
click at [775, 24] on link "Lejupielādēt" at bounding box center [773, 30] width 112 height 60
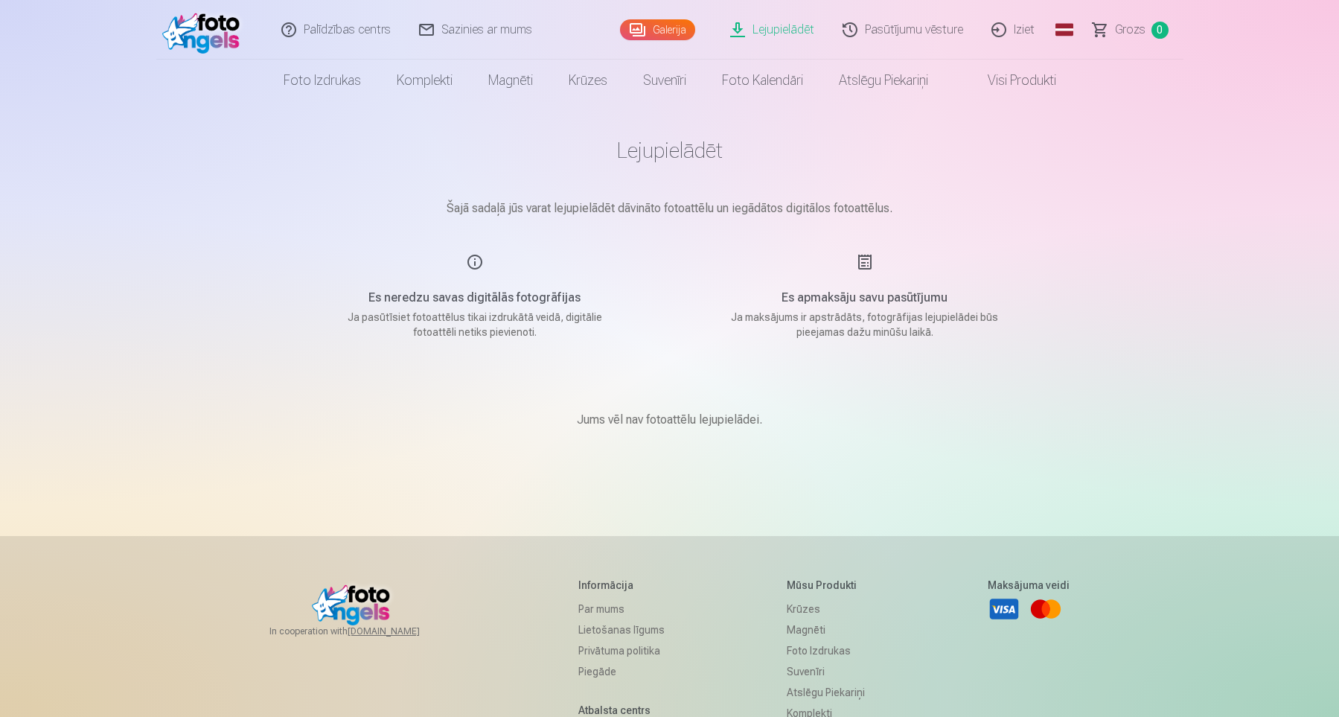
click at [666, 19] on div "Galerija" at bounding box center [661, 30] width 82 height 60
click at [664, 25] on link "Galerija" at bounding box center [657, 29] width 75 height 21
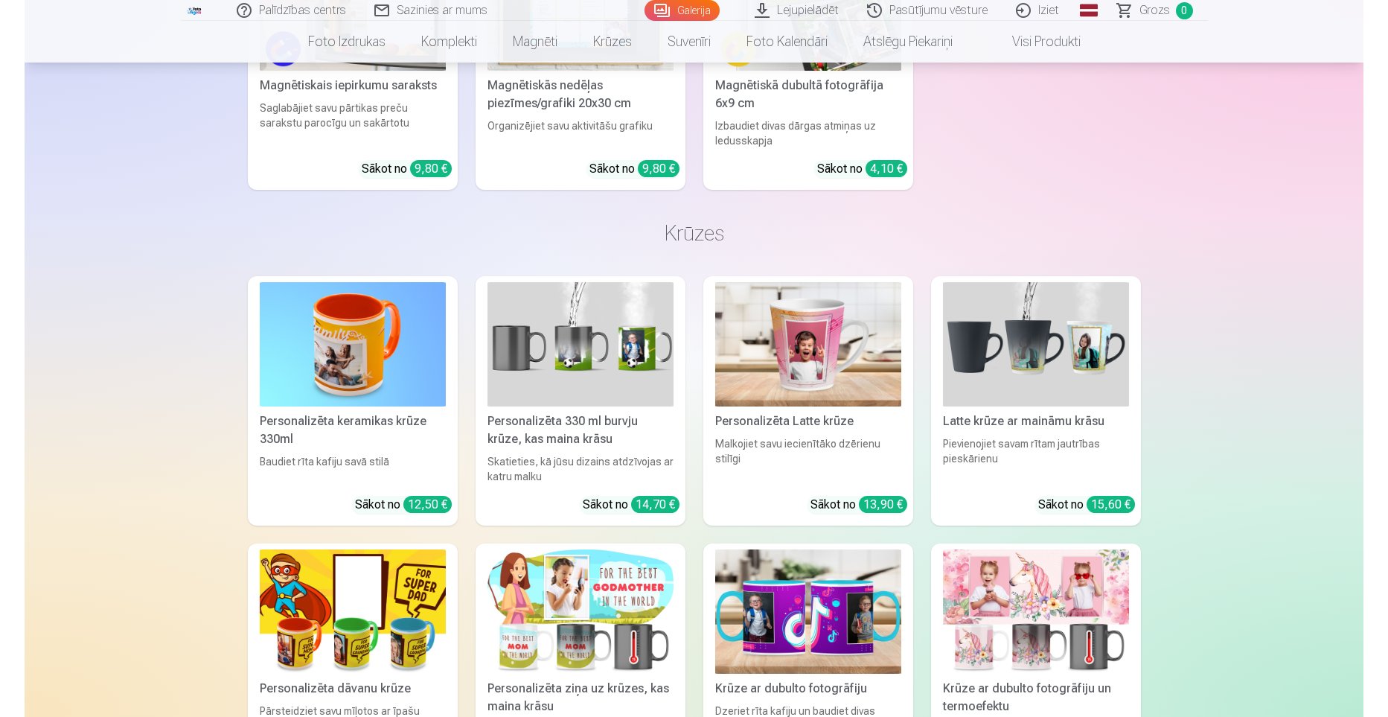
scroll to position [7918, 0]
